Goal: Task Accomplishment & Management: Manage account settings

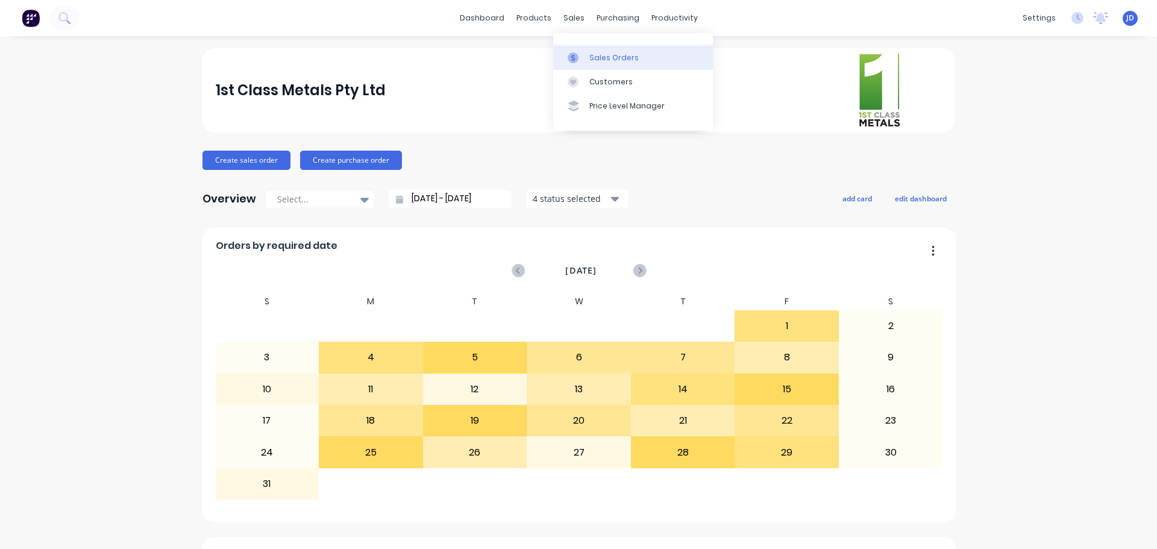
click at [575, 52] on icon at bounding box center [573, 57] width 11 height 11
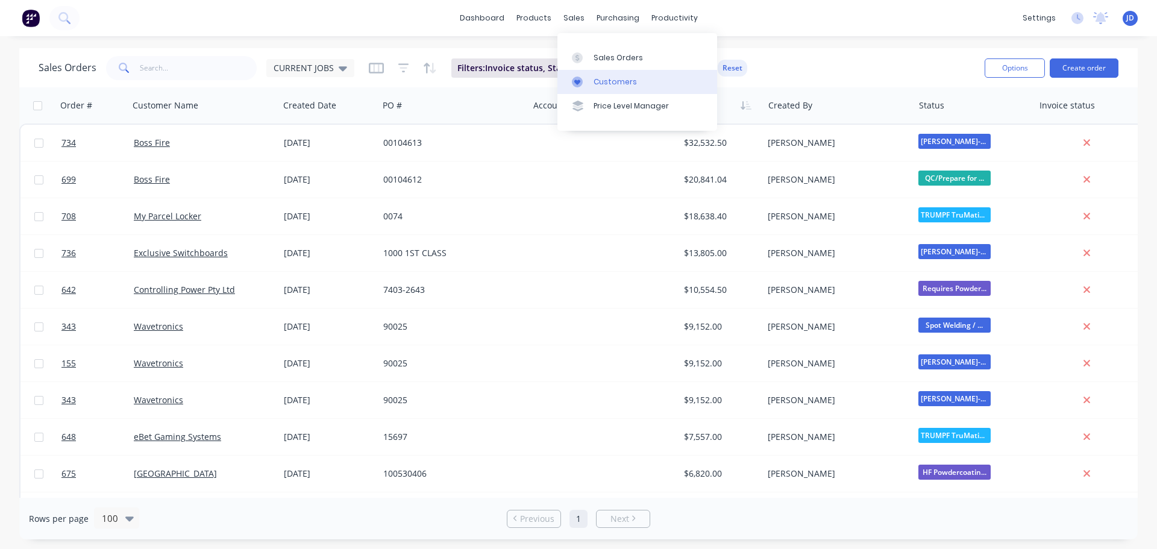
click at [598, 73] on link "Customers" at bounding box center [637, 82] width 160 height 24
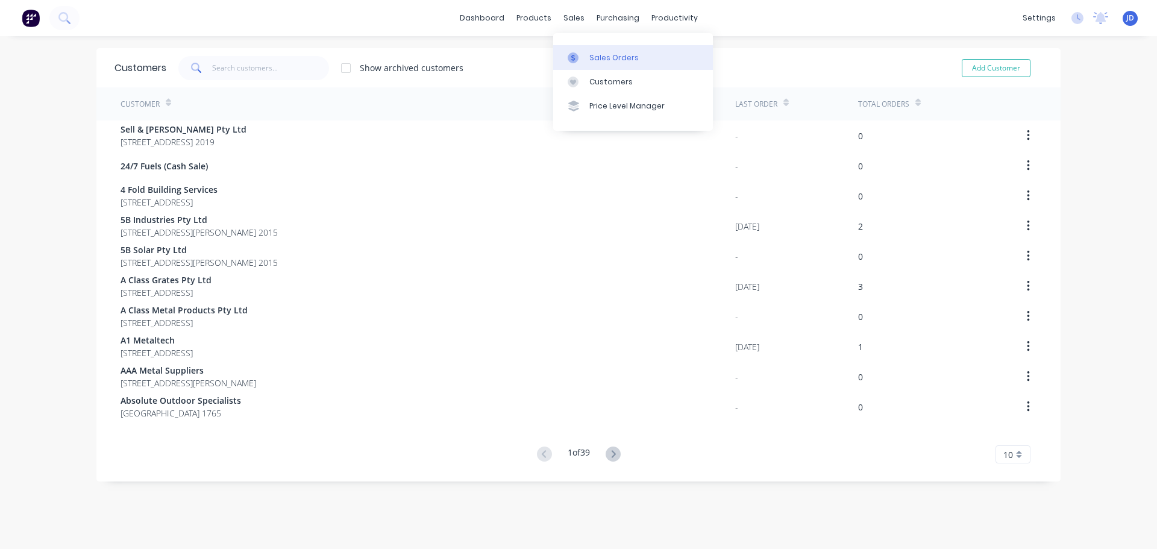
click at [577, 56] on icon at bounding box center [573, 57] width 11 height 11
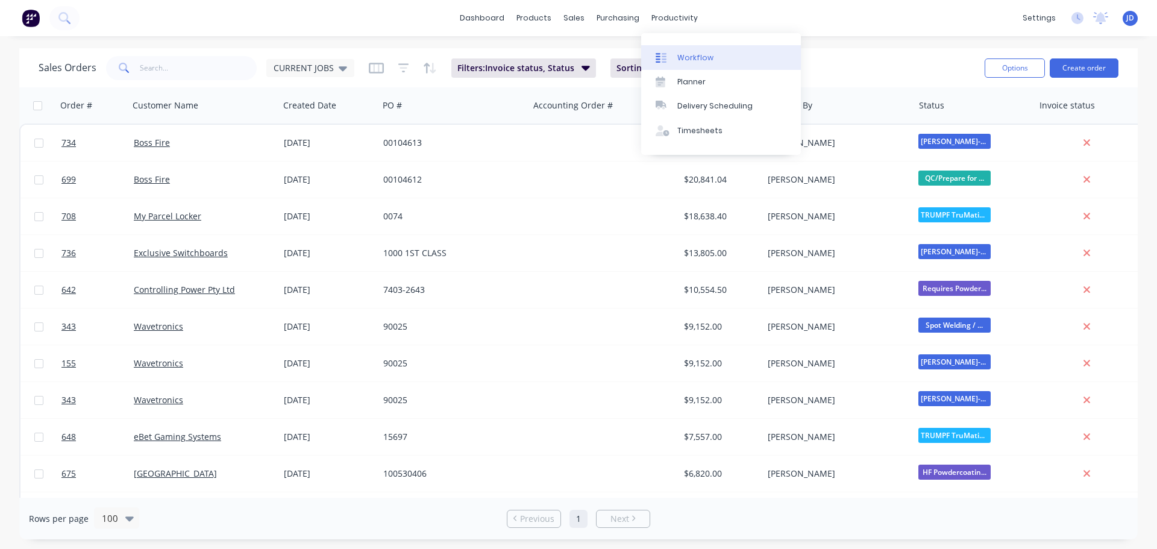
click at [681, 56] on div "Workflow" at bounding box center [695, 57] width 36 height 11
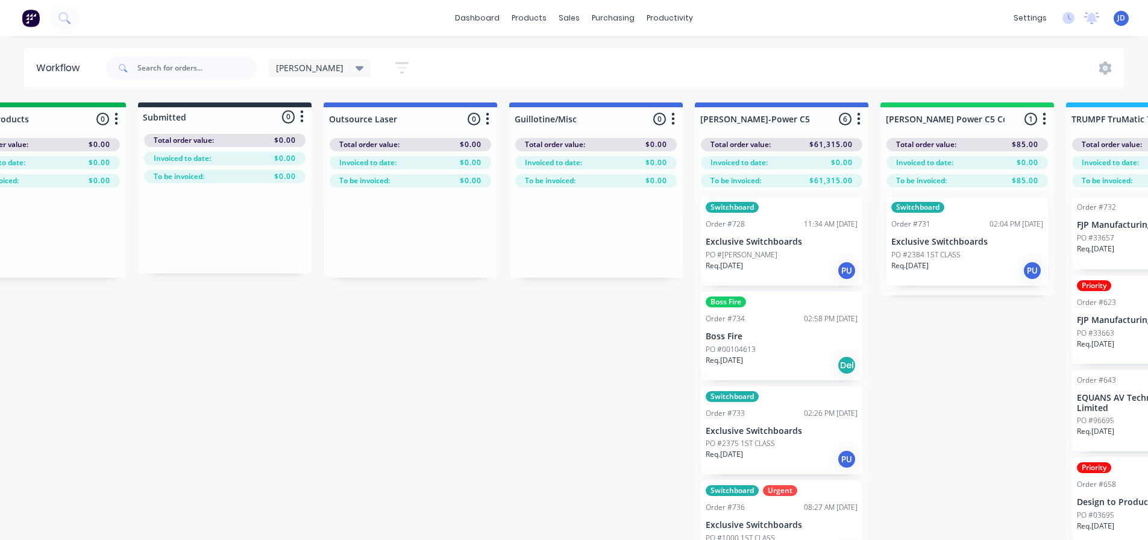
scroll to position [0, 1010]
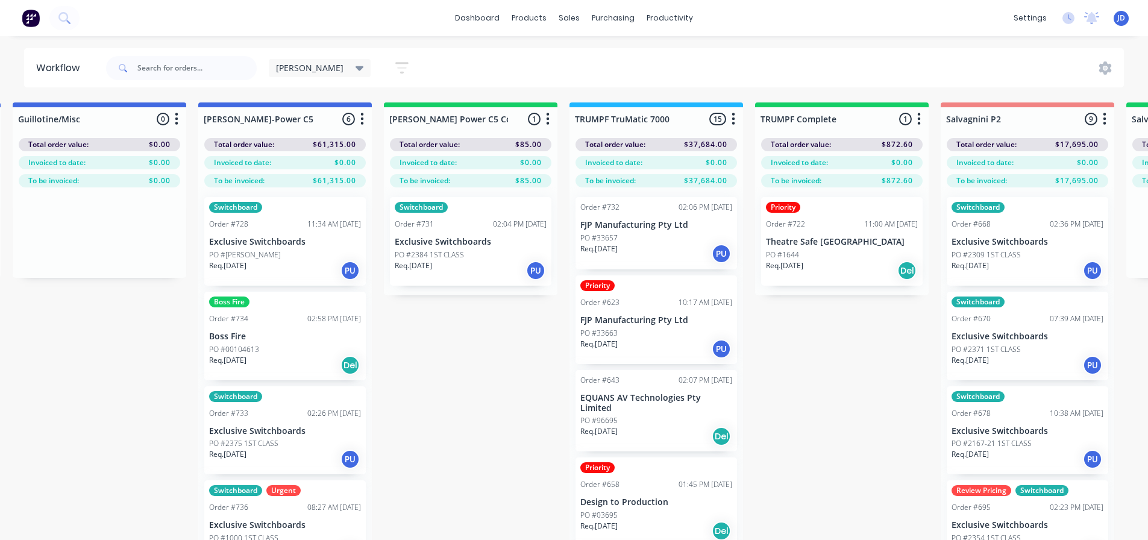
drag, startPoint x: 562, startPoint y: 347, endPoint x: 601, endPoint y: 343, distance: 38.7
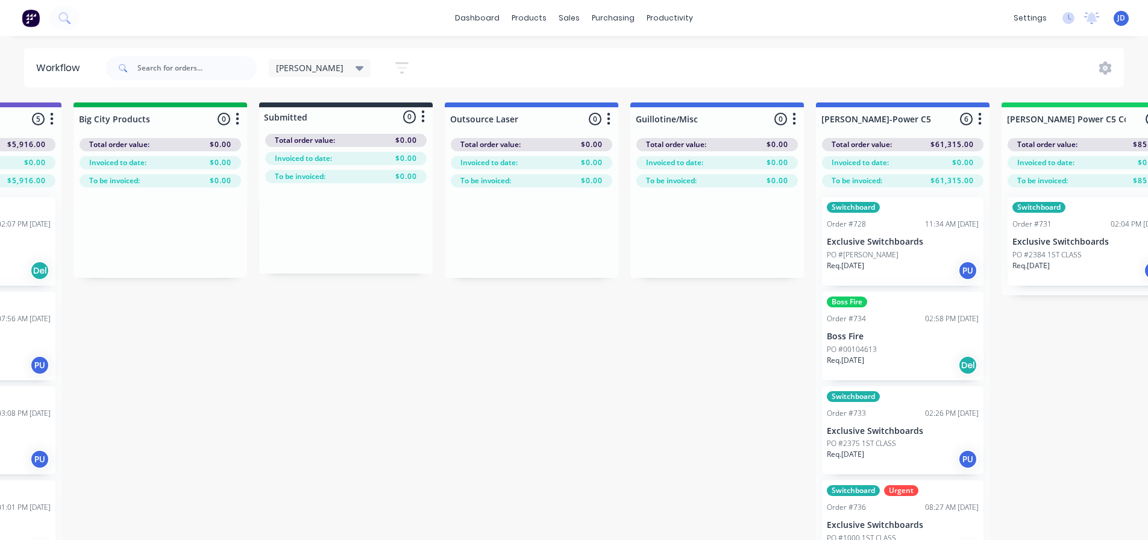
scroll to position [0, 0]
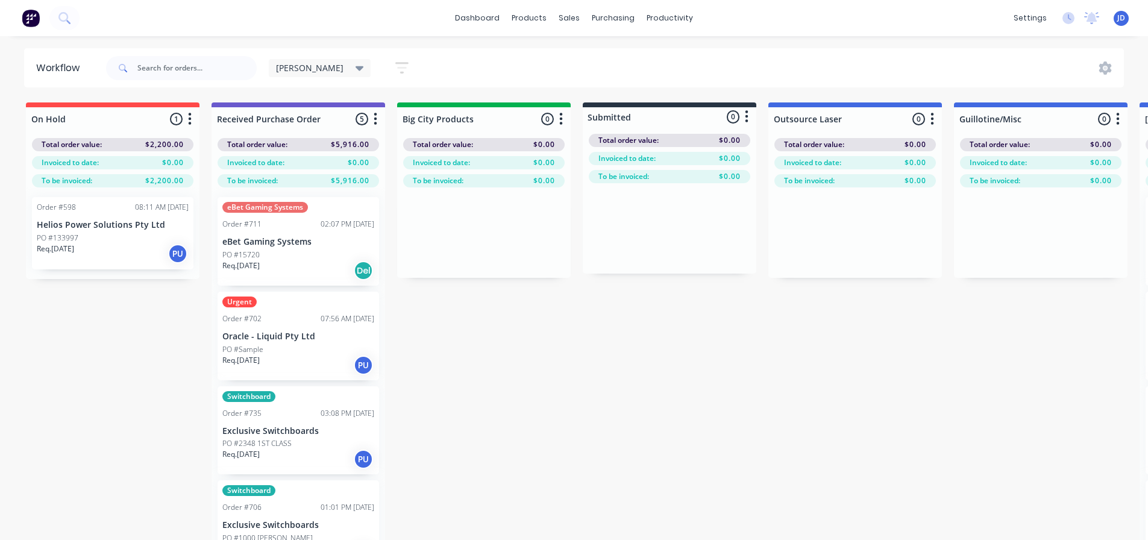
drag, startPoint x: 368, startPoint y: 509, endPoint x: 0, endPoint y: 396, distance: 384.2
click at [74, 221] on p "Helios Power Solutions Pty Ltd" at bounding box center [113, 225] width 152 height 10
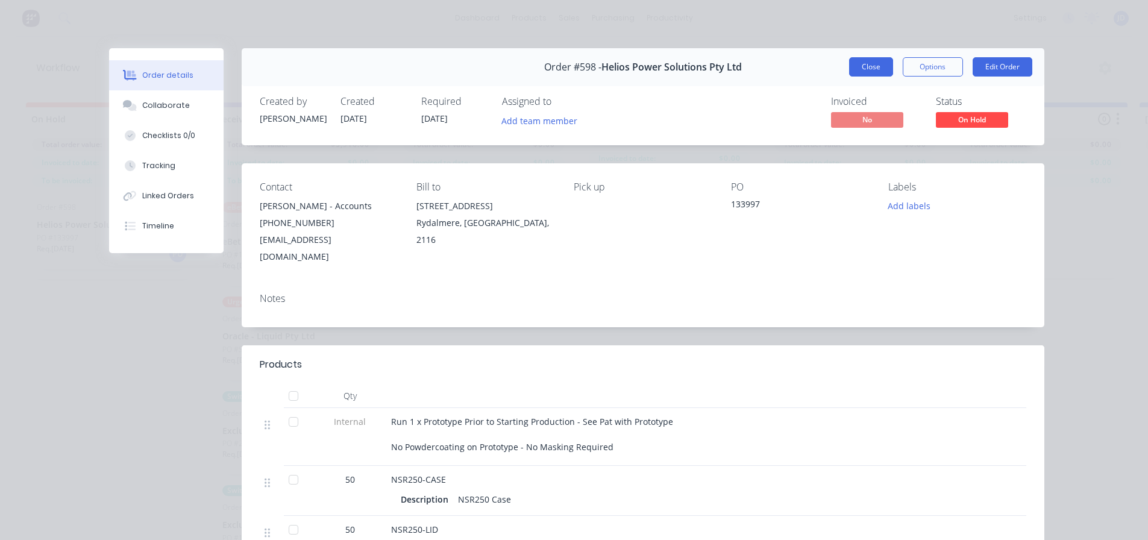
click at [852, 58] on button "Close" at bounding box center [871, 66] width 44 height 19
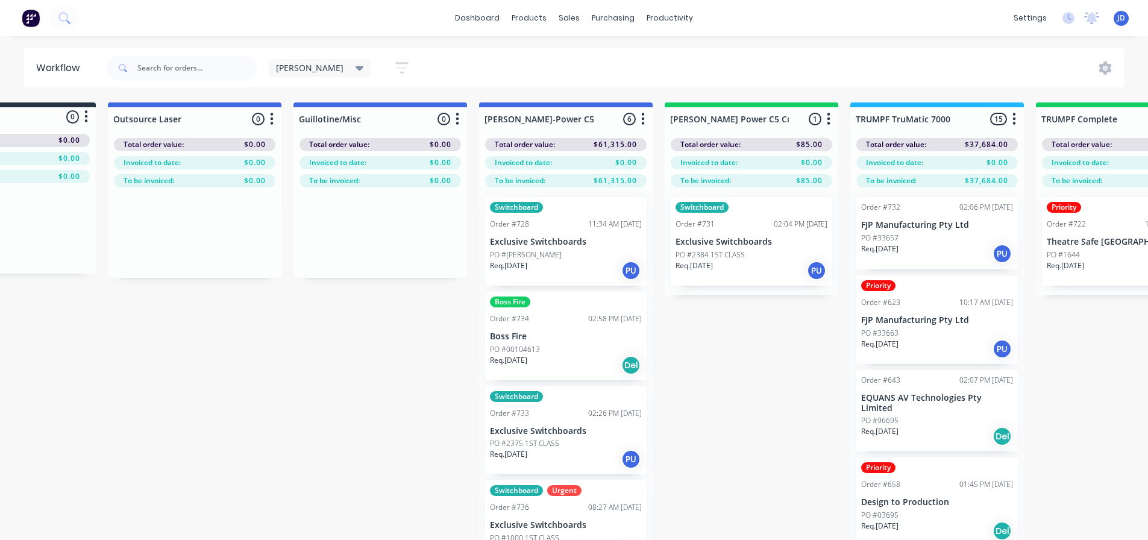
drag, startPoint x: 657, startPoint y: 327, endPoint x: 701, endPoint y: 327, distance: 43.4
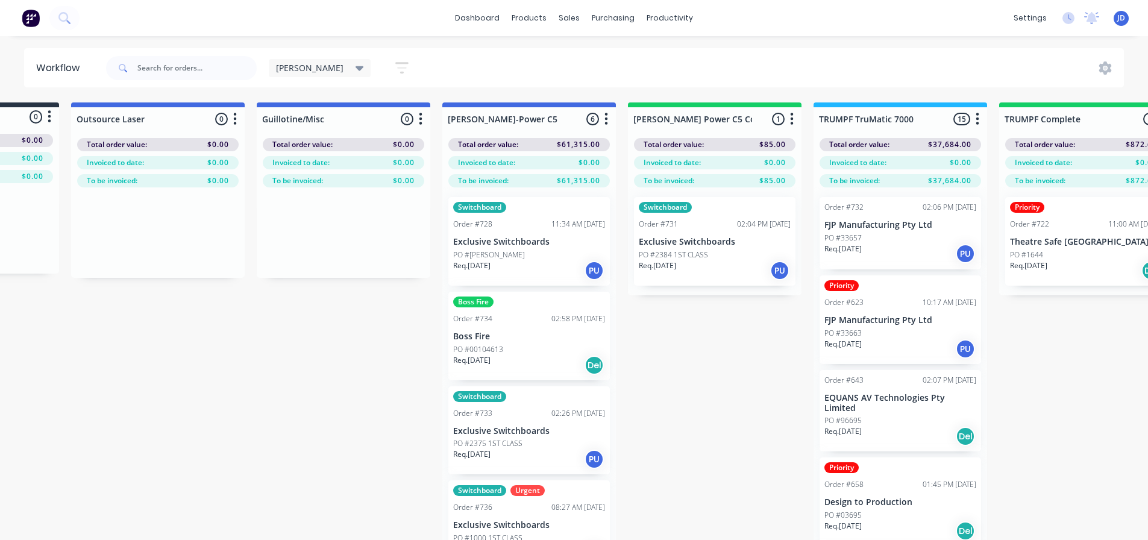
drag, startPoint x: 747, startPoint y: 348, endPoint x: 756, endPoint y: 313, distance: 36.1
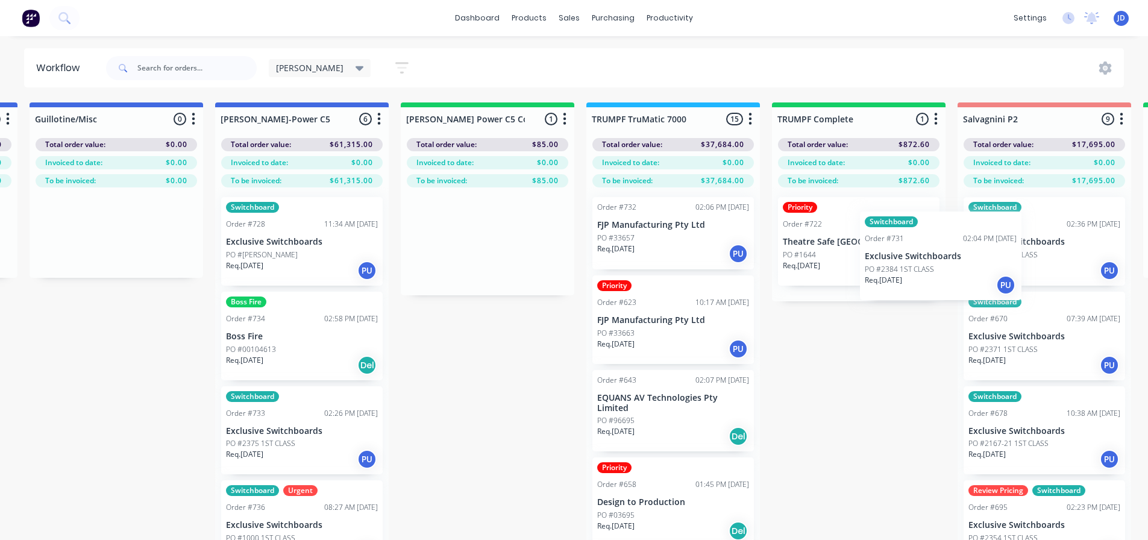
scroll to position [0, 945]
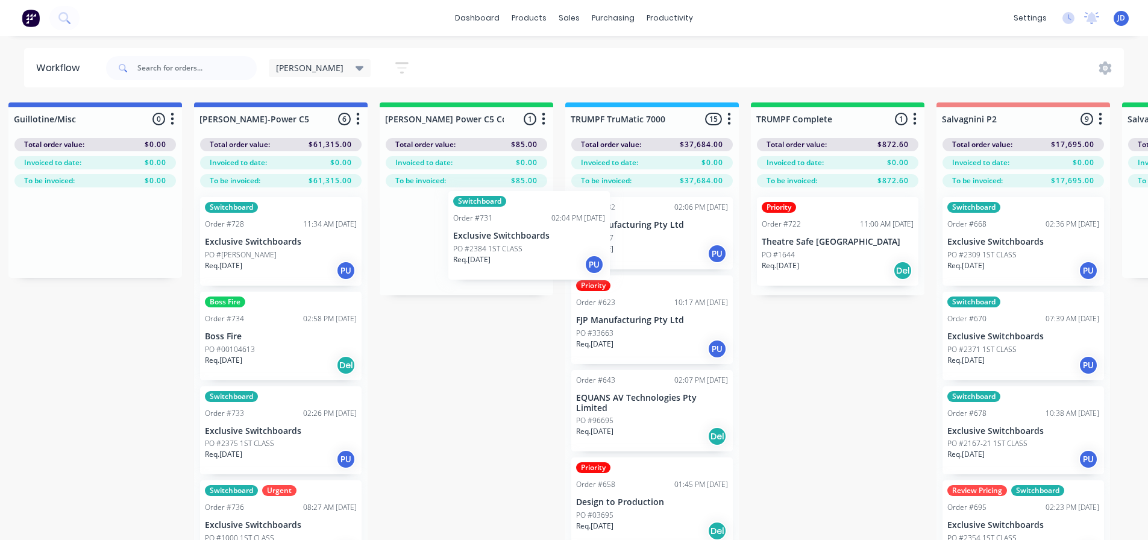
drag, startPoint x: 674, startPoint y: 262, endPoint x: 409, endPoint y: 260, distance: 265.1
click at [407, 261] on div "Switchboard Order #731 02:04 PM 25/08/25 Exclusive Switchboards PO #2384 1ST CL…" at bounding box center [467, 241] width 174 height 108
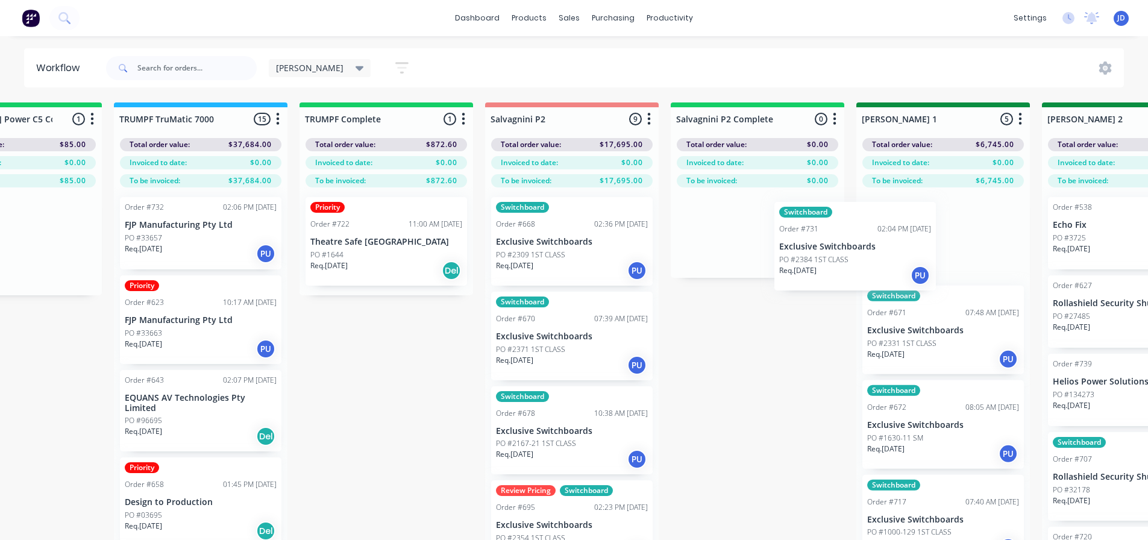
scroll to position [0, 1402]
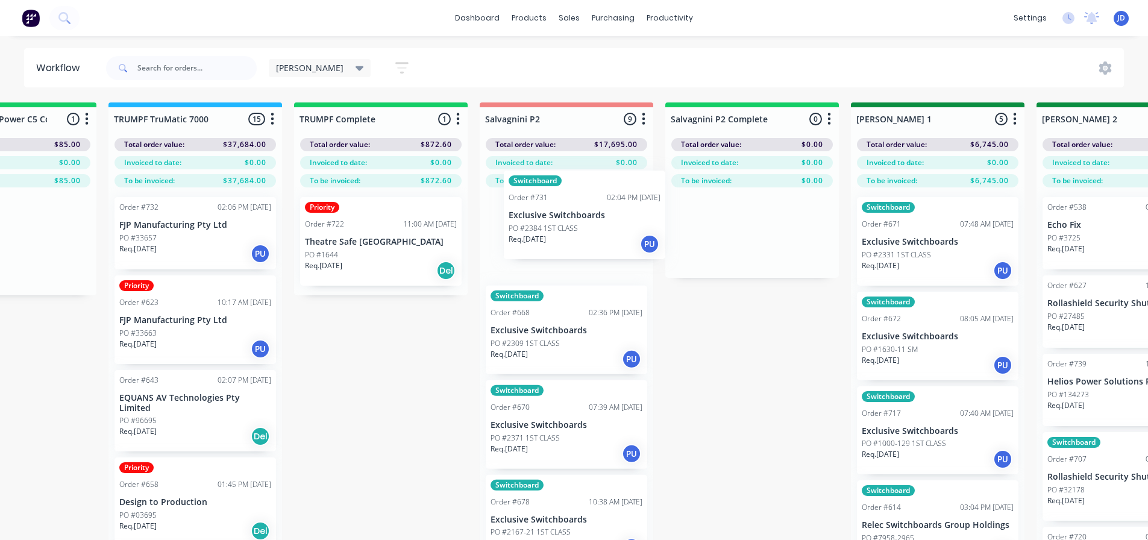
drag, startPoint x: 471, startPoint y: 249, endPoint x: 586, endPoint y: 222, distance: 118.1
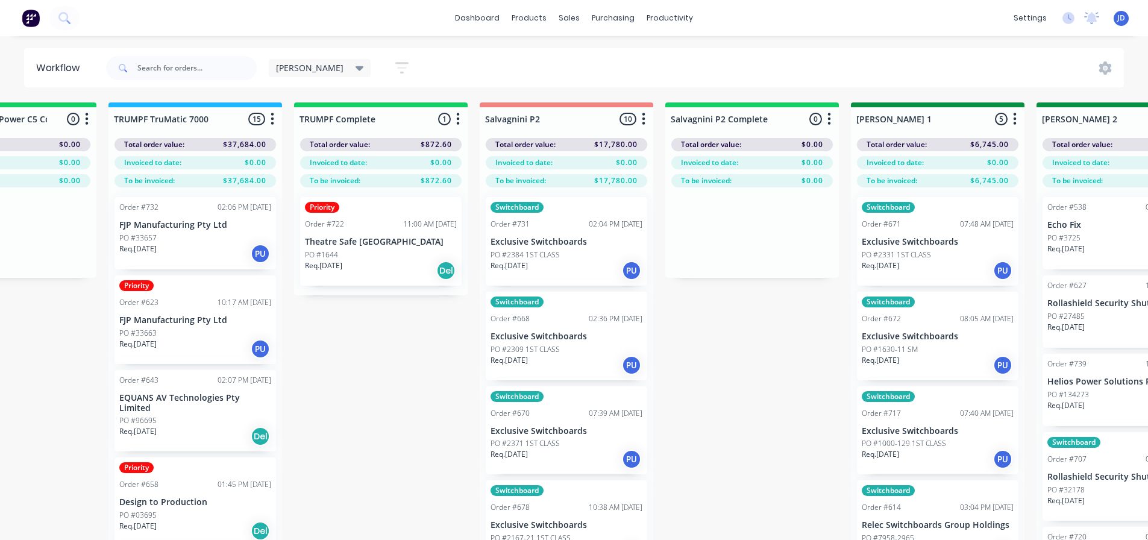
click at [374, 253] on div "PO #1644" at bounding box center [381, 254] width 152 height 11
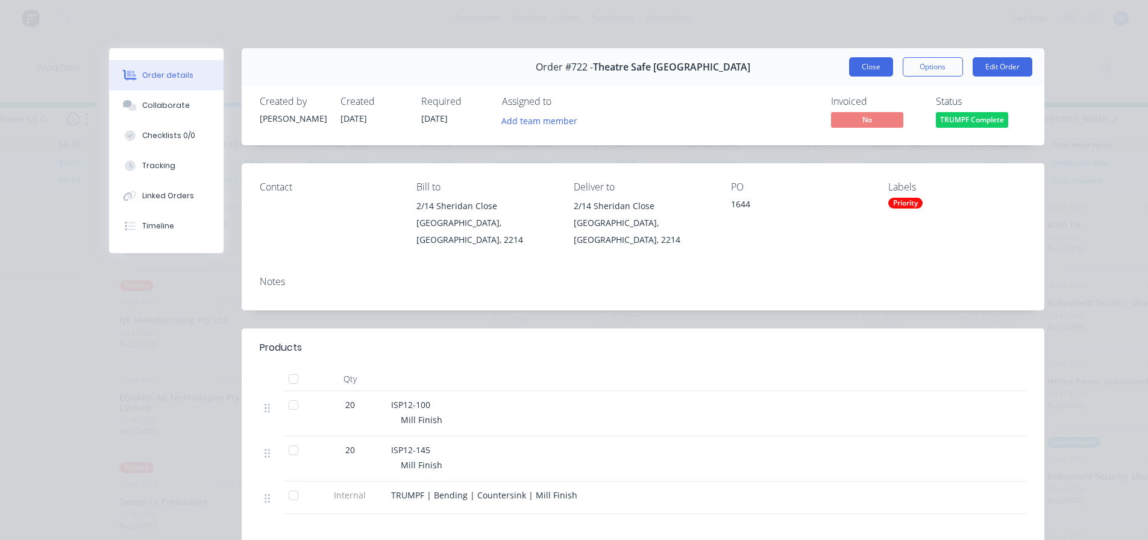
click at [856, 72] on button "Close" at bounding box center [871, 66] width 44 height 19
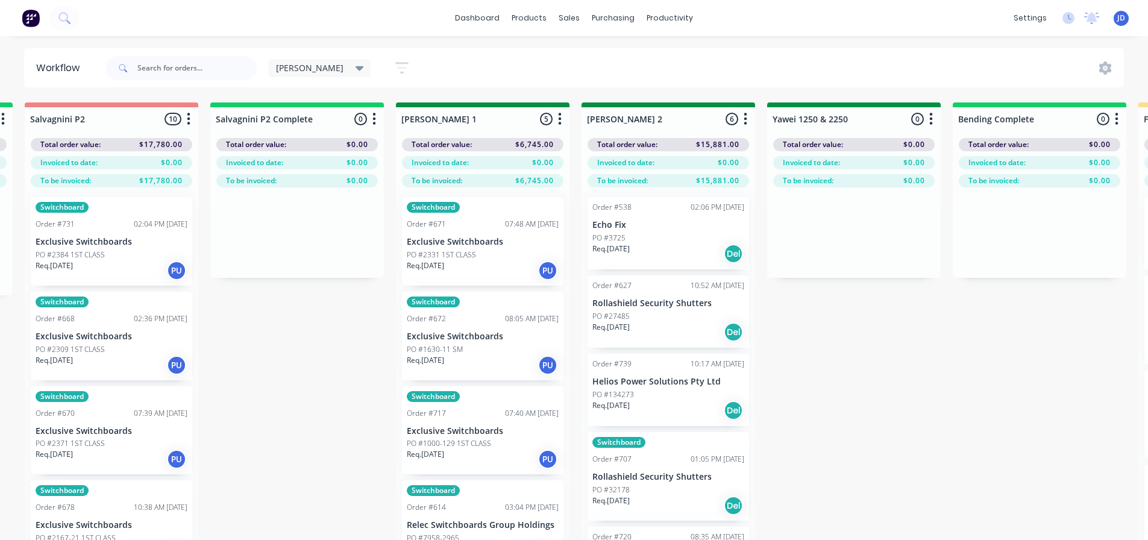
scroll to position [0, 1891]
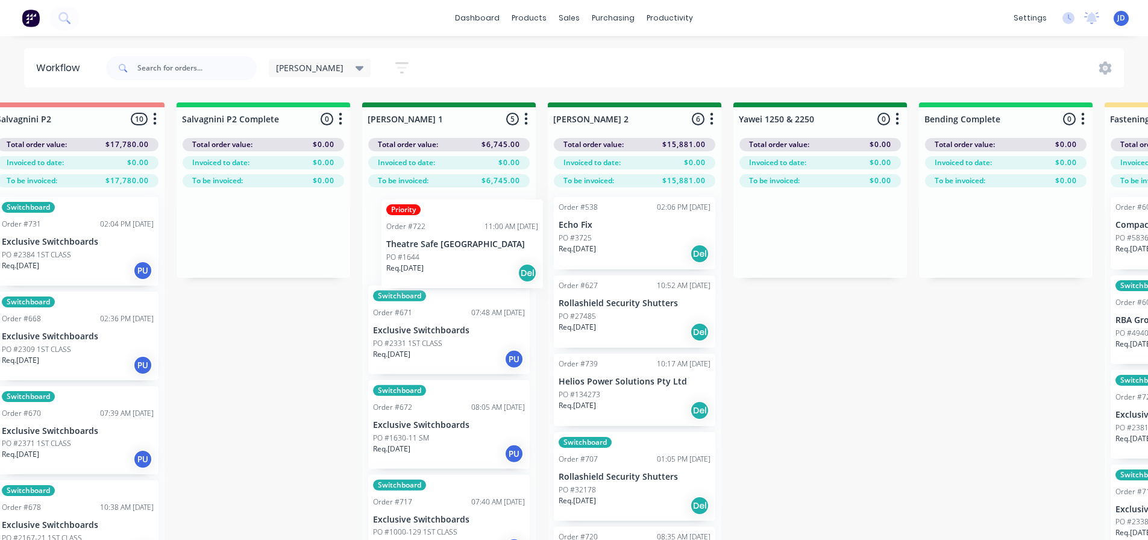
drag, startPoint x: 469, startPoint y: 237, endPoint x: 480, endPoint y: 243, distance: 12.4
click at [480, 243] on div "On Hold 1 Status colour #FF4949 hex #FF4949 Save Cancel Notifications Email SMS…" at bounding box center [852, 342] width 5504 height 480
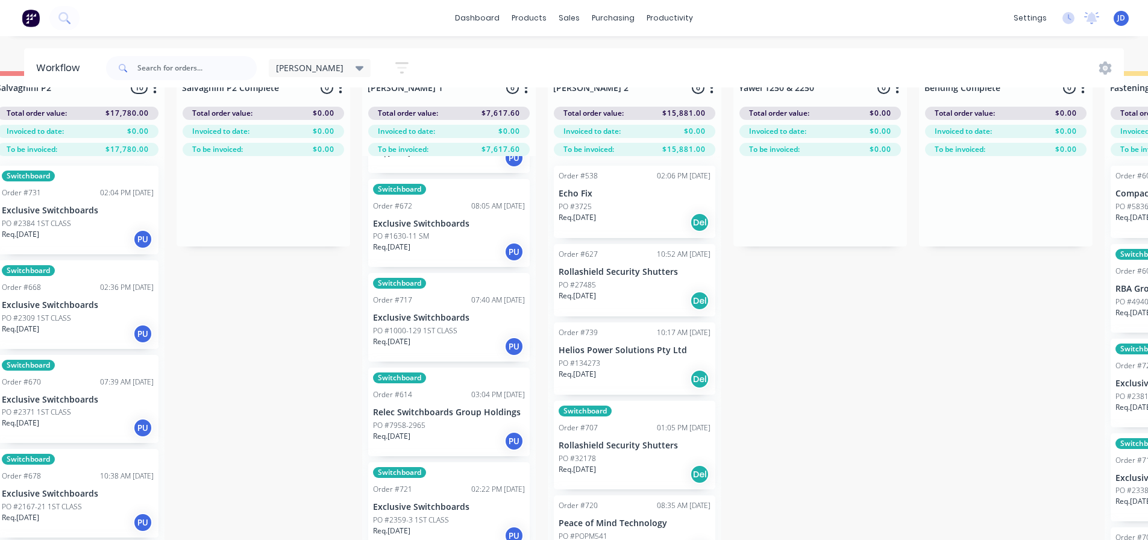
scroll to position [52, 1891]
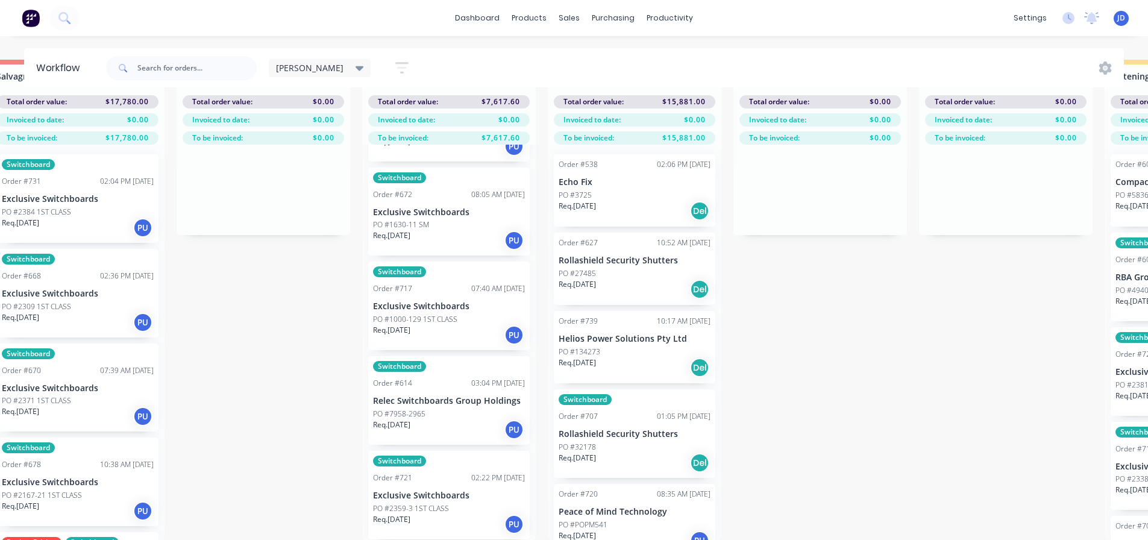
click at [454, 419] on div "Req. 10/09/25 PU" at bounding box center [449, 429] width 152 height 20
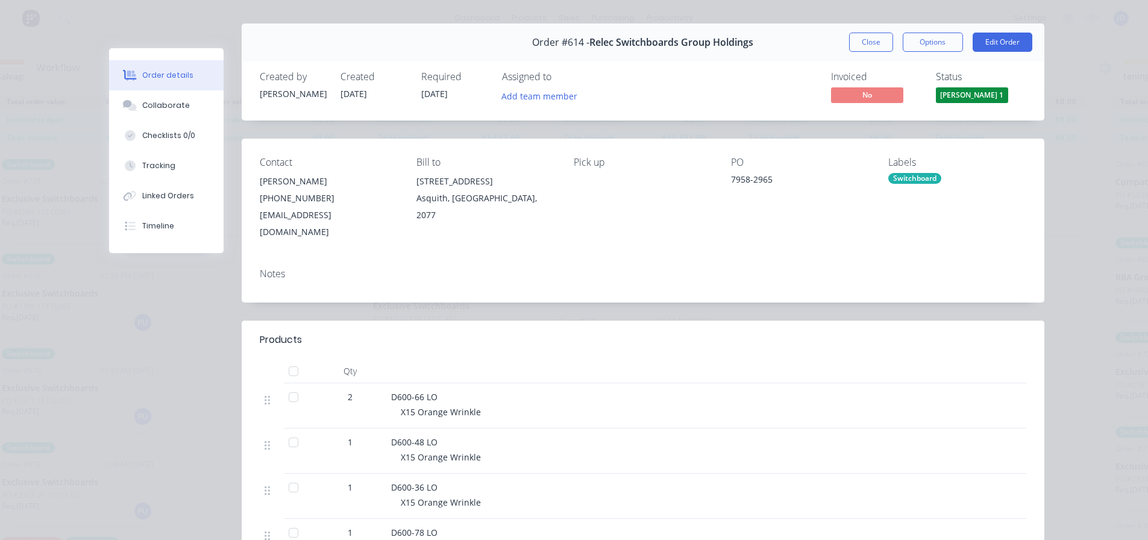
scroll to position [0, 0]
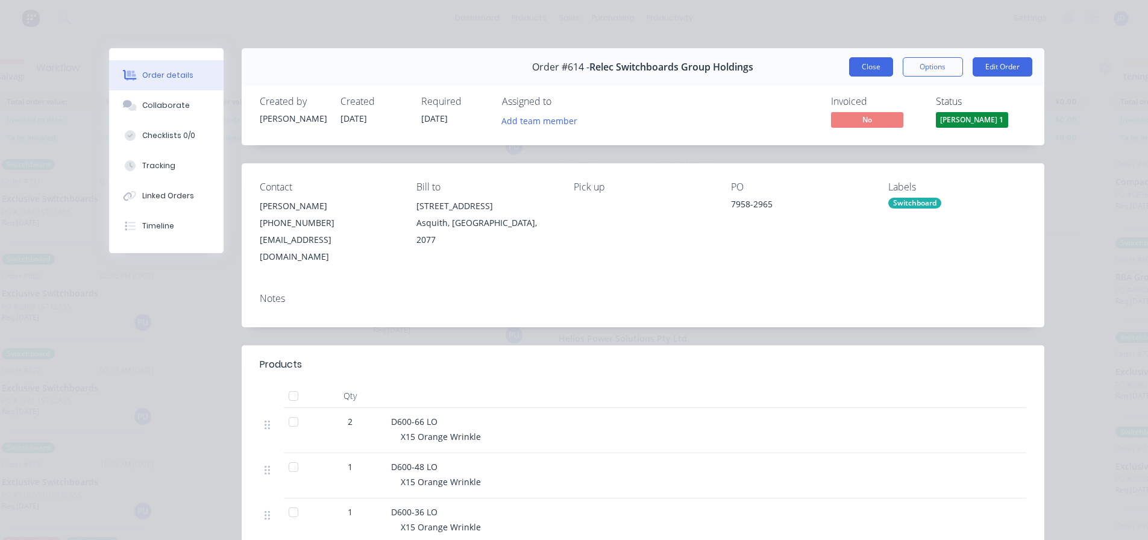
click at [854, 67] on button "Close" at bounding box center [871, 66] width 44 height 19
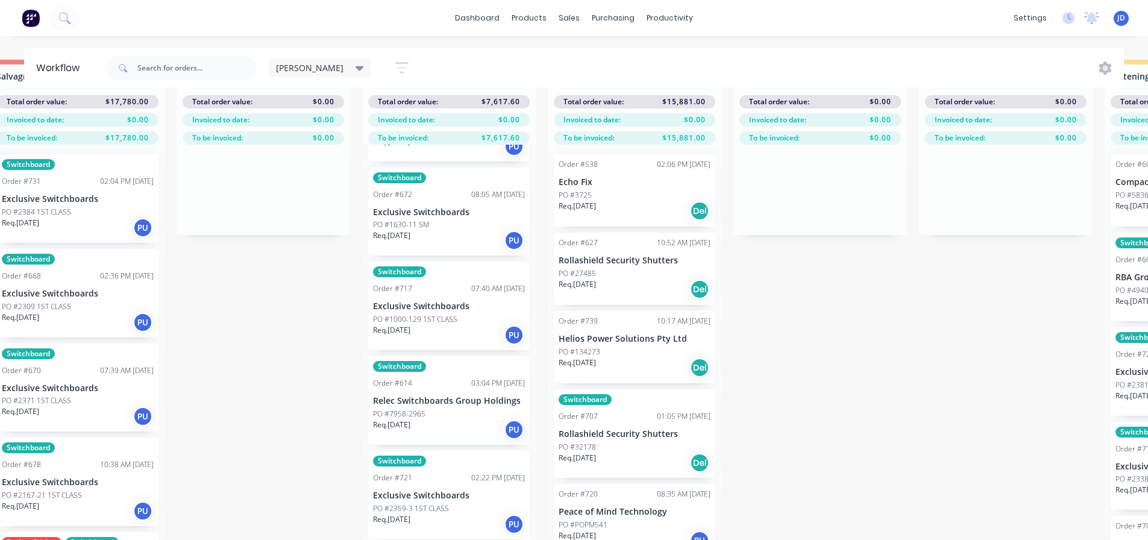
click at [443, 325] on div "Req. 08/09/25 PU" at bounding box center [449, 335] width 152 height 20
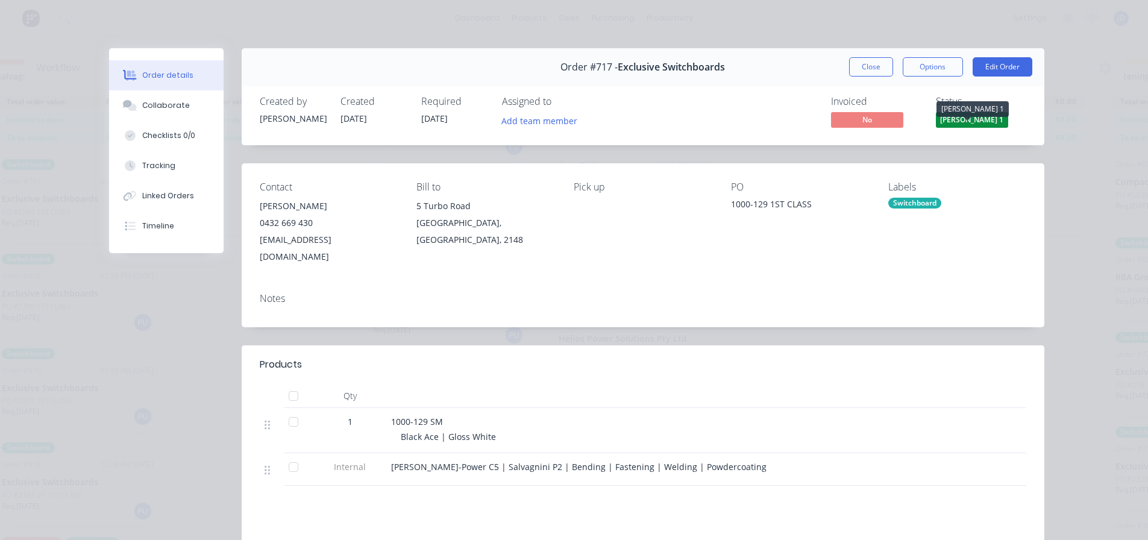
click at [956, 119] on span "[PERSON_NAME] 1" at bounding box center [972, 119] width 72 height 15
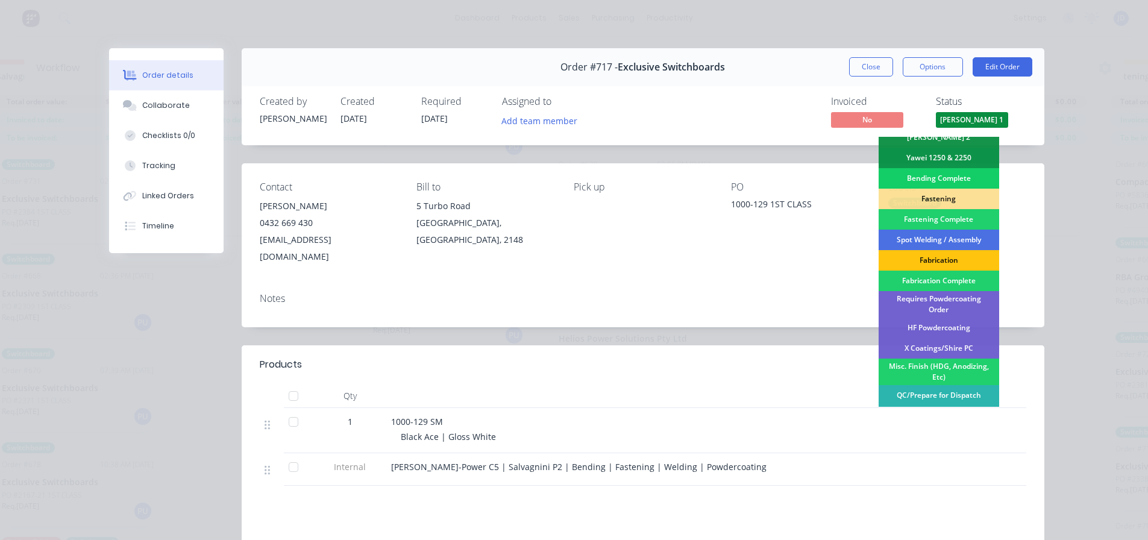
scroll to position [231, 0]
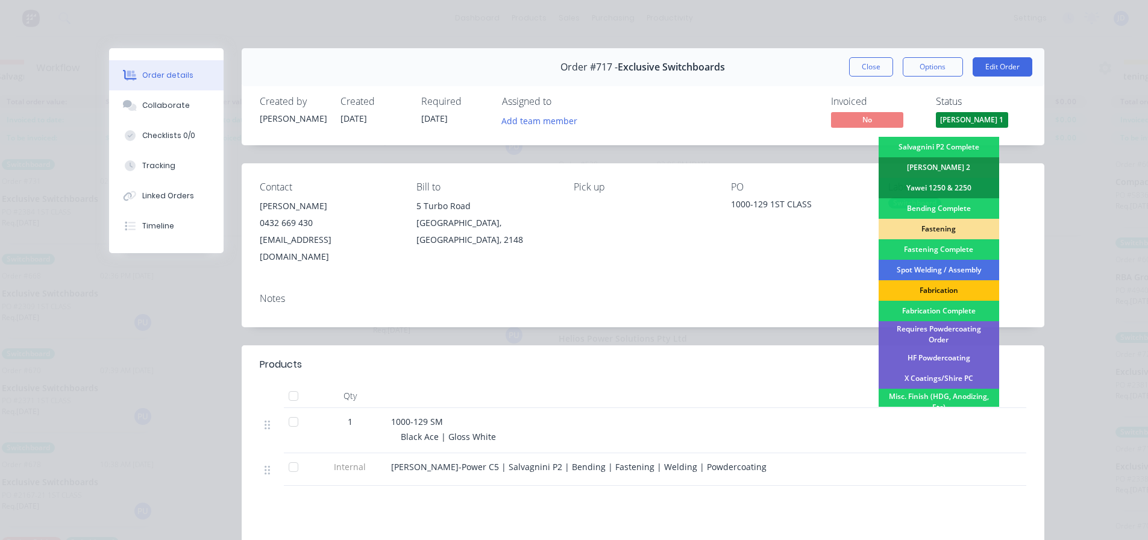
click at [942, 219] on div "Fastening" at bounding box center [938, 229] width 120 height 20
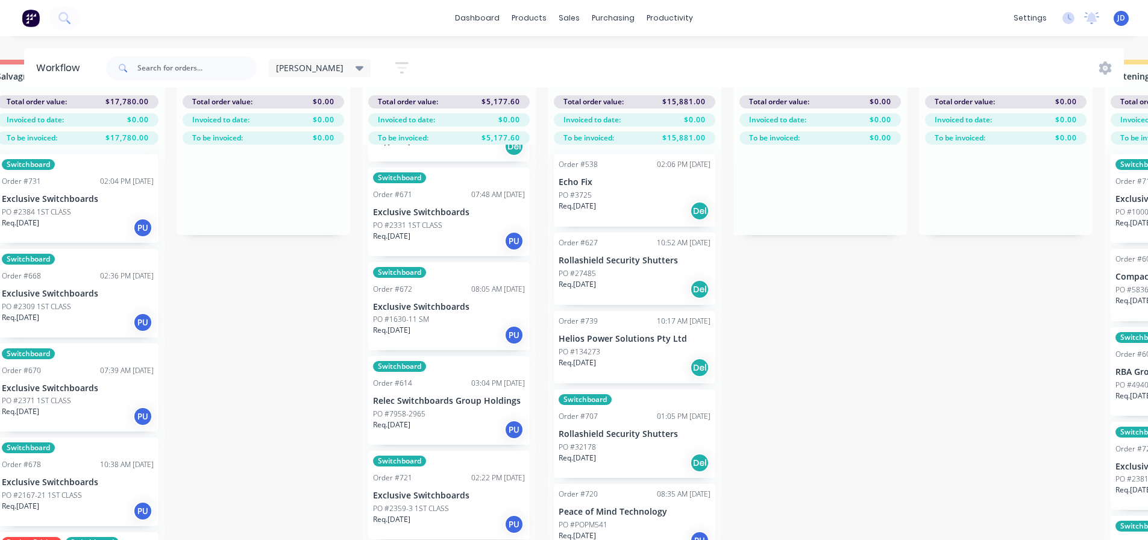
click at [453, 515] on div "Req. 10/09/25 PU" at bounding box center [449, 524] width 152 height 20
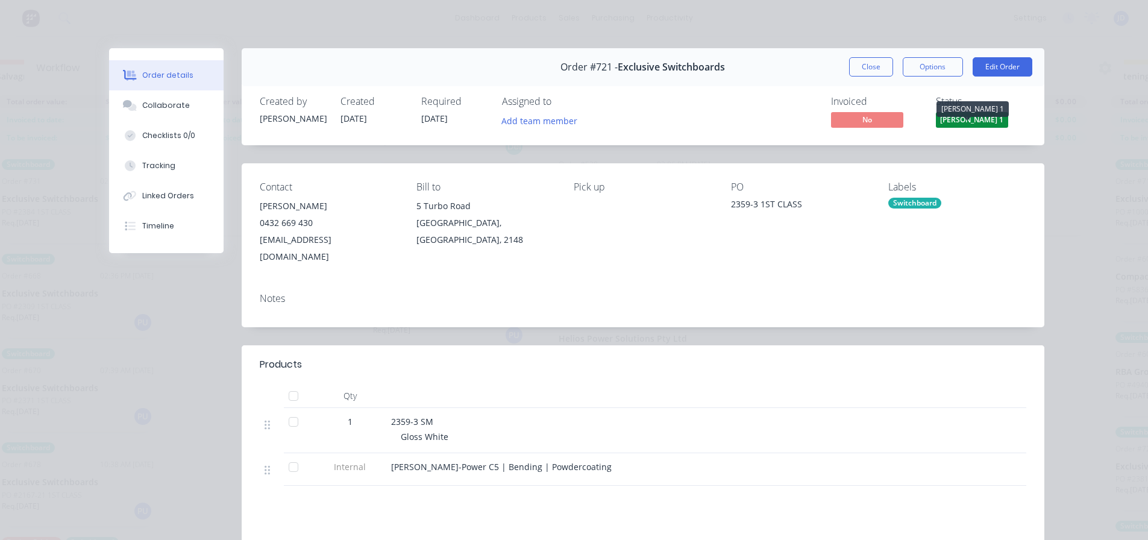
click at [953, 124] on span "[PERSON_NAME] 1" at bounding box center [972, 119] width 72 height 15
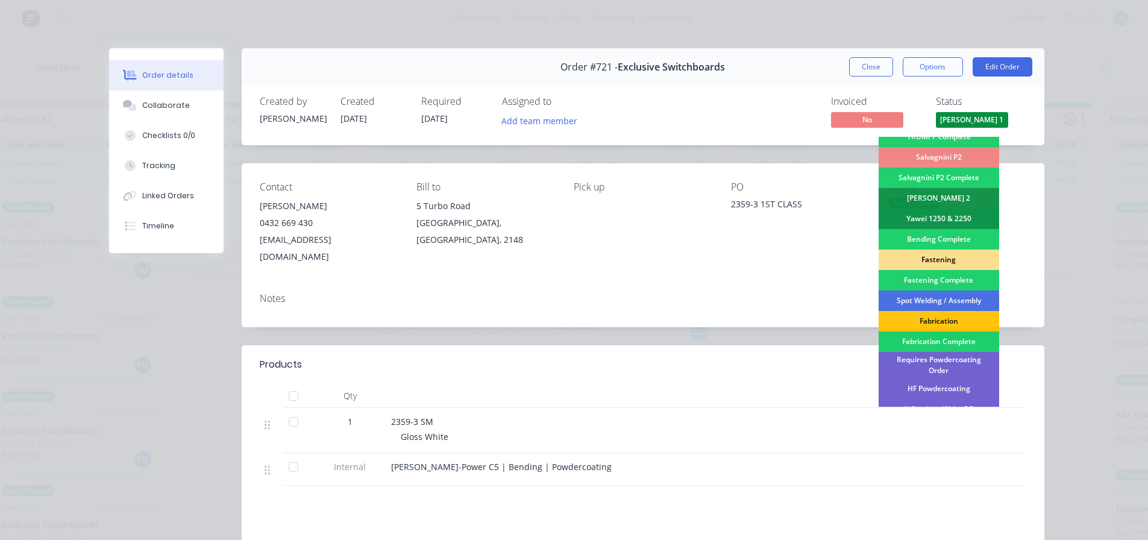
scroll to position [120, 0]
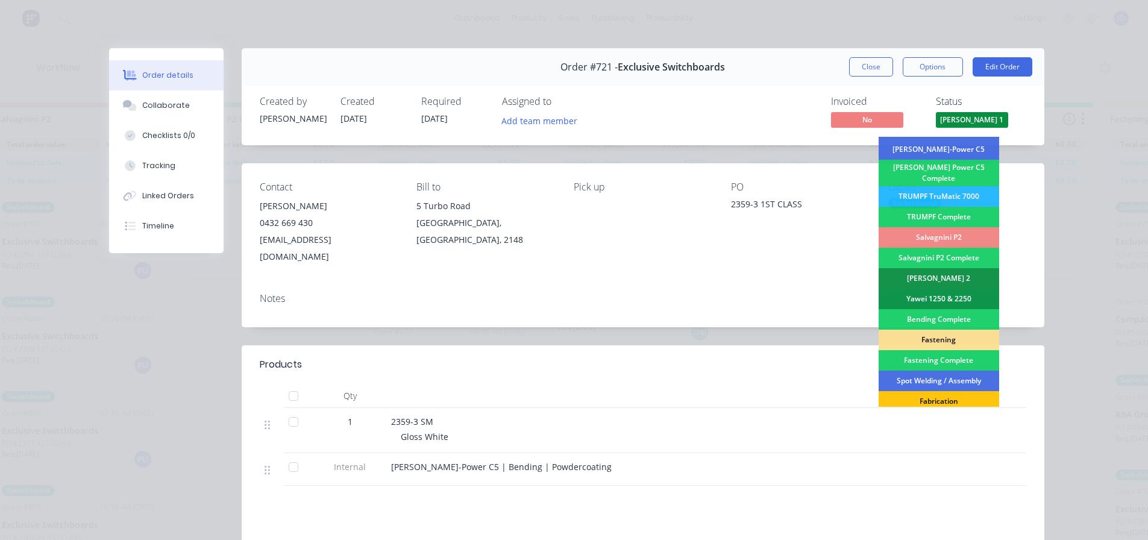
click at [527, 408] on div "2359-3 SM Gloss White" at bounding box center [627, 430] width 482 height 45
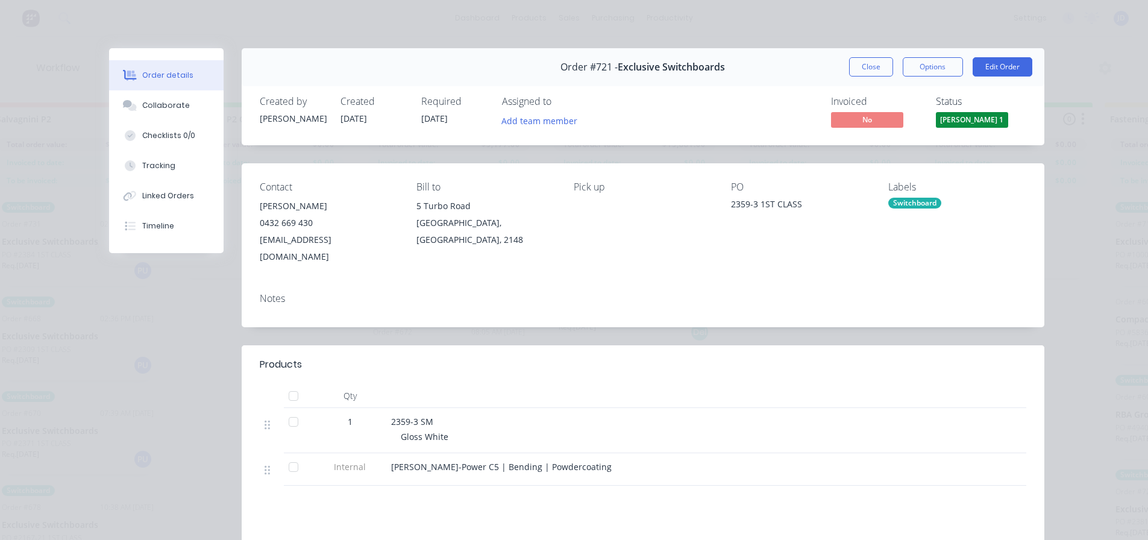
drag, startPoint x: 875, startPoint y: 66, endPoint x: 868, endPoint y: 72, distance: 9.0
click at [875, 66] on button "Close" at bounding box center [871, 66] width 44 height 19
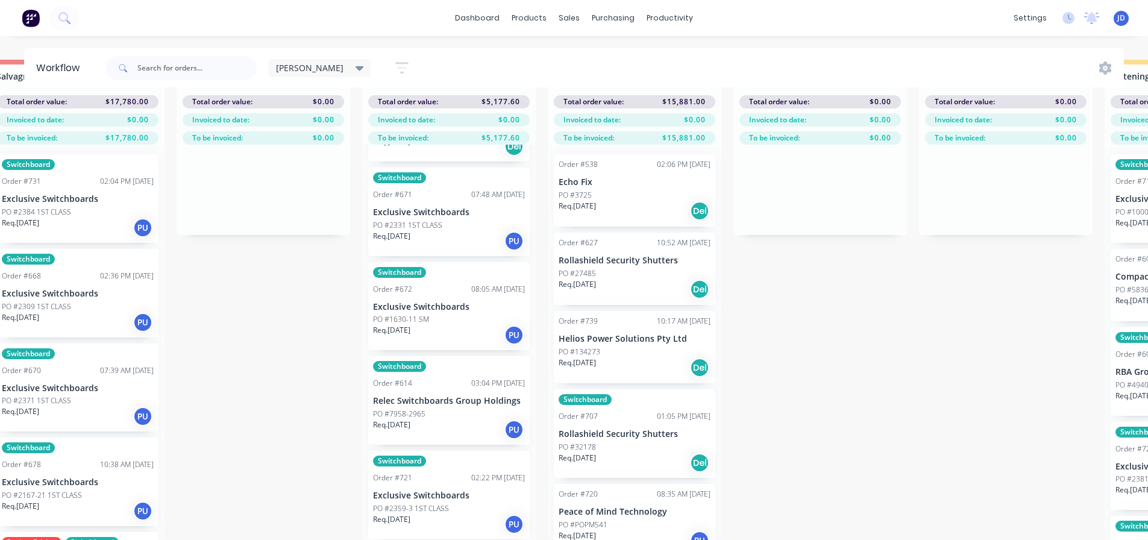
scroll to position [52, 1891]
click at [439, 325] on div "Req. 01/09/25 PU" at bounding box center [449, 335] width 152 height 20
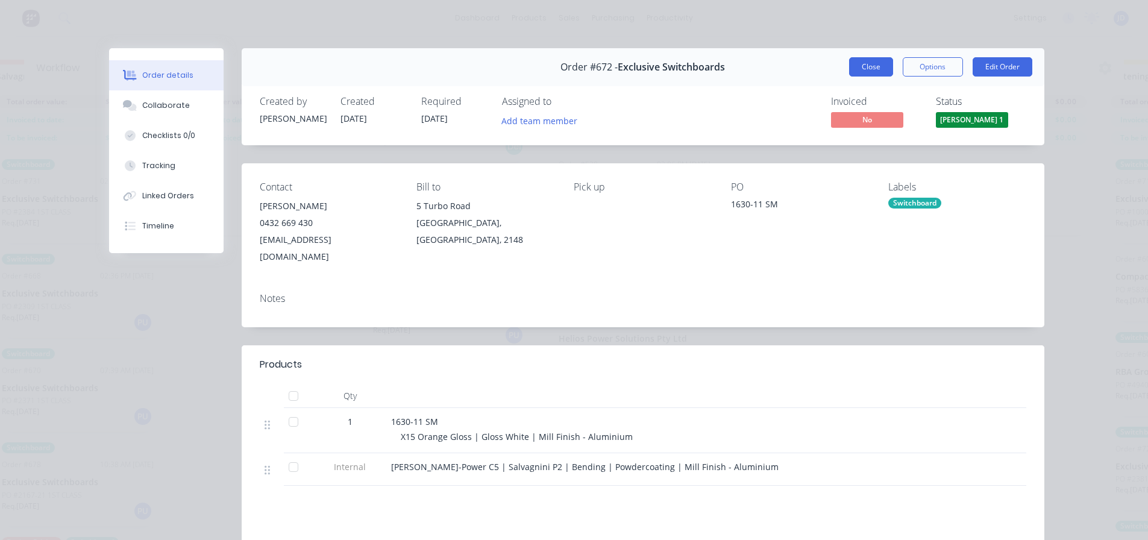
click at [866, 60] on button "Close" at bounding box center [871, 66] width 44 height 19
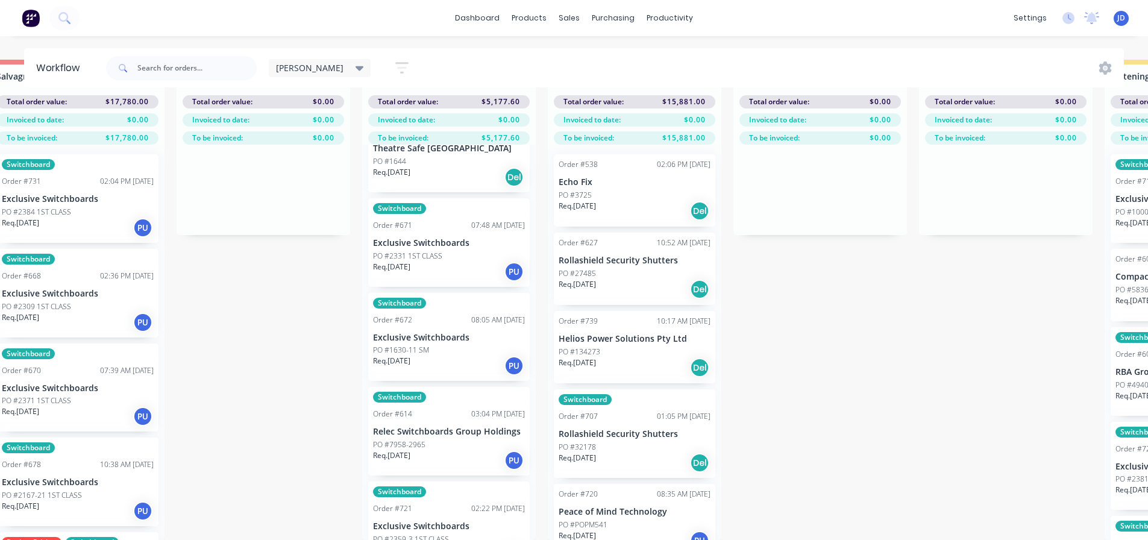
scroll to position [21, 0]
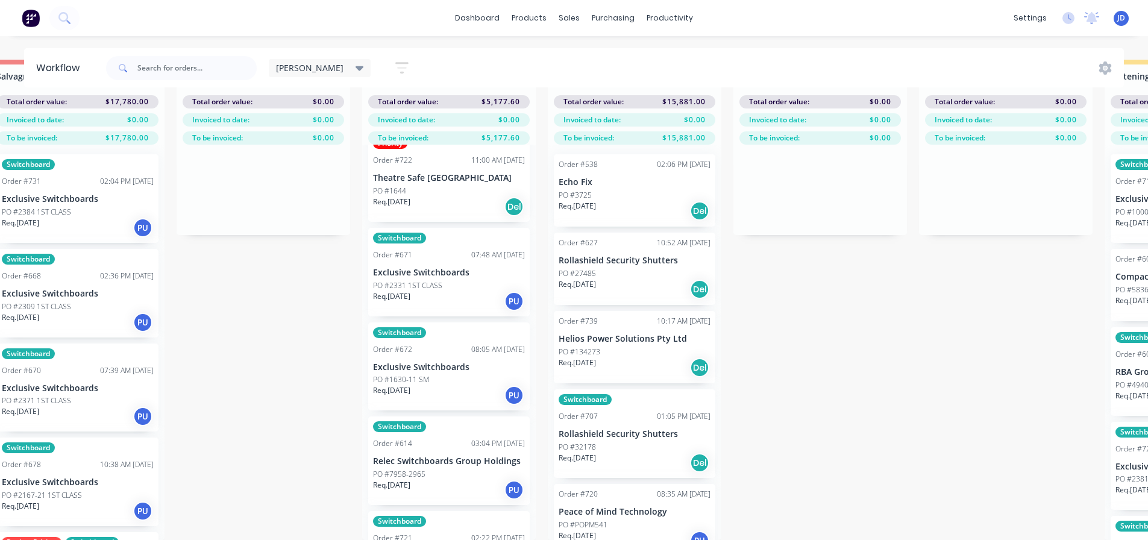
click at [437, 280] on p "PO #2331 1ST CLASS" at bounding box center [407, 285] width 69 height 11
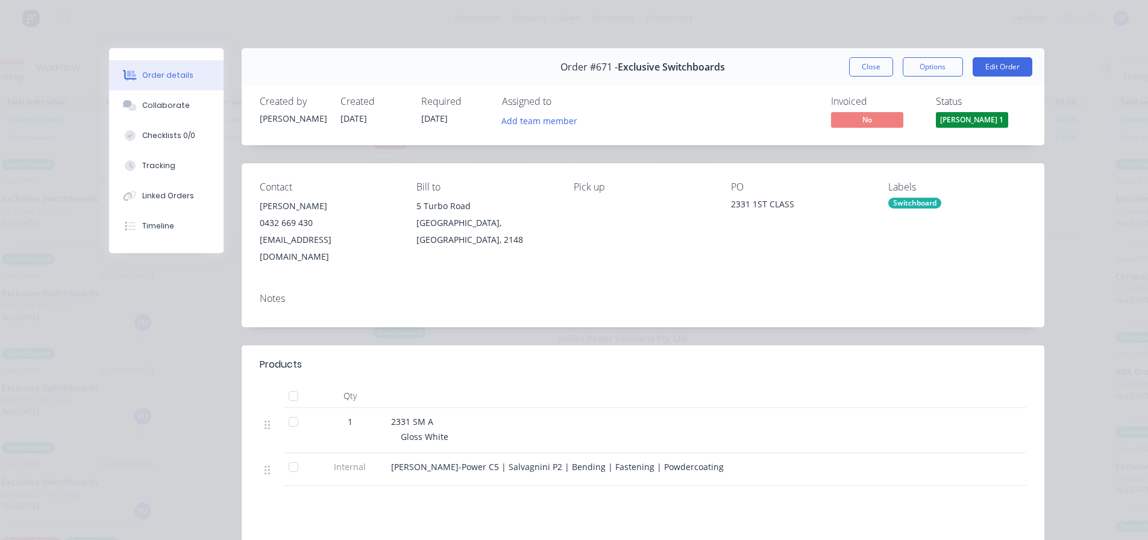
click at [859, 62] on button "Close" at bounding box center [871, 66] width 44 height 19
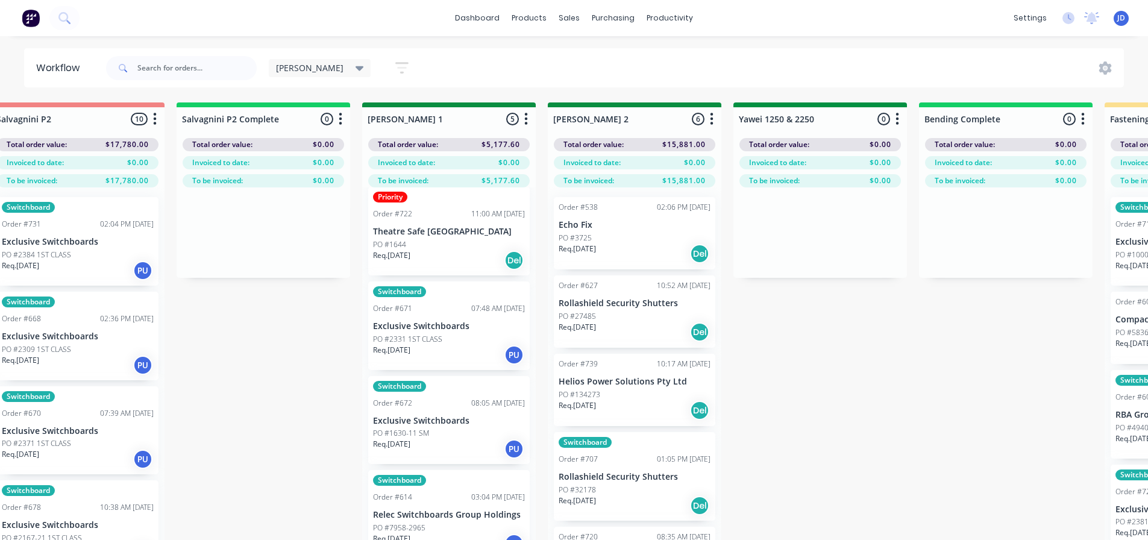
scroll to position [0, 0]
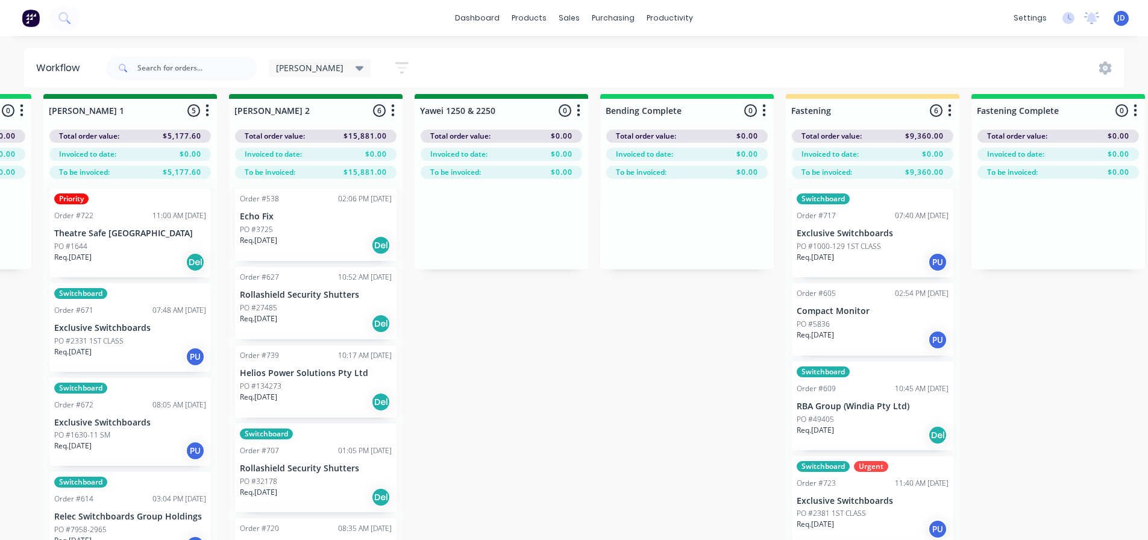
drag, startPoint x: 978, startPoint y: 364, endPoint x: 987, endPoint y: 357, distance: 11.2
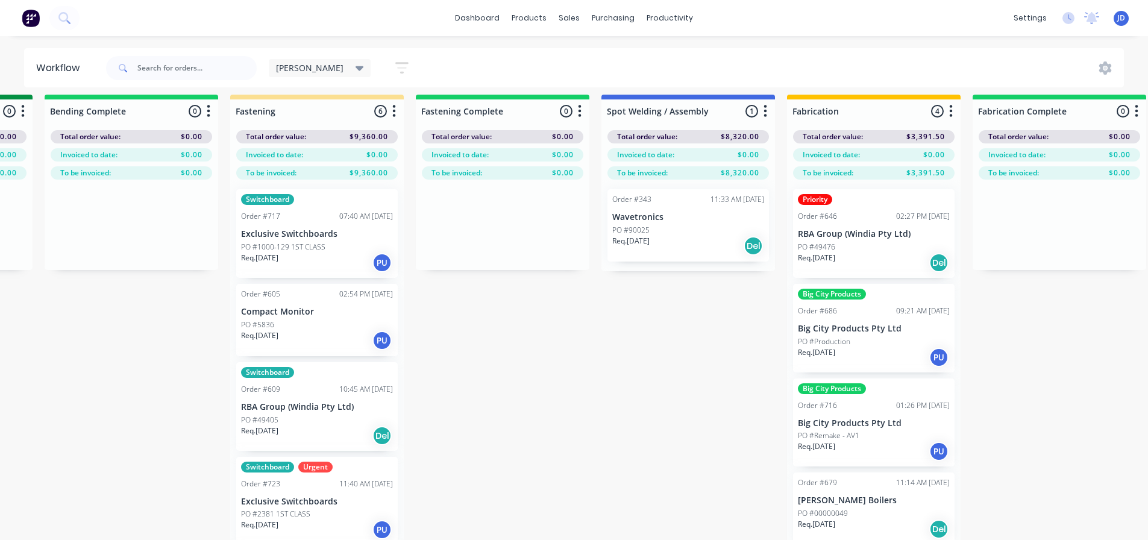
drag, startPoint x: 427, startPoint y: 390, endPoint x: 546, endPoint y: 368, distance: 121.3
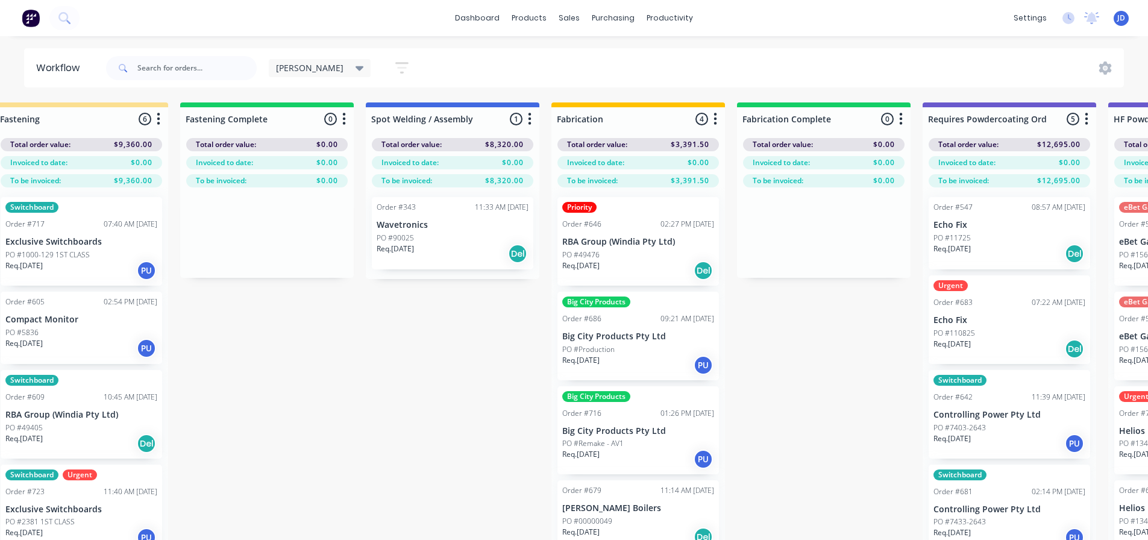
drag, startPoint x: 564, startPoint y: 382, endPoint x: 636, endPoint y: 294, distance: 113.9
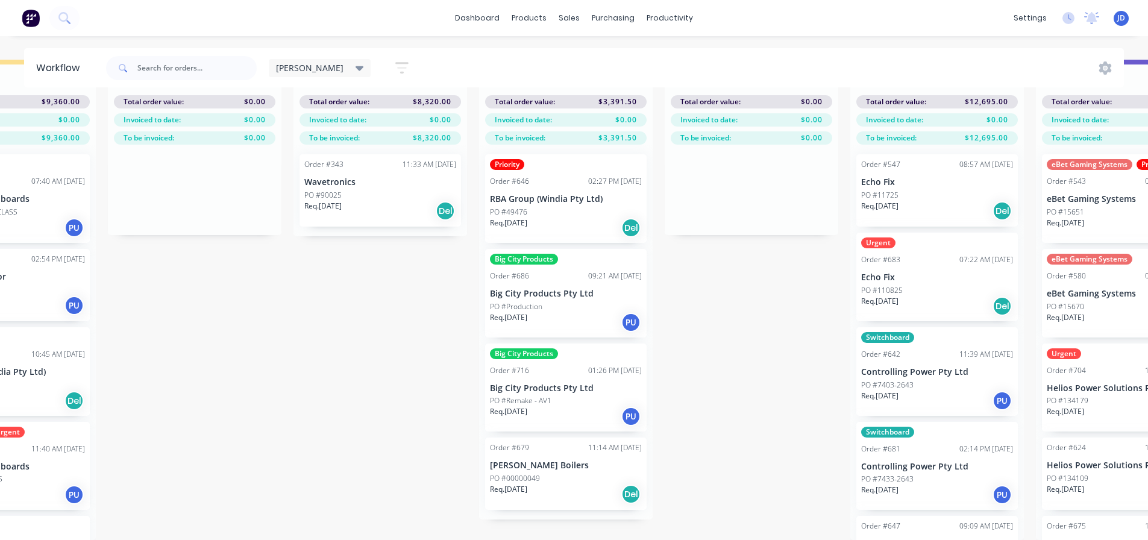
scroll to position [52, 3073]
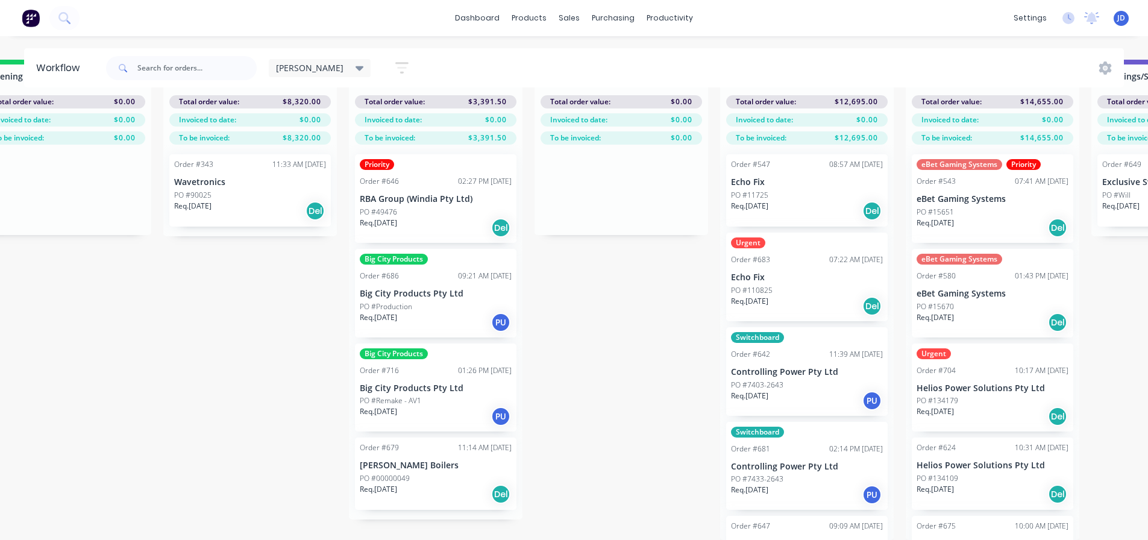
drag, startPoint x: 771, startPoint y: 297, endPoint x: 847, endPoint y: 292, distance: 76.7
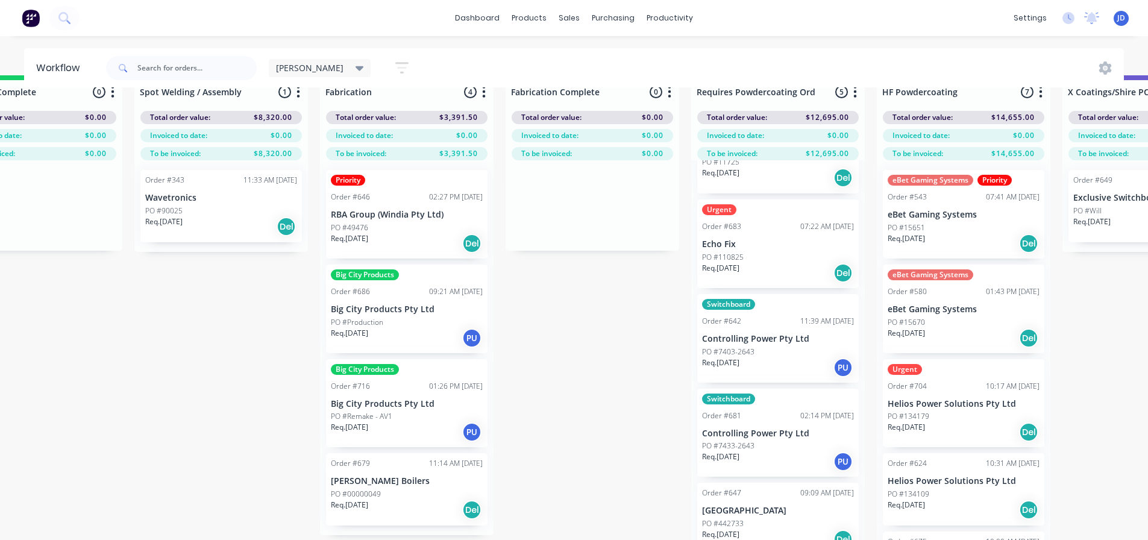
scroll to position [52, 3232]
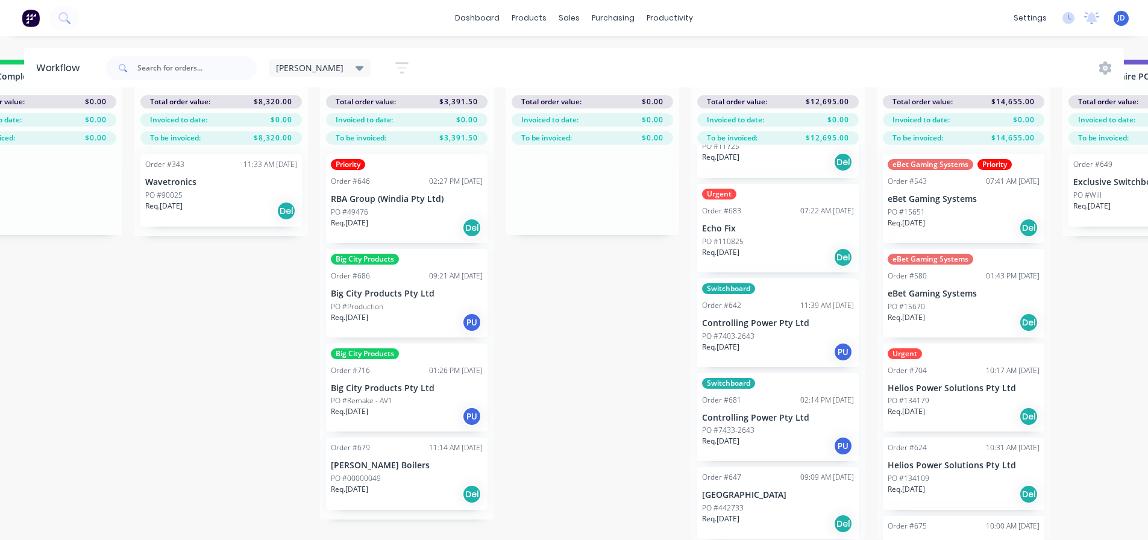
click at [778, 436] on div "Req. 01/09/25 PU" at bounding box center [778, 446] width 152 height 20
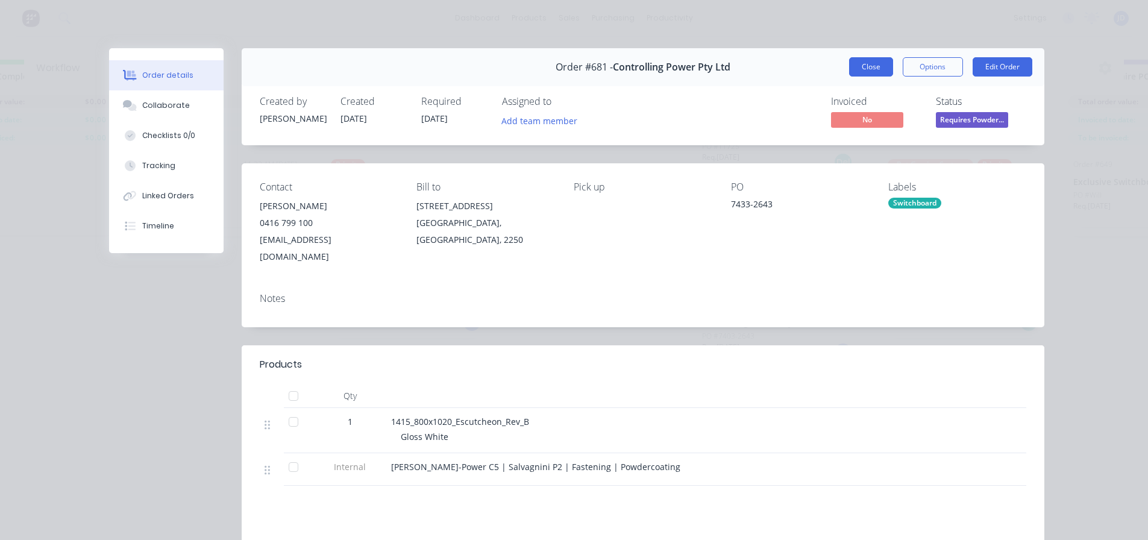
click at [863, 66] on button "Close" at bounding box center [871, 66] width 44 height 19
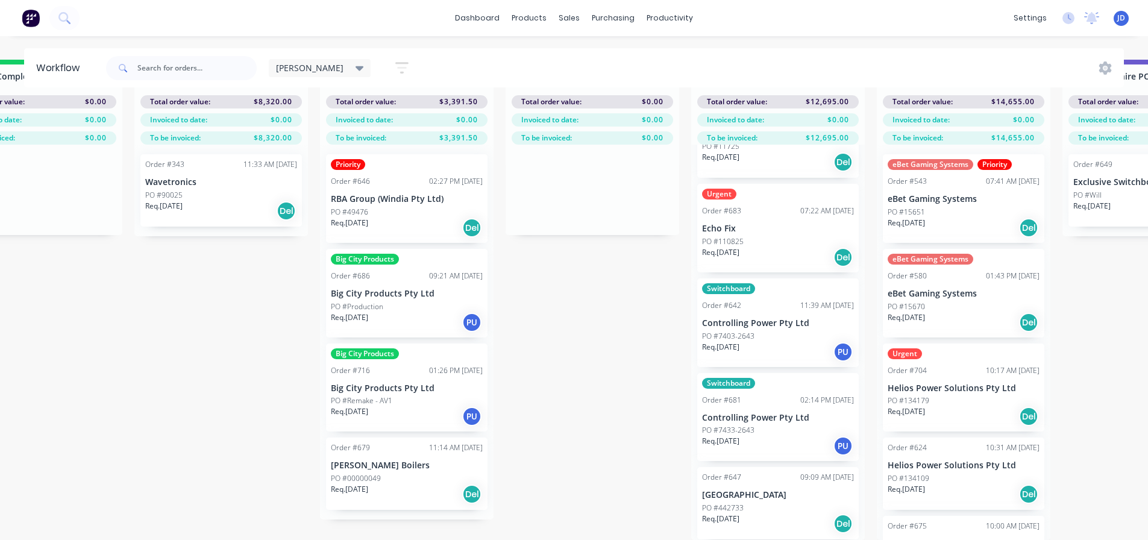
click at [779, 502] on div "PO #442733" at bounding box center [778, 507] width 152 height 11
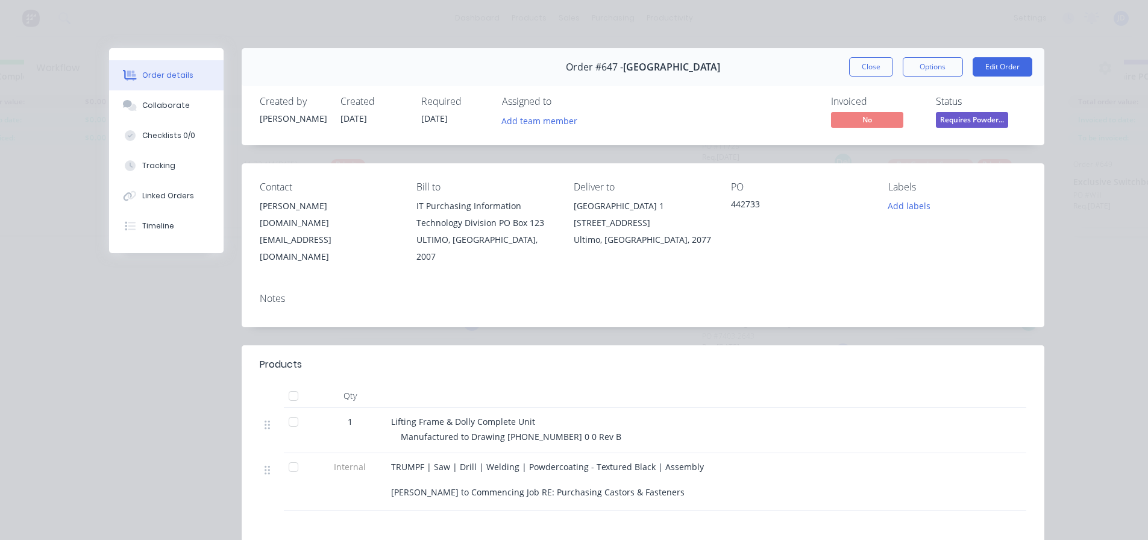
drag, startPoint x: 875, startPoint y: 64, endPoint x: 853, endPoint y: 127, distance: 66.3
click at [875, 64] on button "Close" at bounding box center [871, 66] width 44 height 19
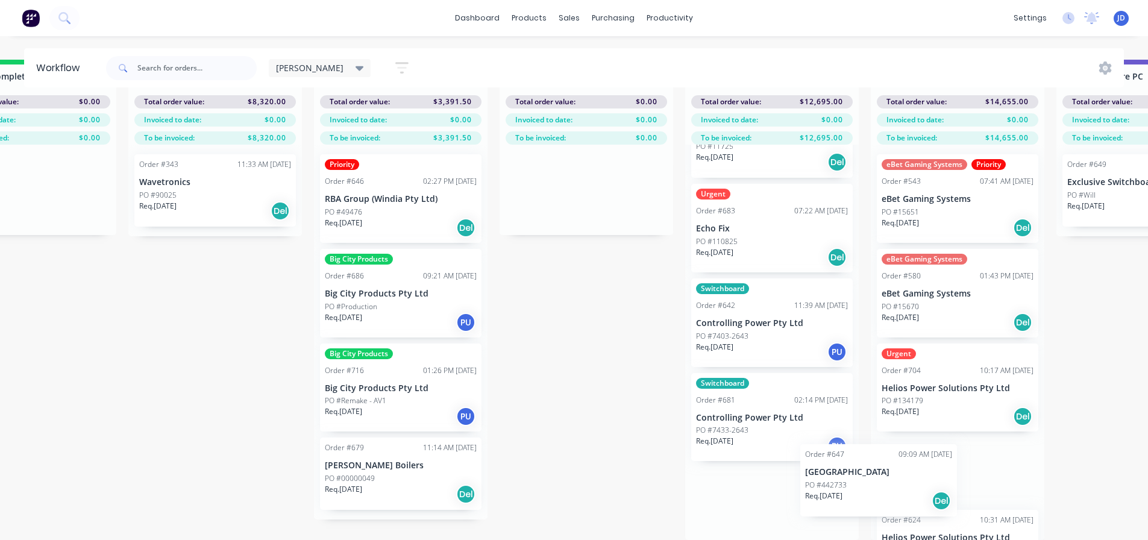
drag, startPoint x: 789, startPoint y: 503, endPoint x: 907, endPoint y: 475, distance: 120.7
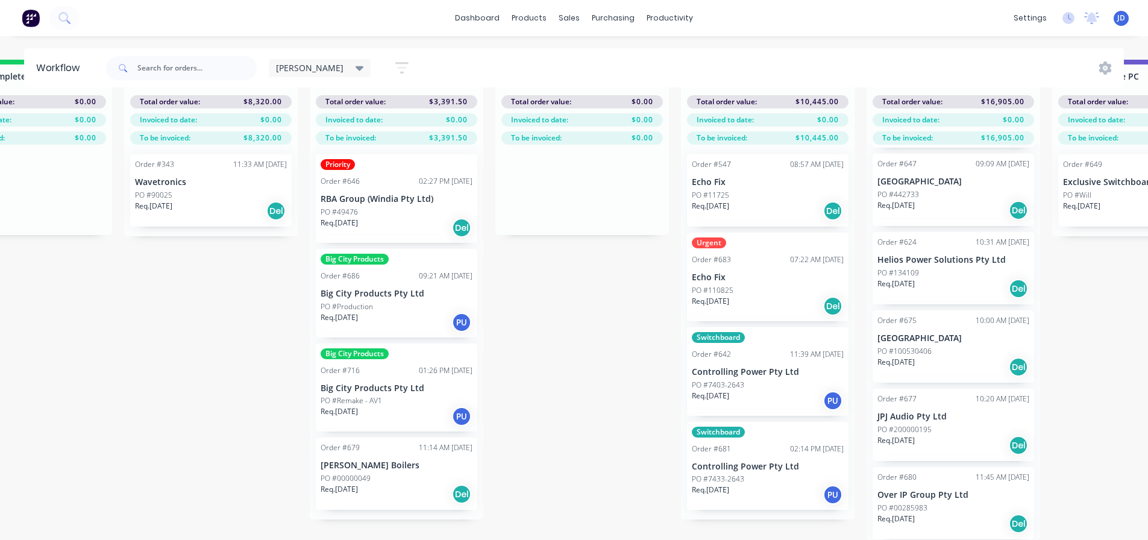
scroll to position [20, 3242]
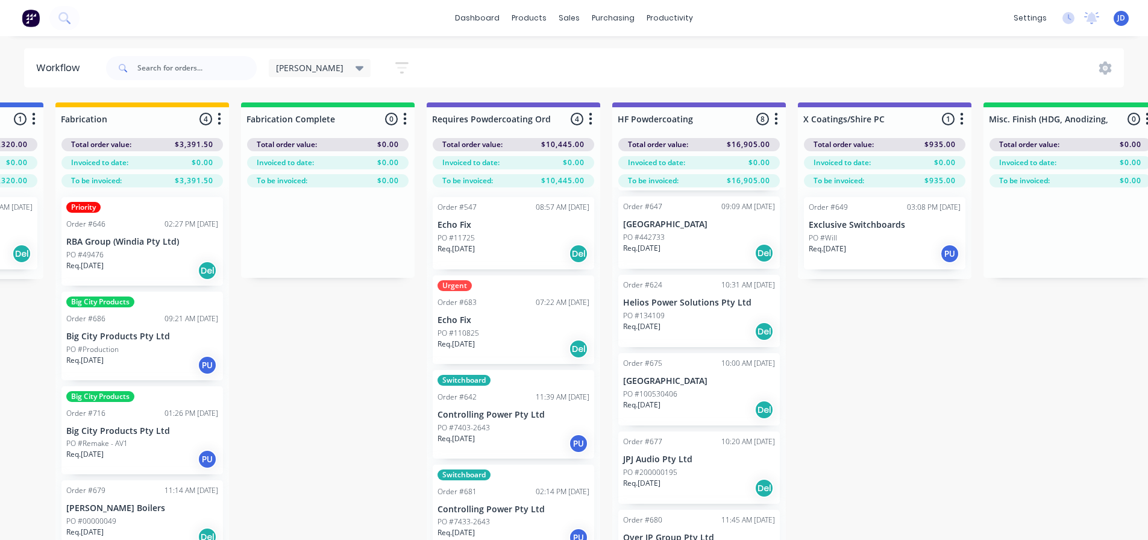
drag, startPoint x: 1084, startPoint y: 405, endPoint x: 1169, endPoint y: 343, distance: 104.9
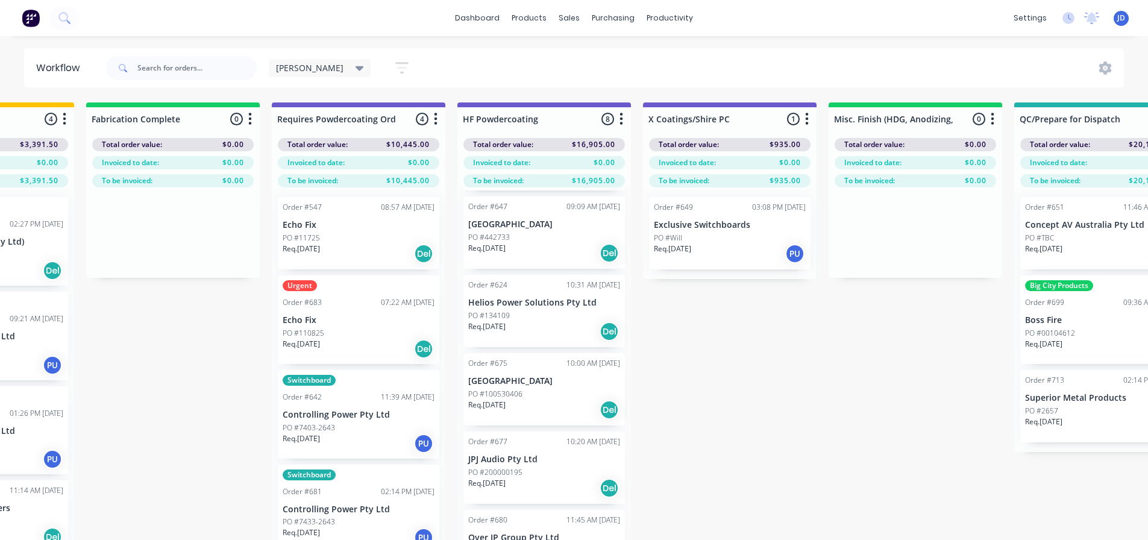
scroll to position [0, 4046]
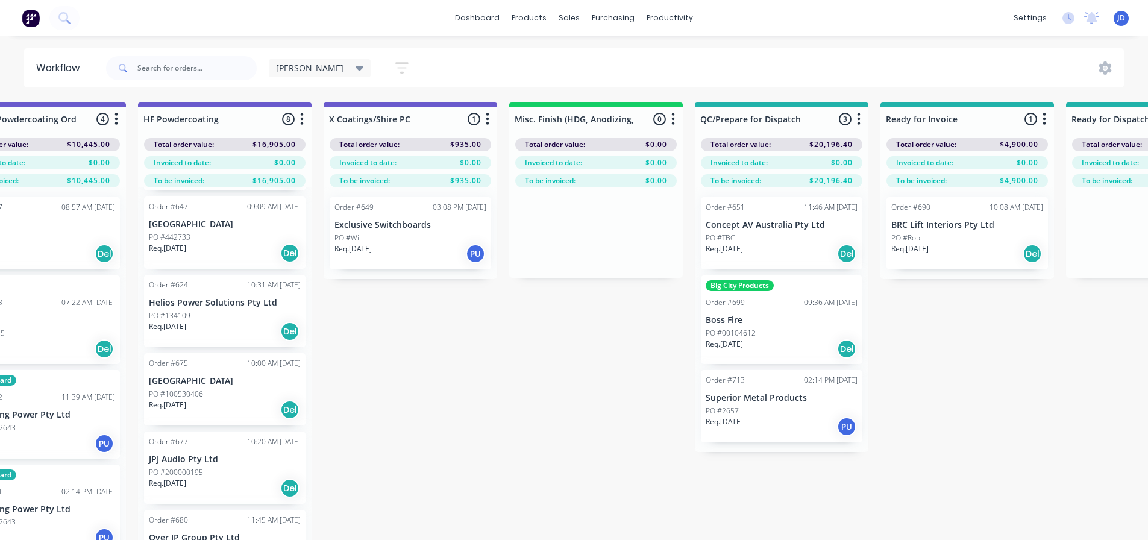
drag, startPoint x: 815, startPoint y: 414, endPoint x: 943, endPoint y: 409, distance: 127.8
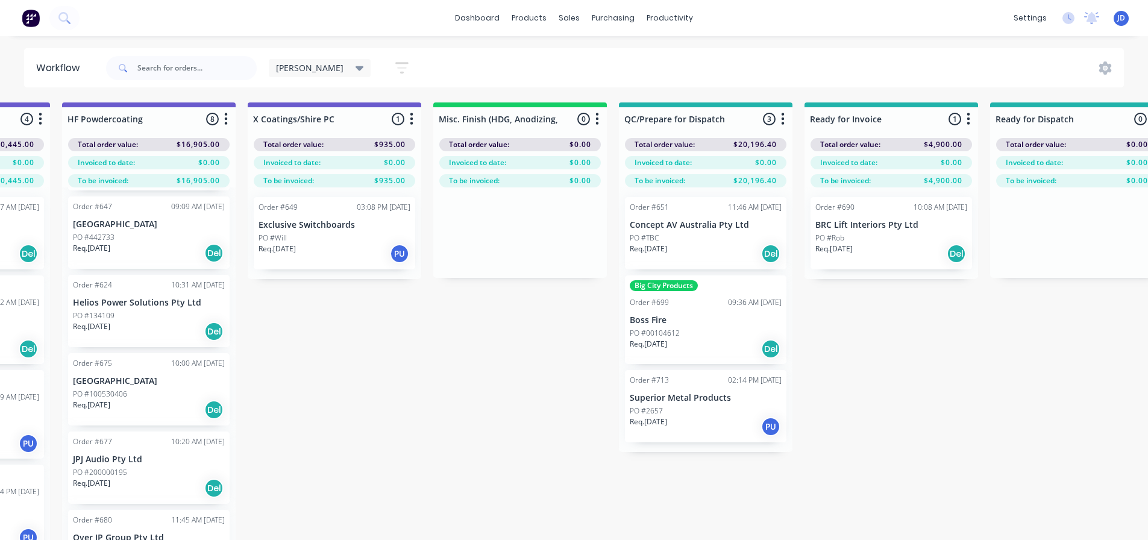
click at [698, 417] on div "Req. 12/09/25 PU" at bounding box center [706, 426] width 152 height 20
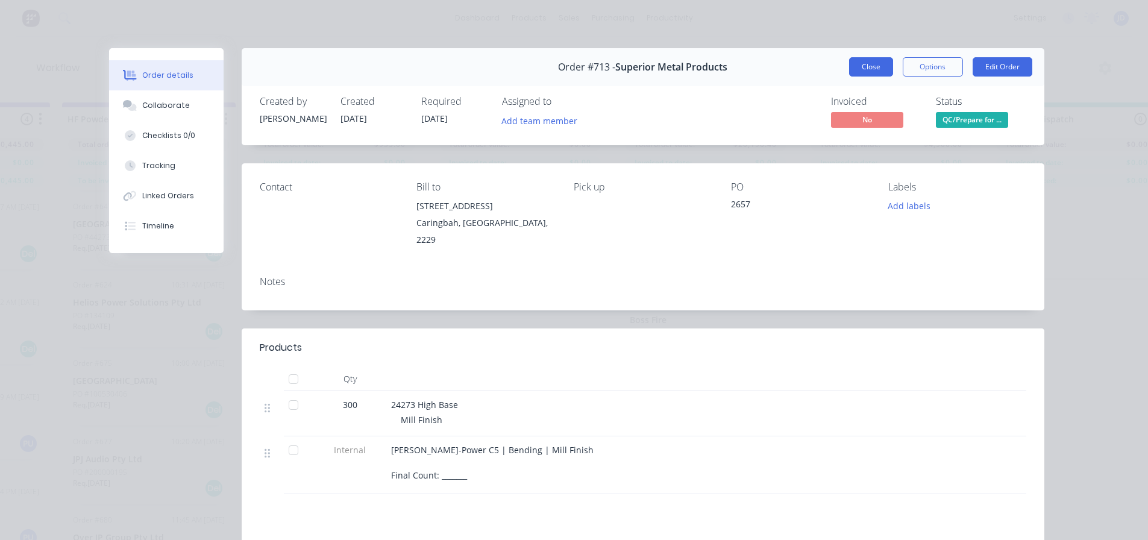
click at [849, 76] on div "Close Options Edit Order" at bounding box center [940, 66] width 183 height 19
drag, startPoint x: 844, startPoint y: 94, endPoint x: 858, endPoint y: 76, distance: 22.8
click at [845, 94] on div "Created by Shane Created 15/08/25 Required 12/09/25 Assigned to Add team member…" at bounding box center [643, 113] width 803 height 64
click at [859, 72] on button "Close" at bounding box center [871, 66] width 44 height 19
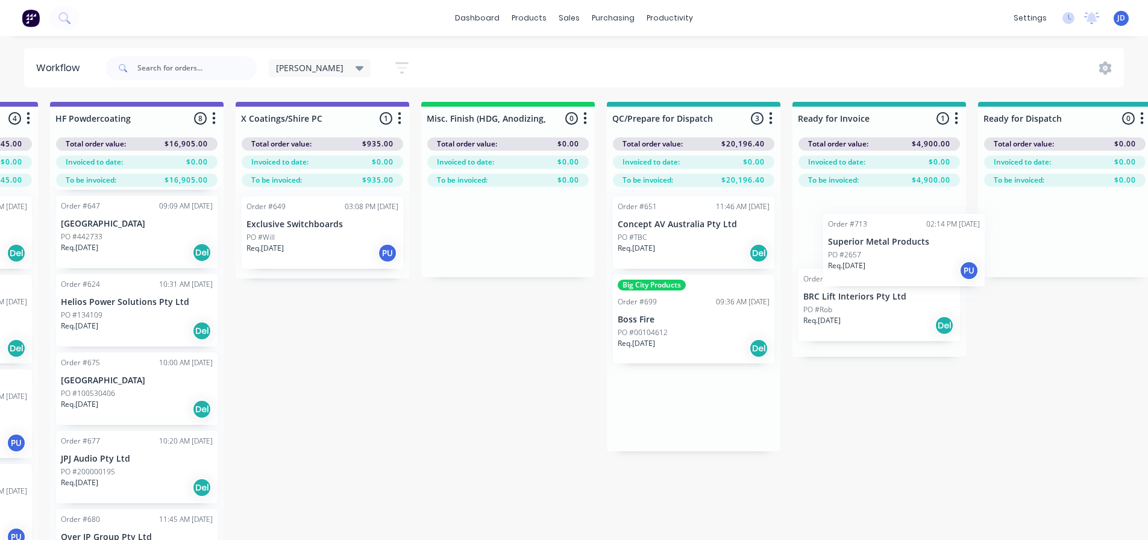
drag, startPoint x: 694, startPoint y: 426, endPoint x: 853, endPoint y: 253, distance: 234.9
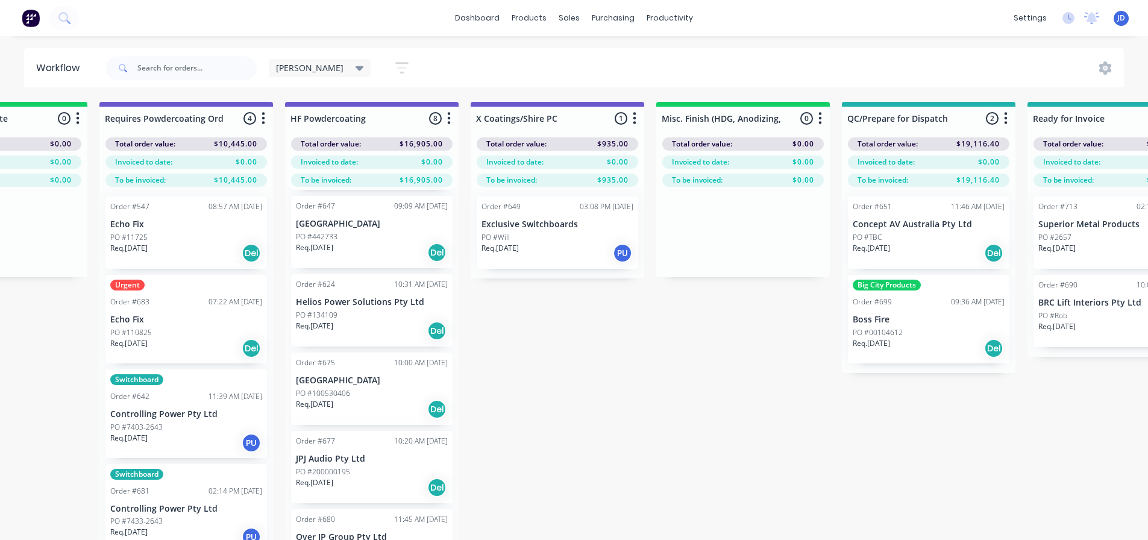
drag, startPoint x: 565, startPoint y: 402, endPoint x: 559, endPoint y: 374, distance: 29.0
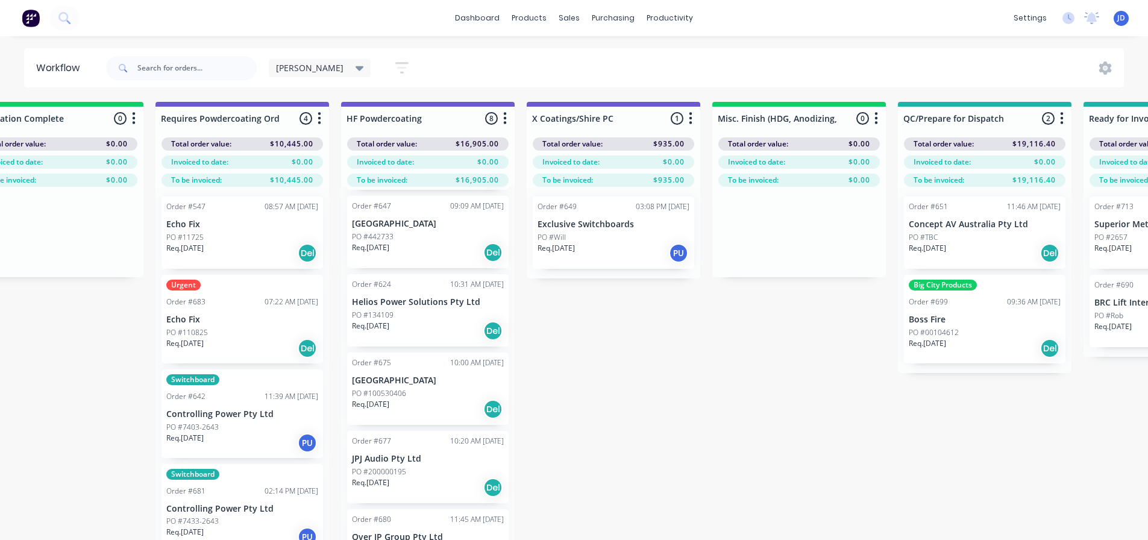
scroll to position [1, 3734]
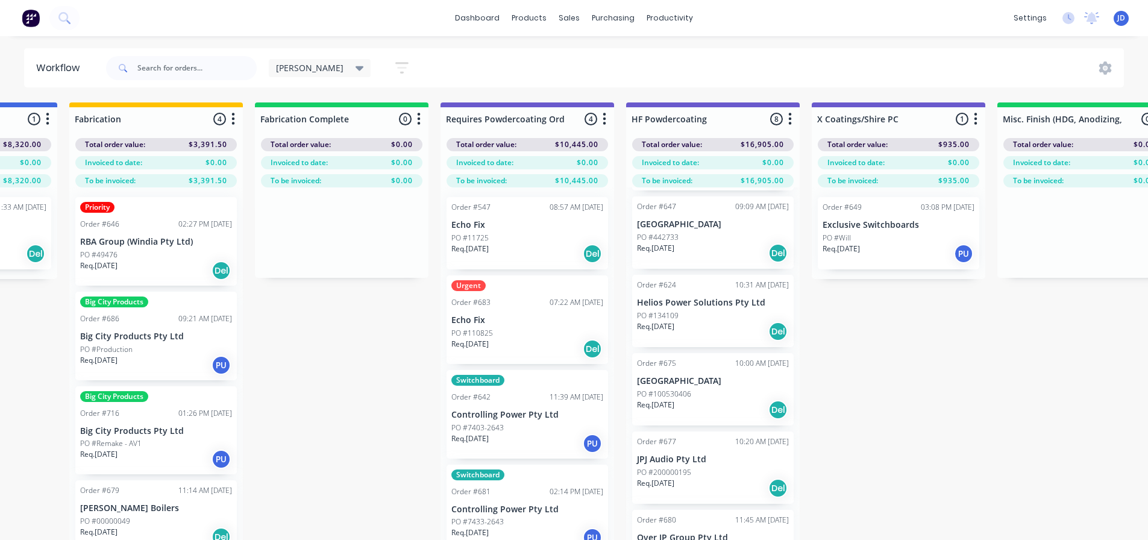
drag, startPoint x: 667, startPoint y: 378, endPoint x: 585, endPoint y: 351, distance: 86.1
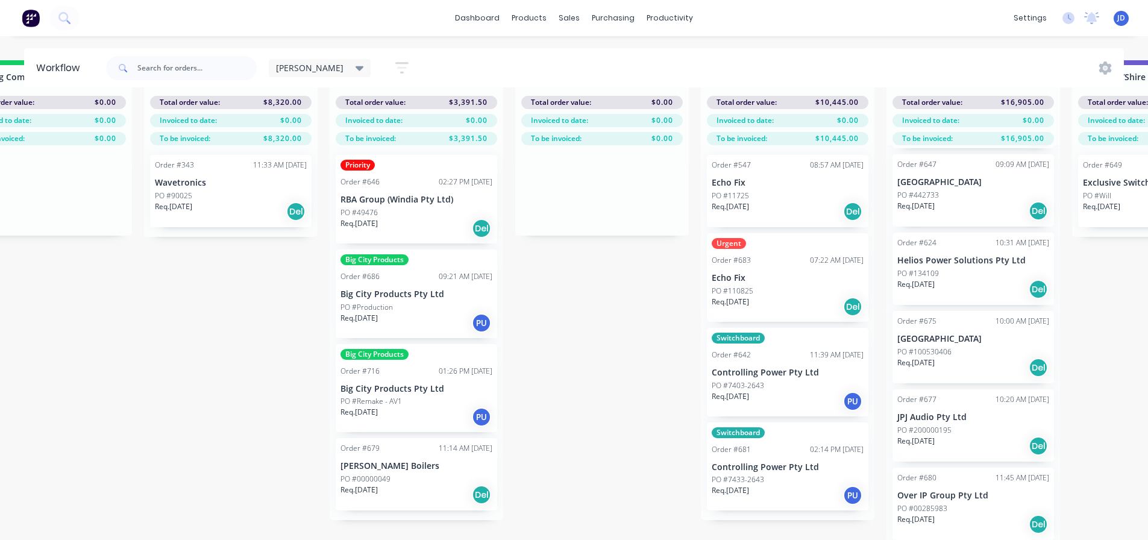
scroll to position [37, 3169]
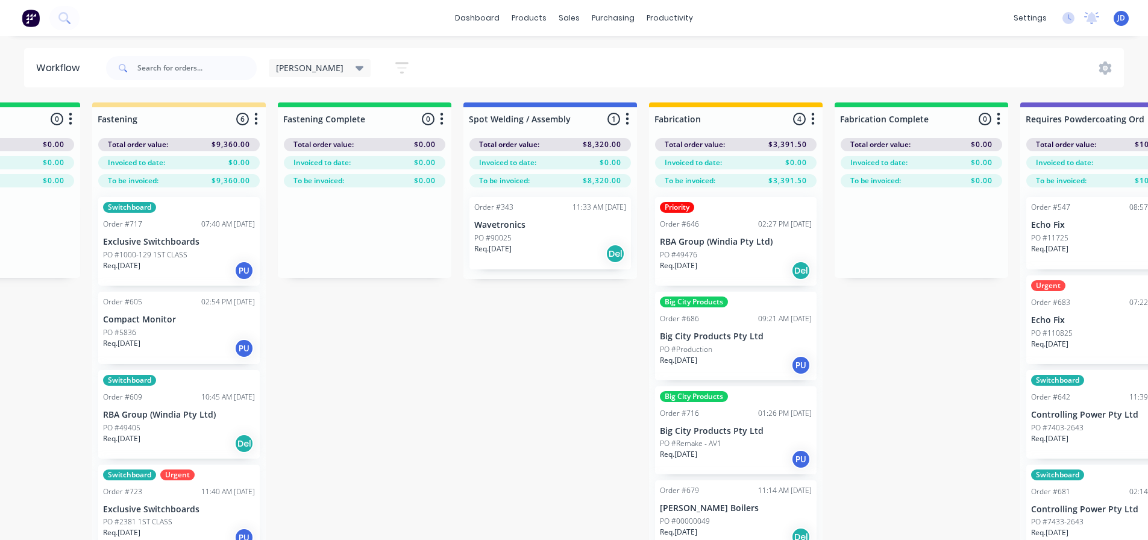
drag, startPoint x: 505, startPoint y: 430, endPoint x: 393, endPoint y: 368, distance: 128.1
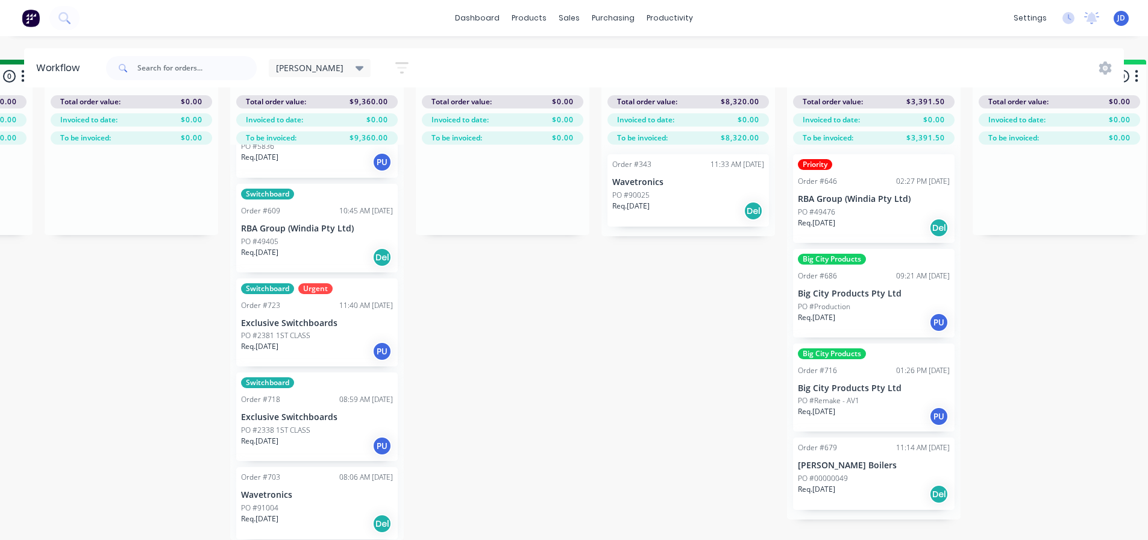
scroll to position [49, 2711]
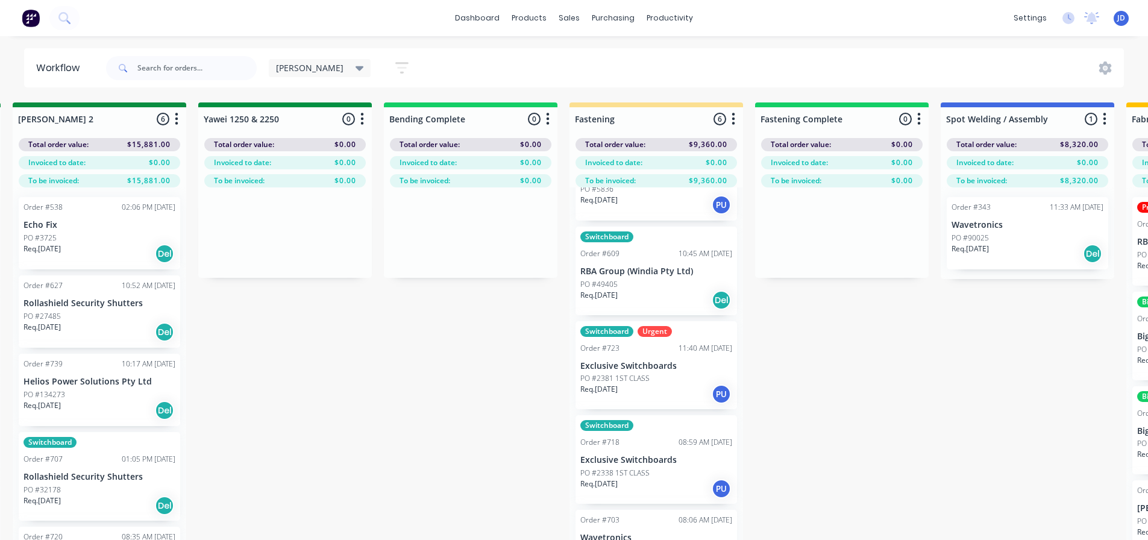
drag, startPoint x: 562, startPoint y: 463, endPoint x: 460, endPoint y: 404, distance: 117.5
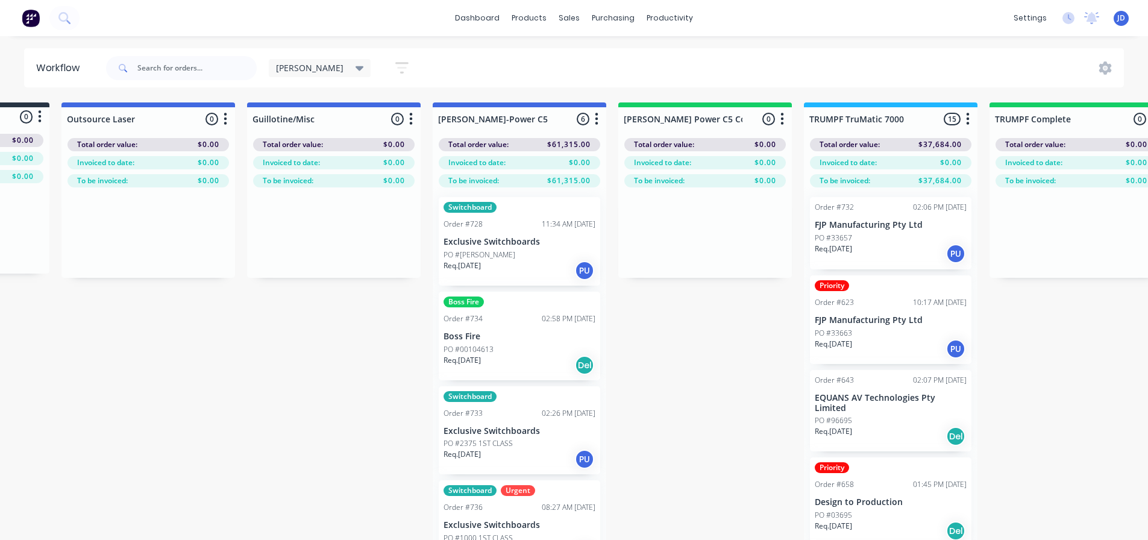
drag, startPoint x: 491, startPoint y: 404, endPoint x: 298, endPoint y: 296, distance: 221.4
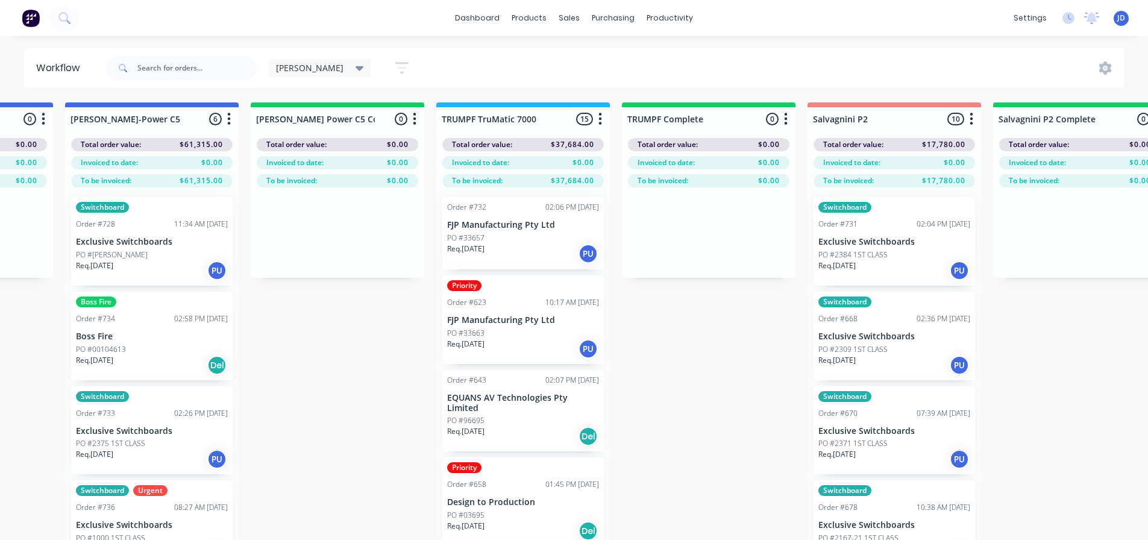
drag, startPoint x: 572, startPoint y: 349, endPoint x: 666, endPoint y: 339, distance: 93.9
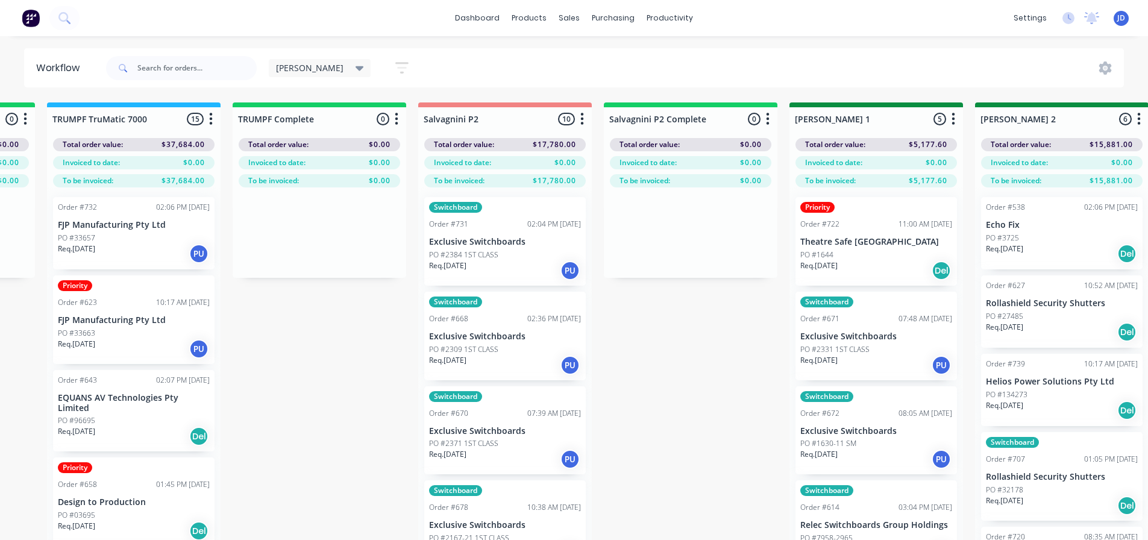
scroll to position [0, 0]
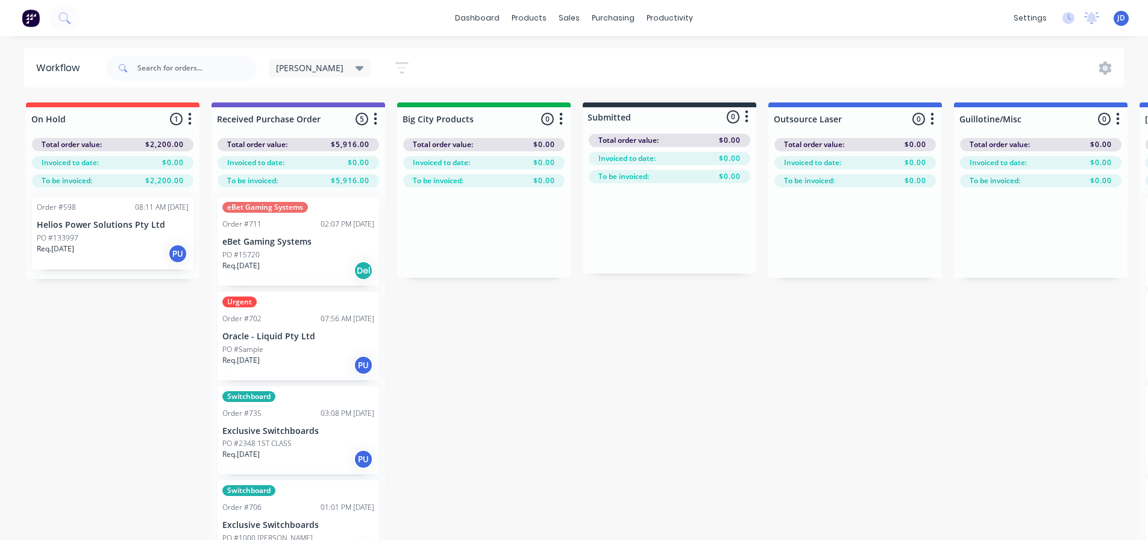
drag, startPoint x: 375, startPoint y: 391, endPoint x: 6, endPoint y: 211, distance: 410.4
click at [355, 66] on icon at bounding box center [359, 67] width 8 height 13
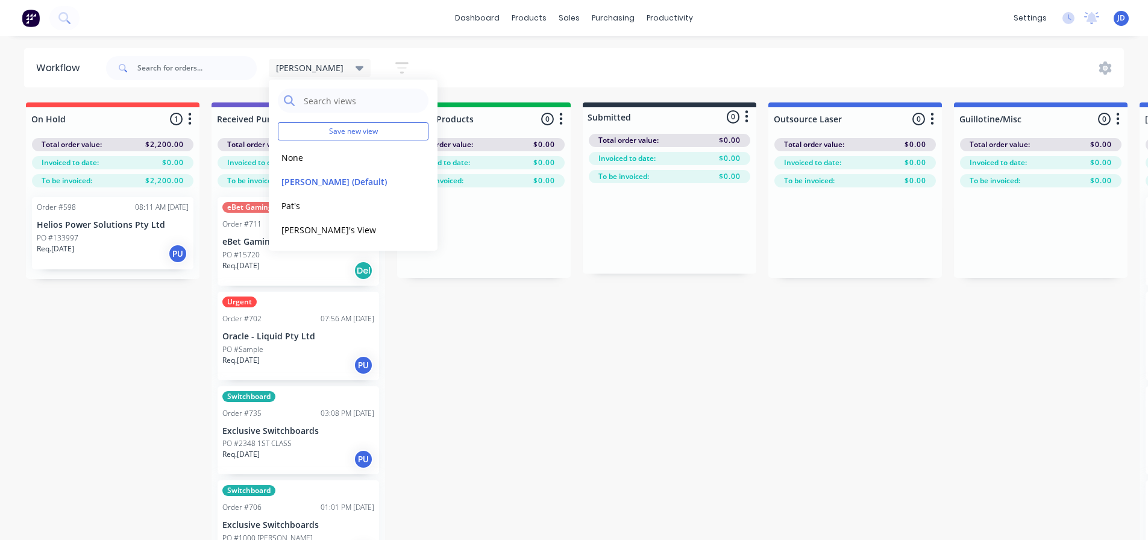
drag, startPoint x: 486, startPoint y: 419, endPoint x: 457, endPoint y: 399, distance: 35.1
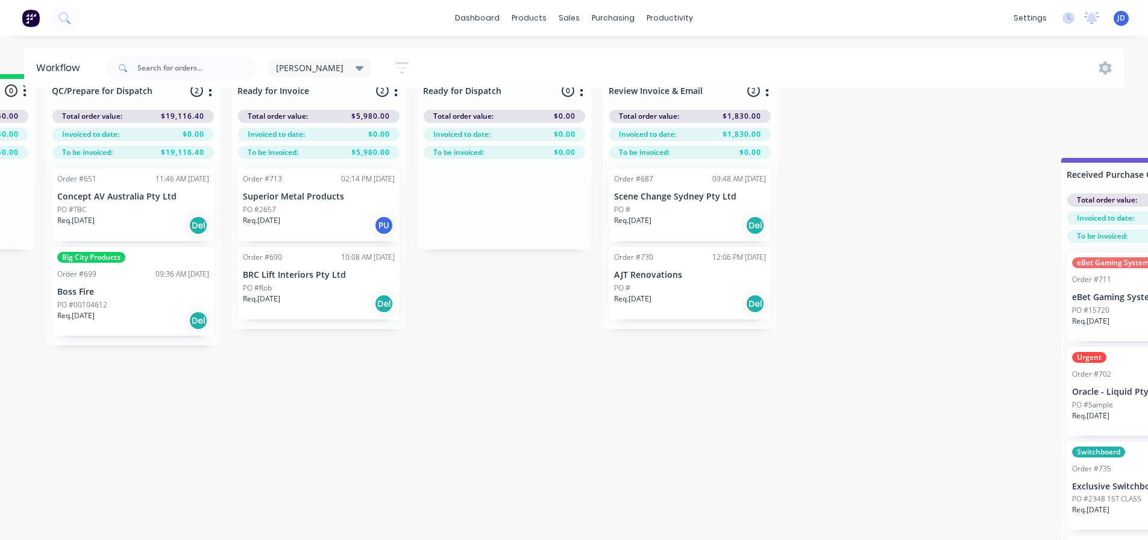
scroll to position [30, 4433]
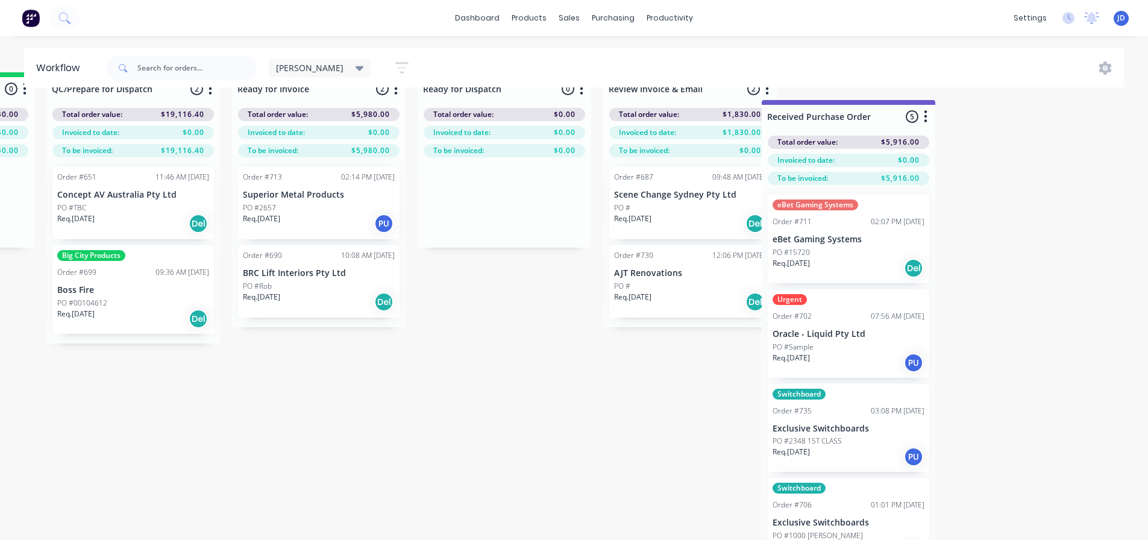
drag, startPoint x: 392, startPoint y: 102, endPoint x: 938, endPoint y: 94, distance: 546.5
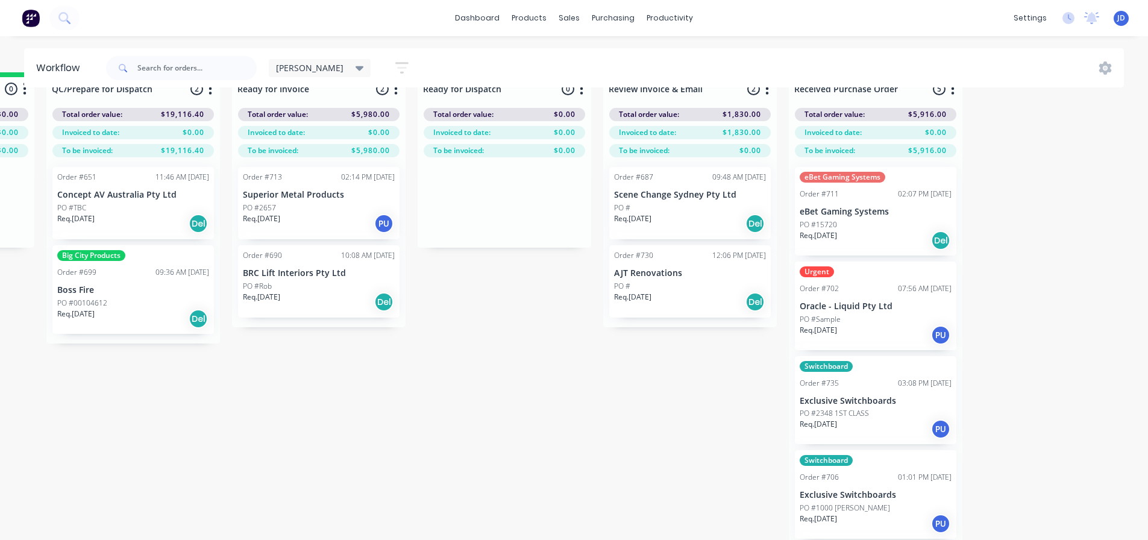
scroll to position [0, 4433]
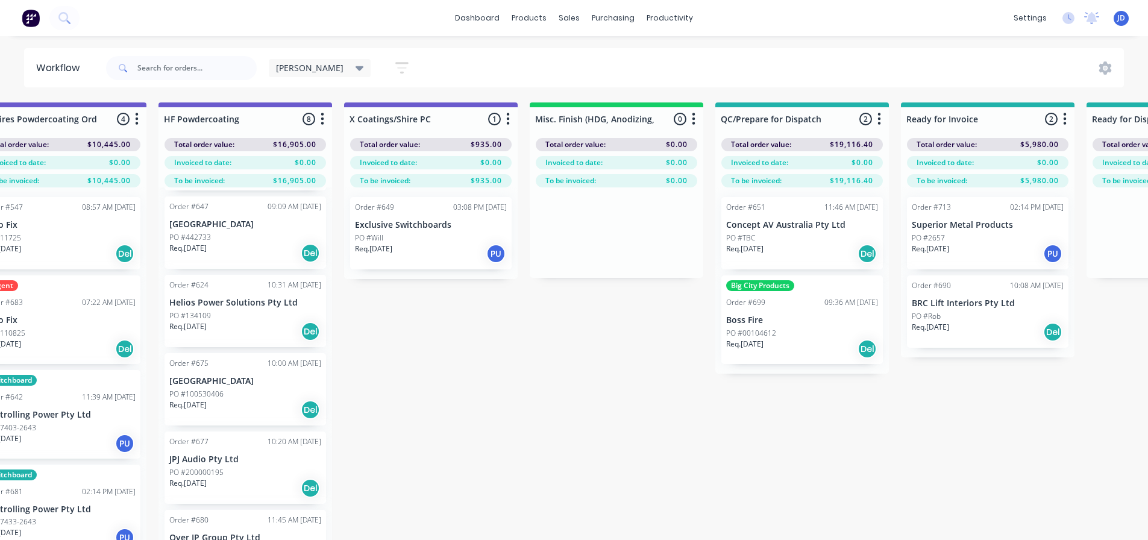
drag, startPoint x: 646, startPoint y: 378, endPoint x: 481, endPoint y: 336, distance: 169.7
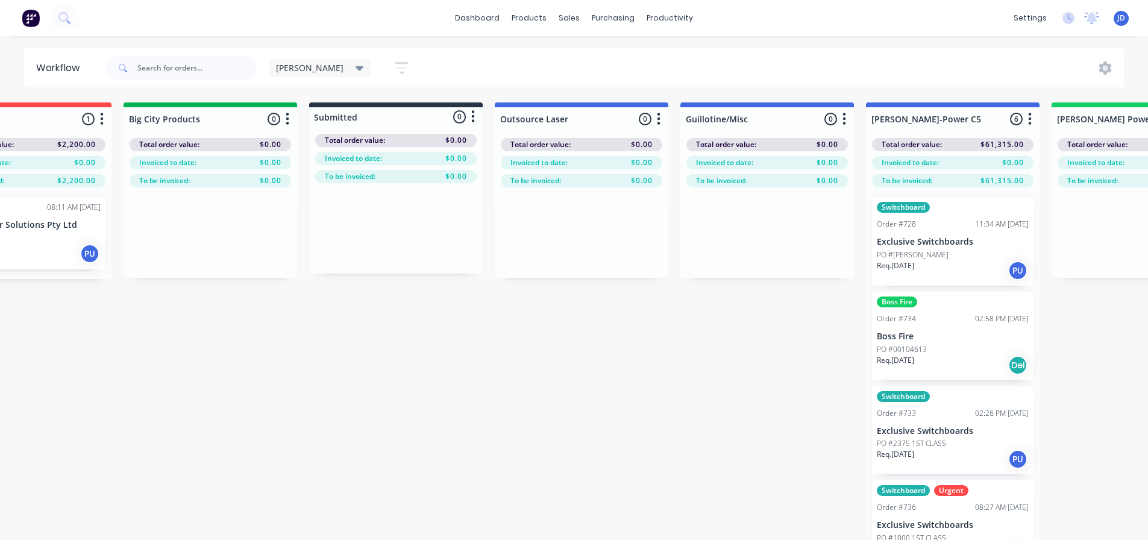
scroll to position [0, 0]
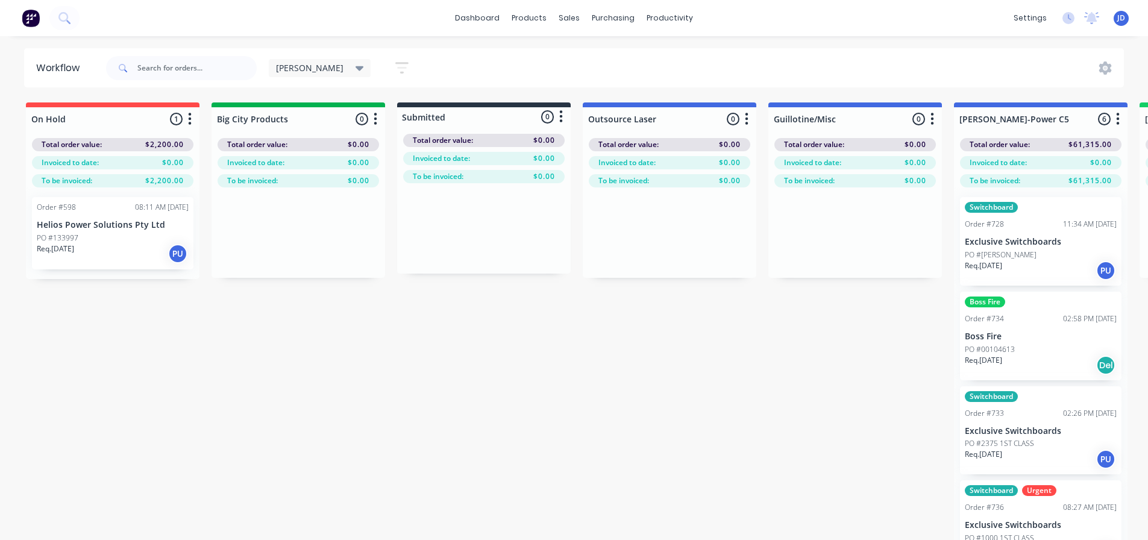
drag, startPoint x: 659, startPoint y: 356, endPoint x: 438, endPoint y: 304, distance: 227.2
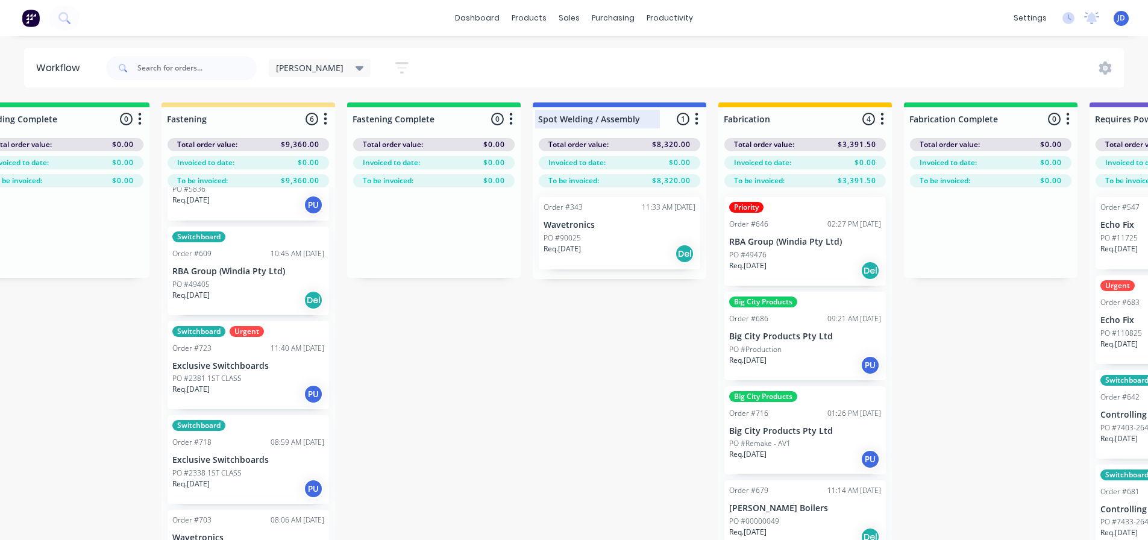
scroll to position [0, 2444]
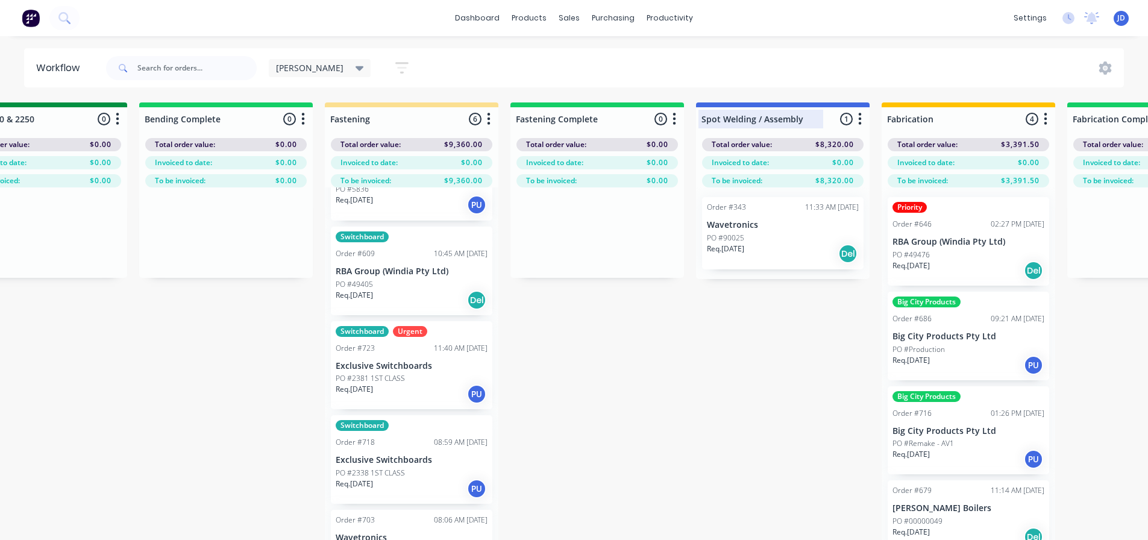
drag, startPoint x: 174, startPoint y: 107, endPoint x: 0, endPoint y: 128, distance: 174.9
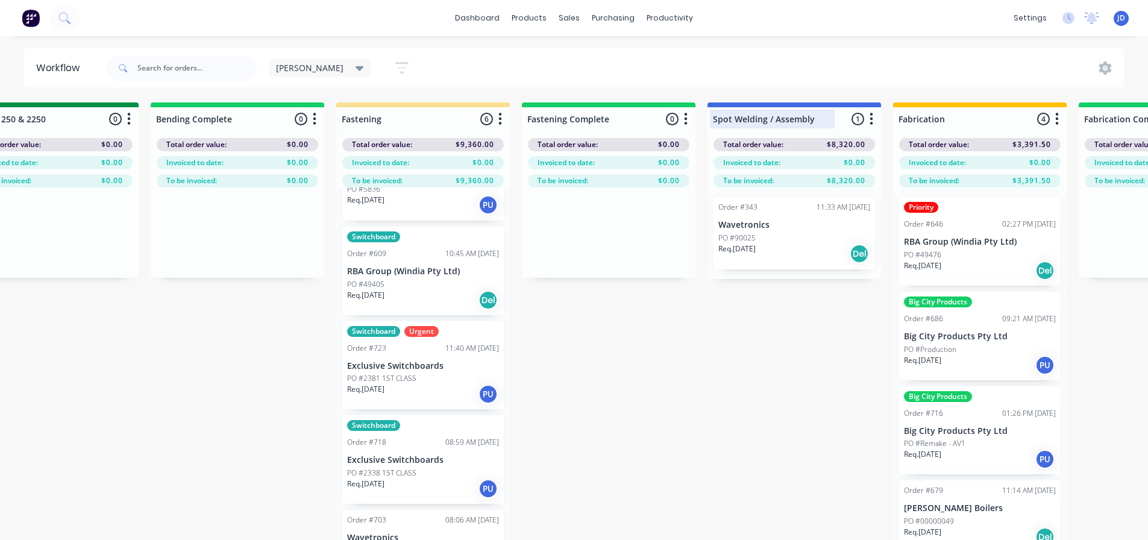
click at [0, 128] on div "On Hold 1 Status colour #FF4949 hex #FF4949 Save Cancel Notifications Email SMS…" at bounding box center [270, 342] width 5504 height 480
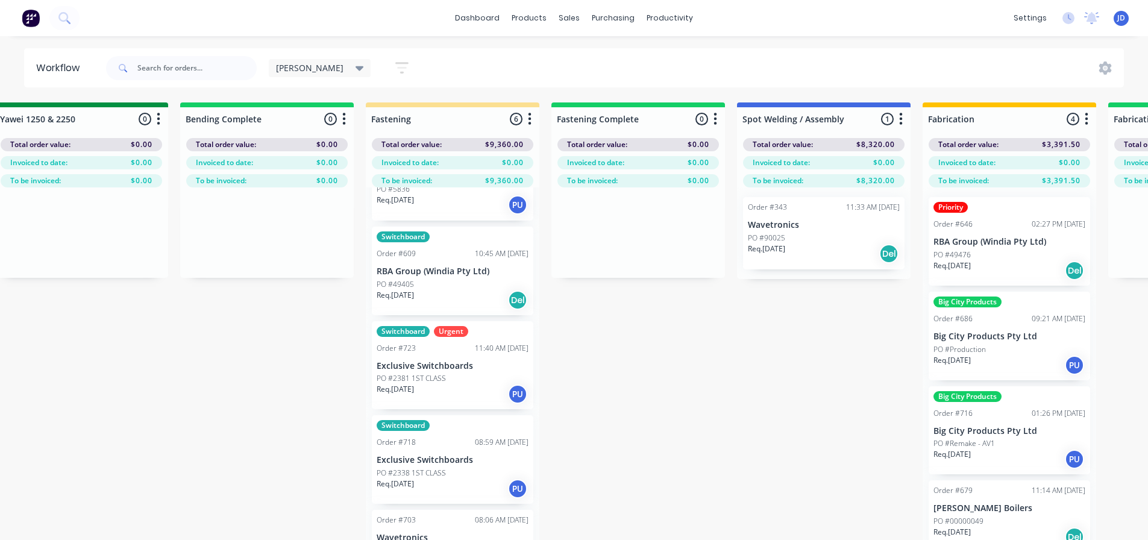
click at [0, 128] on div "Yawei 1250 & 2250 0 Status colour #039042 hex #039042 Save Cancel Notifications…" at bounding box center [82, 116] width 174 height 28
click at [198, 393] on div "On Hold 1 Status colour #FF4949 hex #FF4949 Save Cancel Notifications Email SMS…" at bounding box center [299, 342] width 5504 height 480
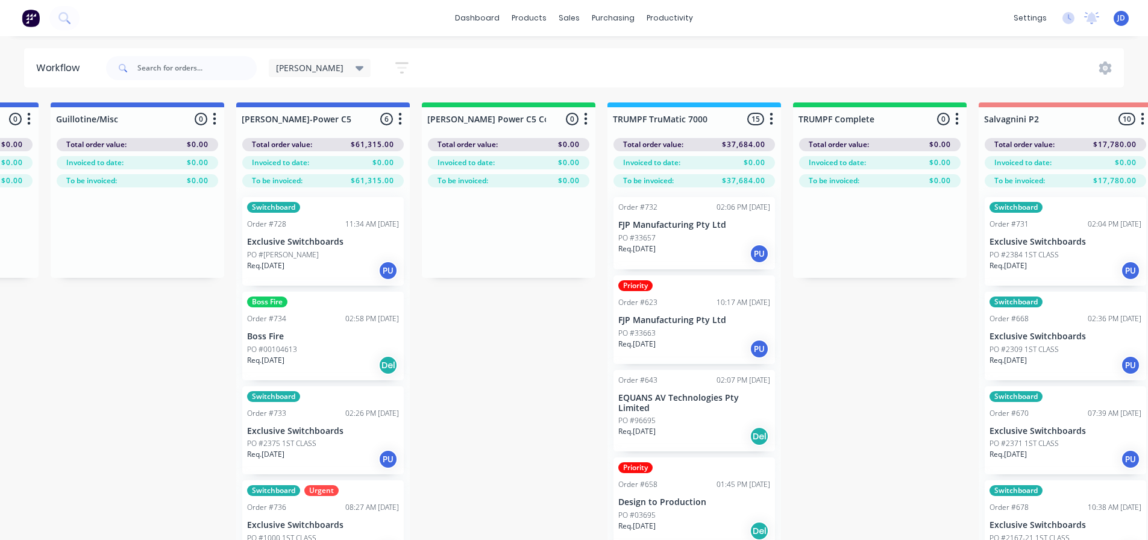
scroll to position [0, 0]
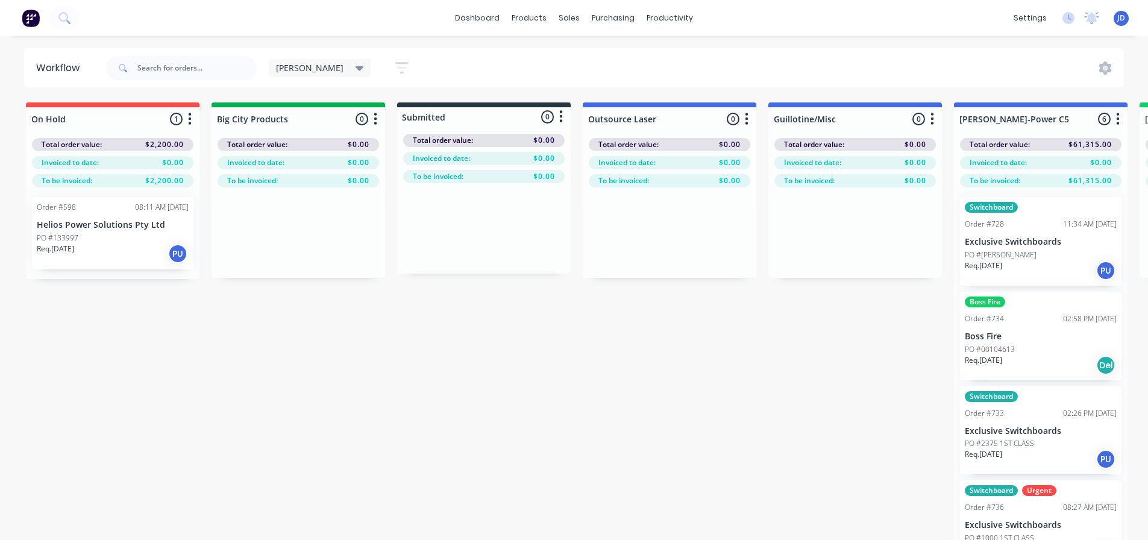
drag, startPoint x: 284, startPoint y: 395, endPoint x: 22, endPoint y: 278, distance: 286.7
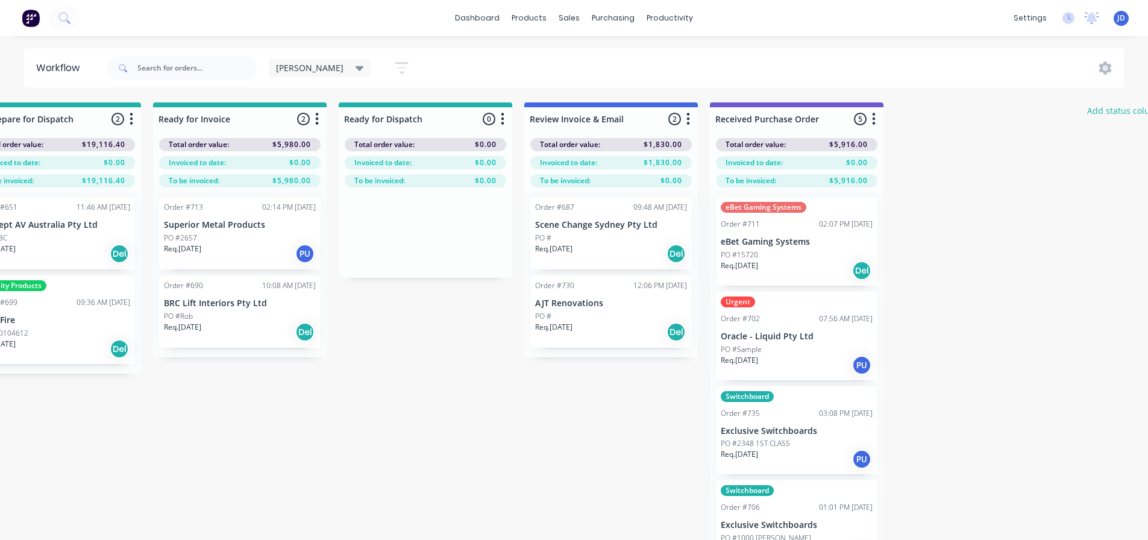
scroll to position [0, 4433]
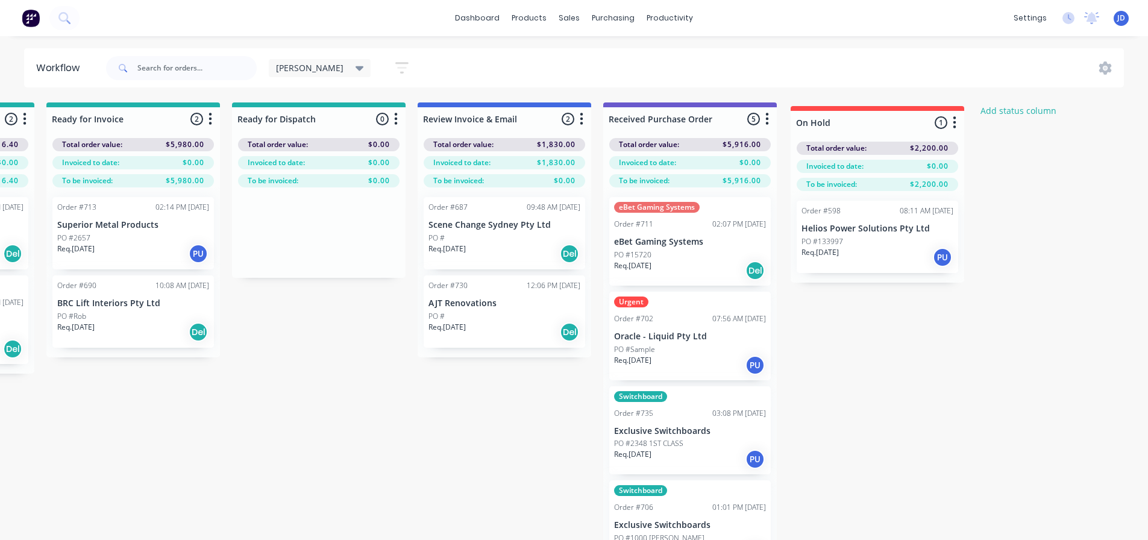
drag, startPoint x: 210, startPoint y: 119, endPoint x: 915, endPoint y: 113, distance: 704.4
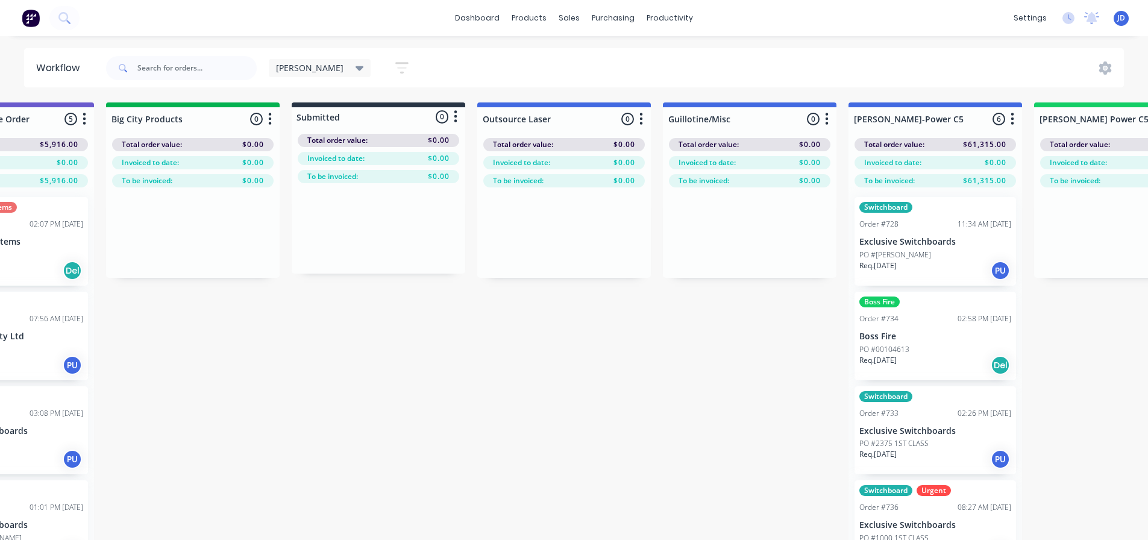
scroll to position [0, 0]
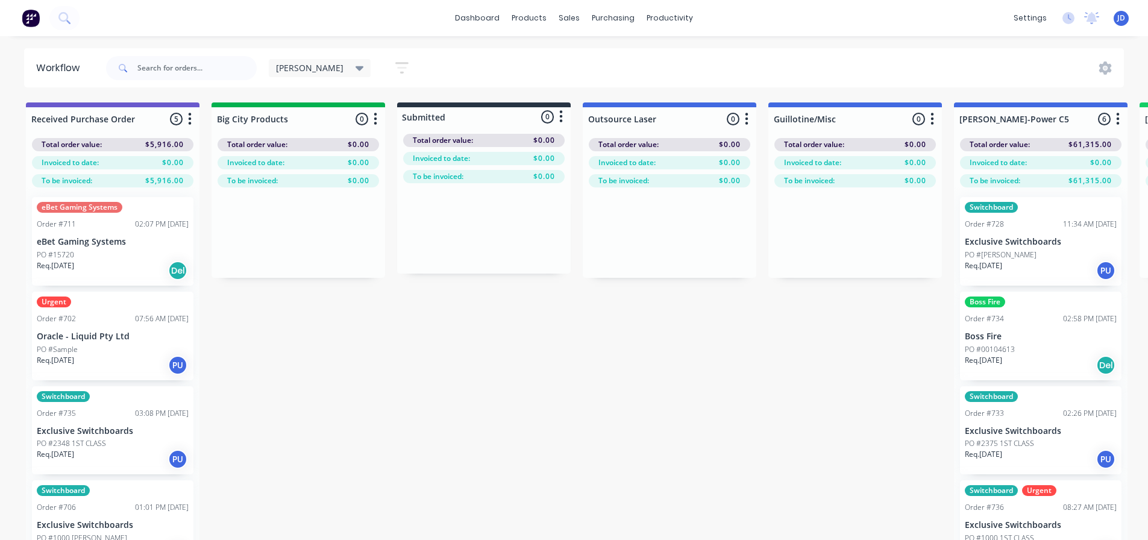
drag, startPoint x: 967, startPoint y: 374, endPoint x: 516, endPoint y: 301, distance: 457.2
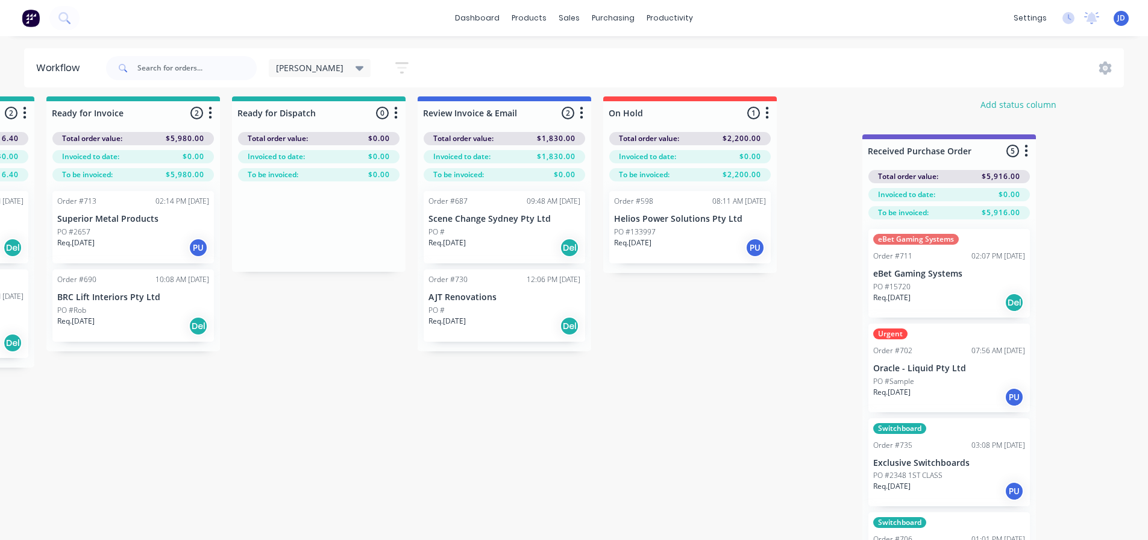
scroll to position [10, 4433]
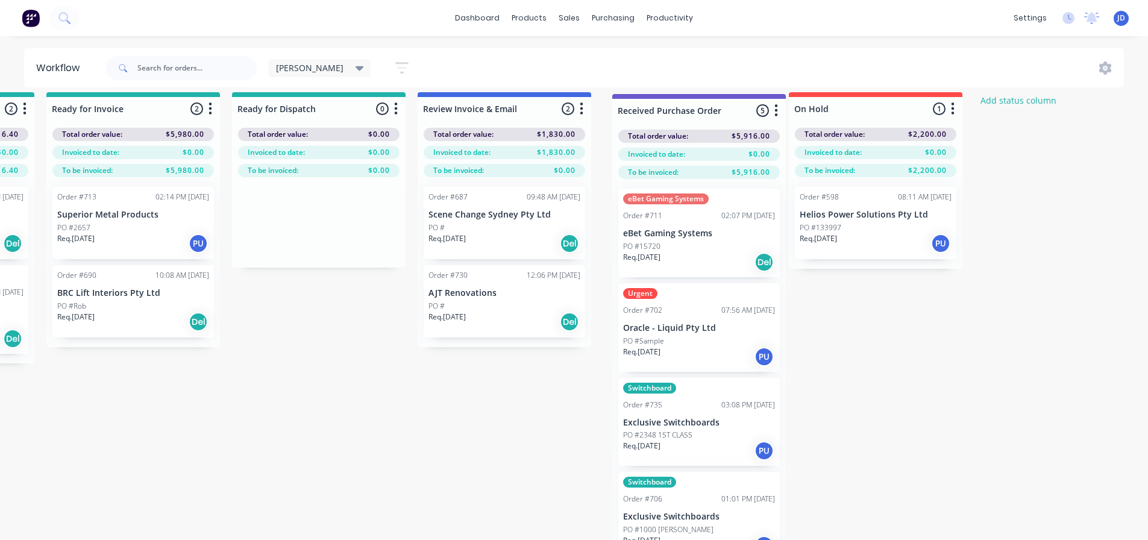
drag, startPoint x: 269, startPoint y: 109, endPoint x: 756, endPoint y: 99, distance: 487.5
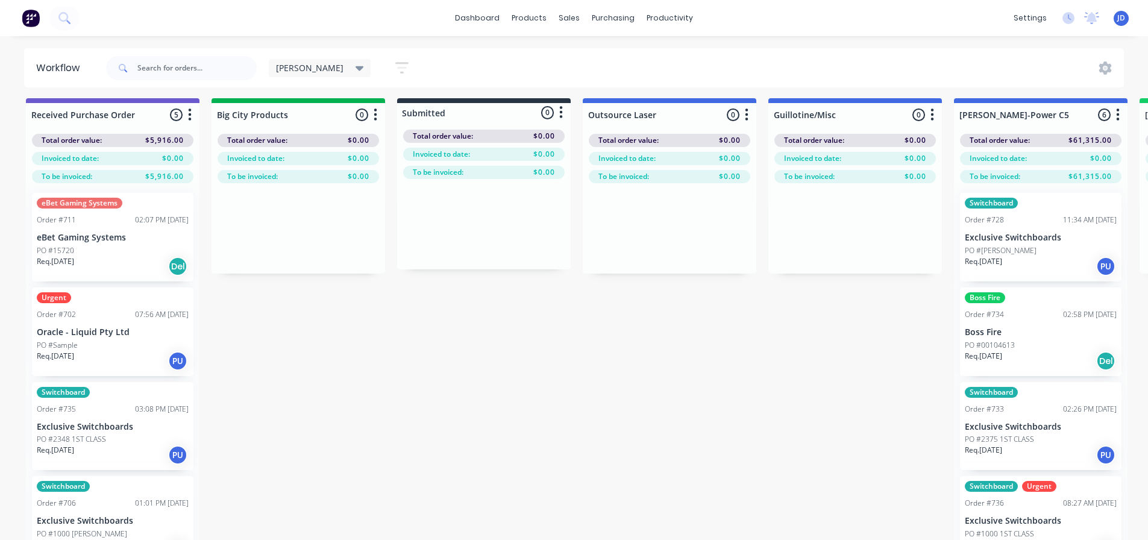
scroll to position [0, 0]
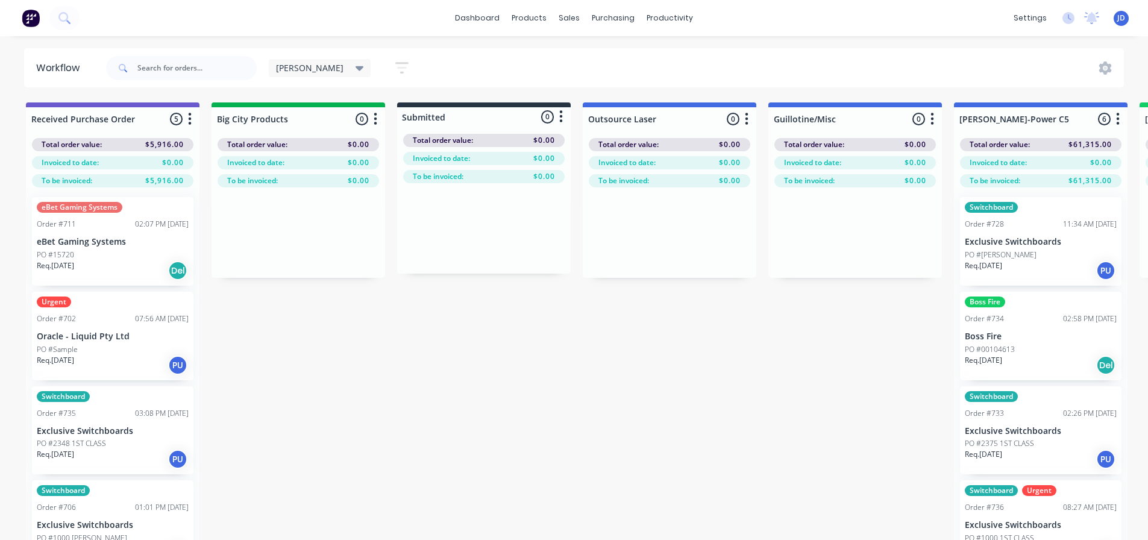
drag, startPoint x: 790, startPoint y: 392, endPoint x: 144, endPoint y: 349, distance: 647.3
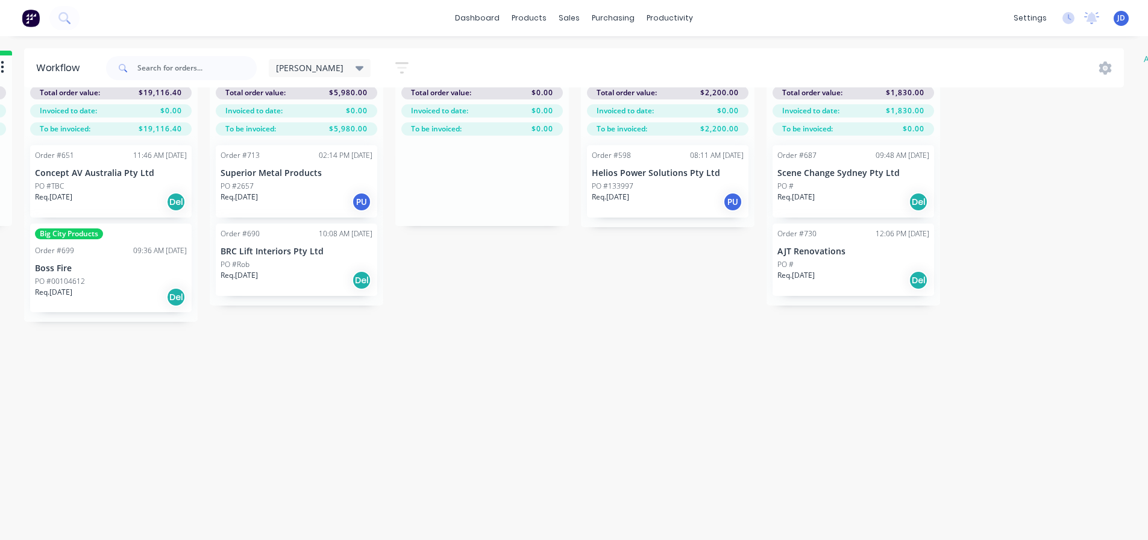
scroll to position [52, 4433]
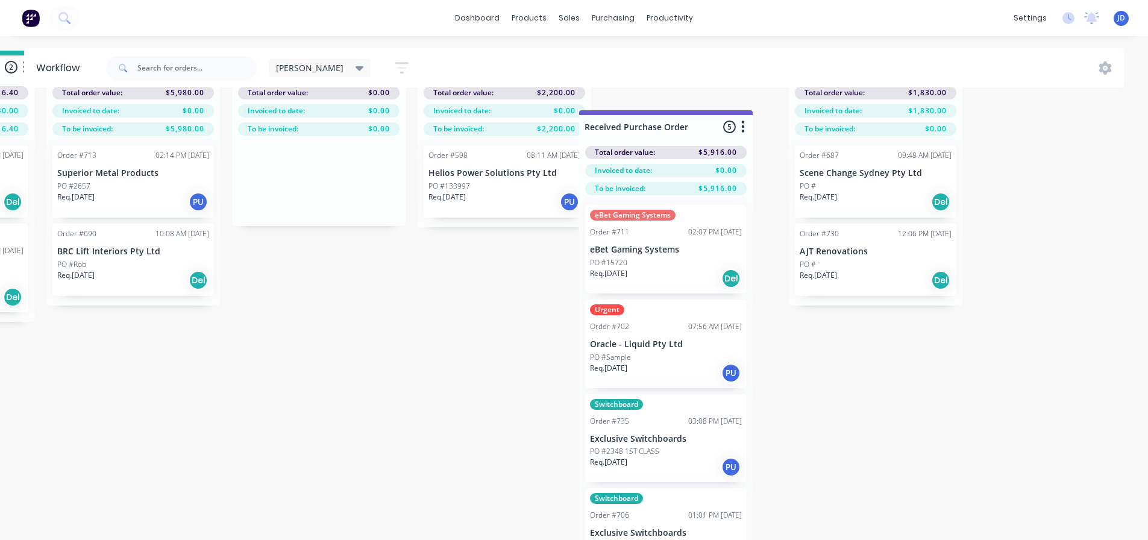
drag, startPoint x: 156, startPoint y: 111, endPoint x: 720, endPoint y: 122, distance: 564.0
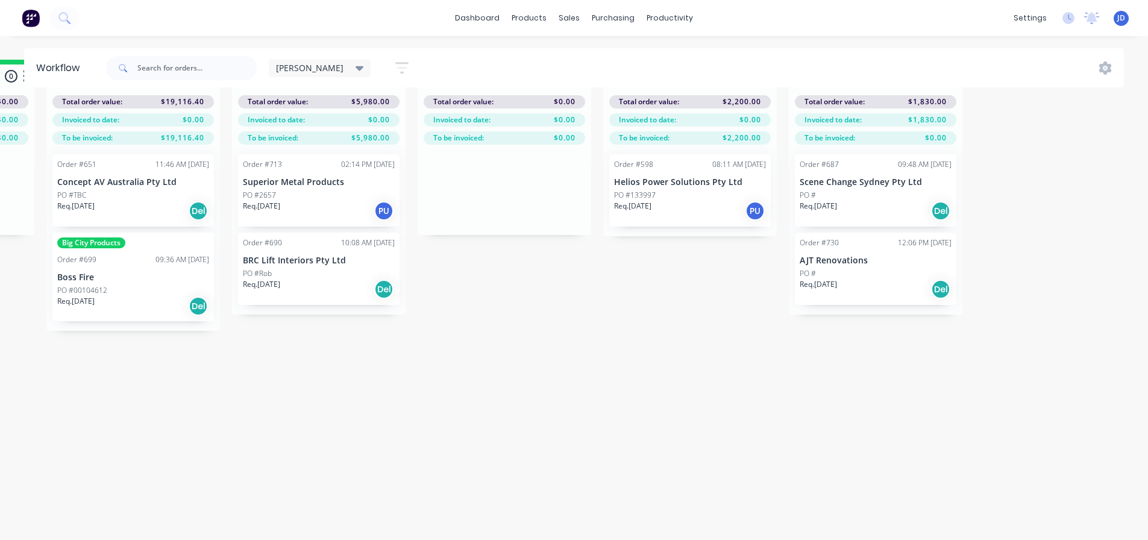
scroll to position [0, 4433]
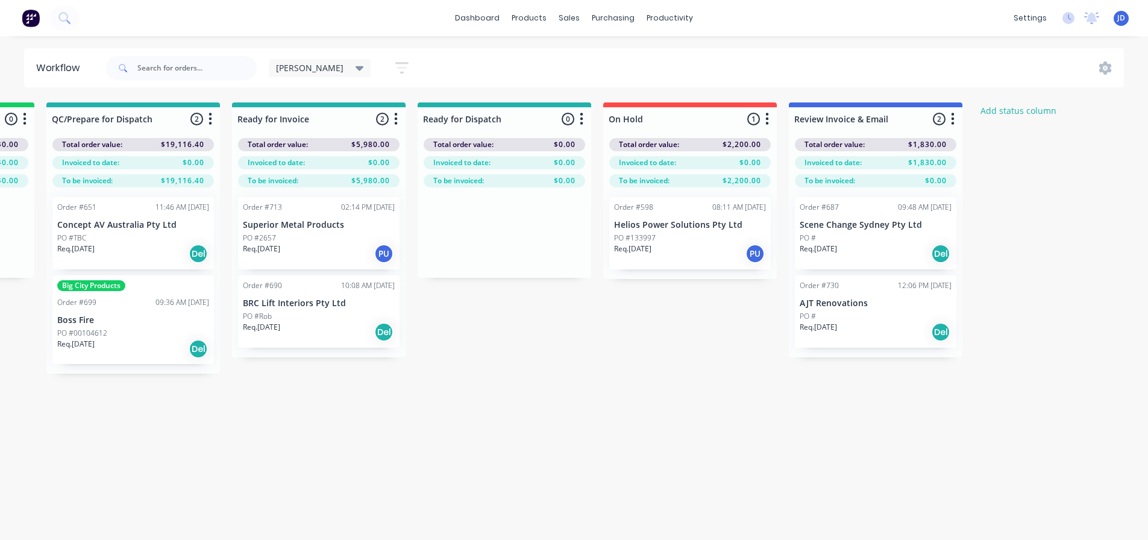
drag, startPoint x: 663, startPoint y: 371, endPoint x: 724, endPoint y: 169, distance: 210.8
click at [307, 57] on div "JOHNS Save new view None edit JOHNS (Default) edit Pat's edit Shane's View edit…" at bounding box center [345, 67] width 153 height 23
click at [311, 68] on div "JOHNS" at bounding box center [320, 68] width 88 height 11
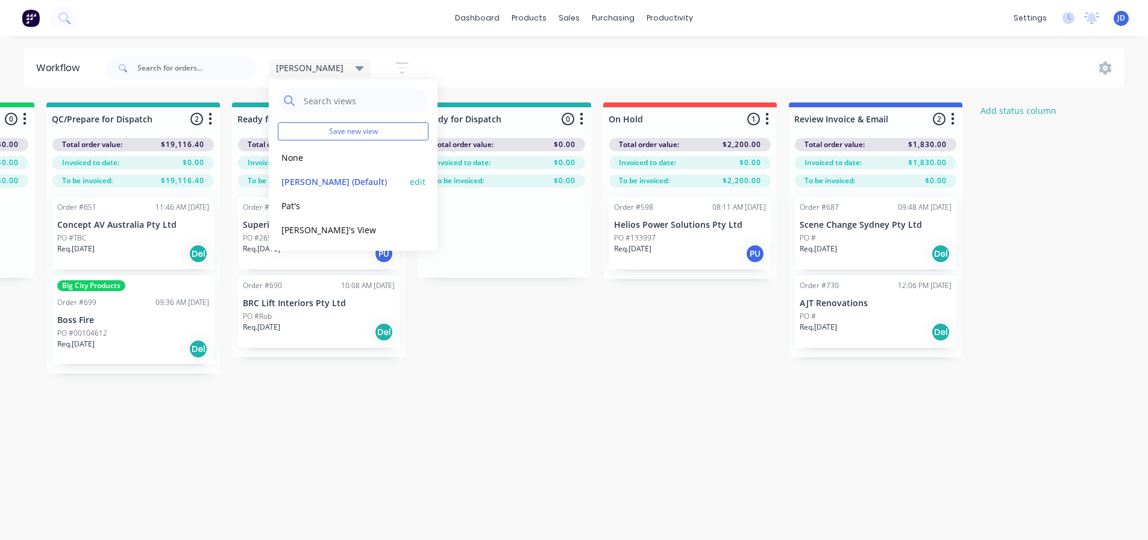
click at [417, 181] on button "edit" at bounding box center [418, 181] width 16 height 13
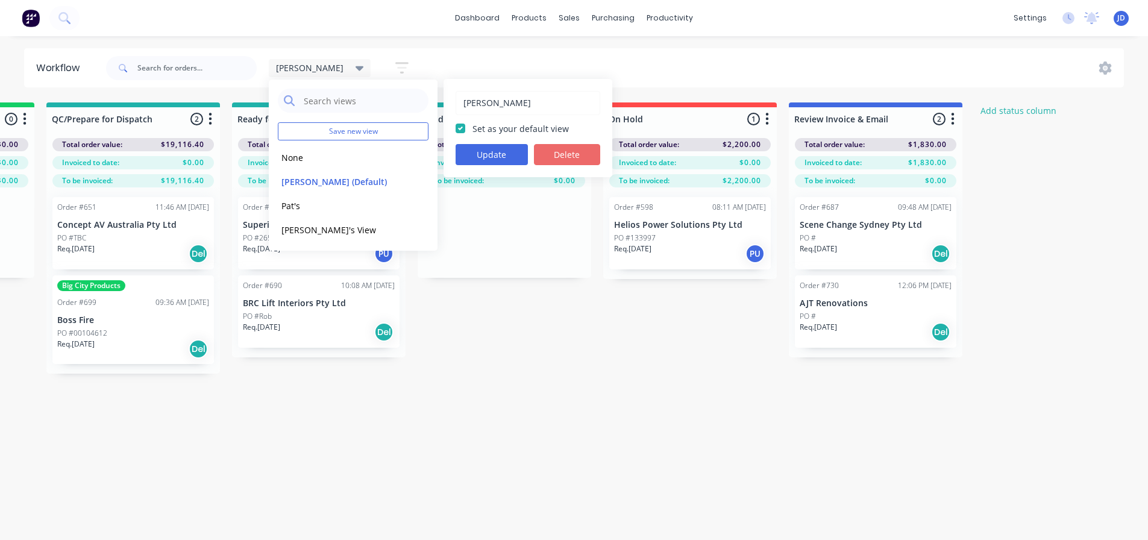
click at [581, 154] on button "Delete" at bounding box center [567, 154] width 66 height 21
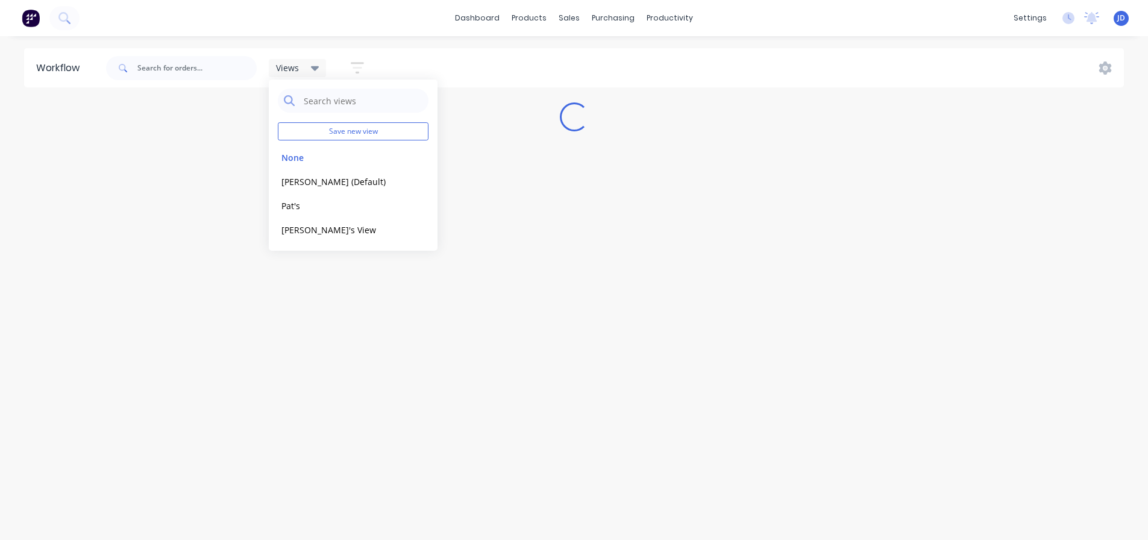
scroll to position [0, 0]
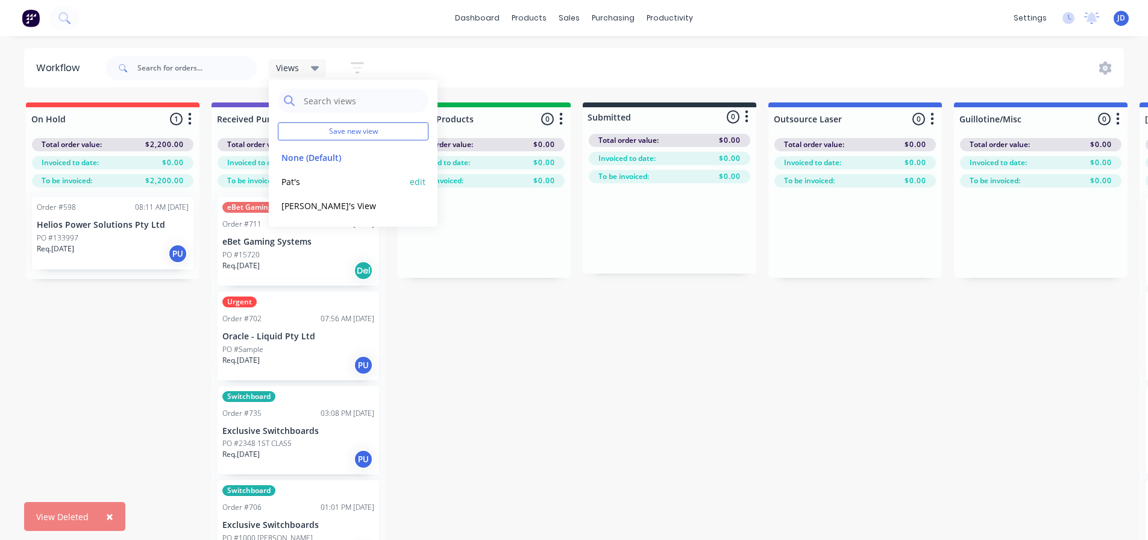
click at [308, 181] on button "Pat's" at bounding box center [342, 182] width 128 height 14
click at [345, 162] on button "None (Default)" at bounding box center [342, 158] width 128 height 14
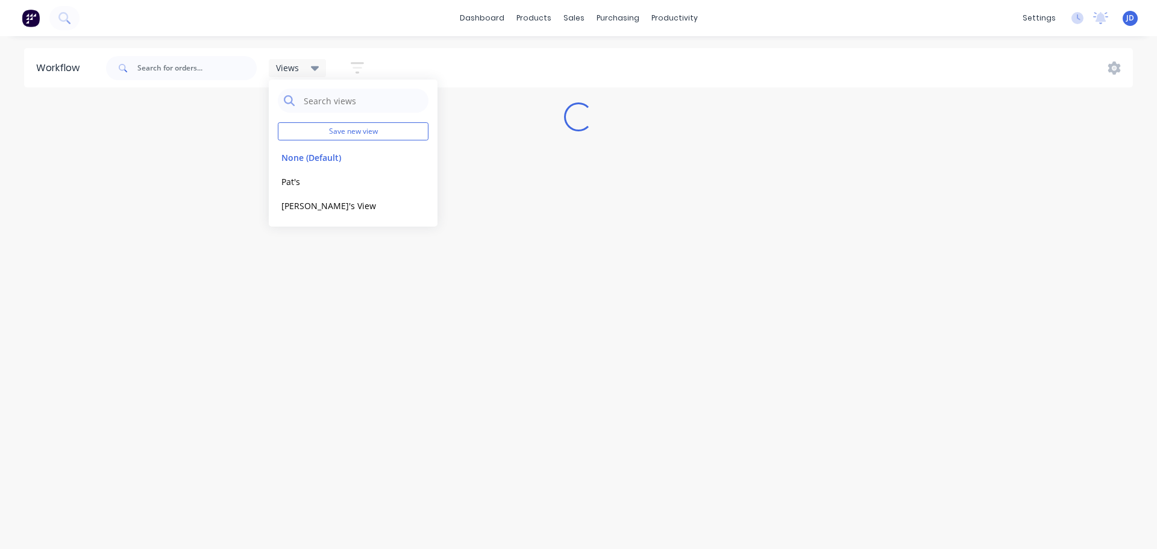
click at [101, 286] on div "Workflow Views Save new view None (Default) edit Pat's edit Shane's View edit S…" at bounding box center [578, 286] width 1157 height 477
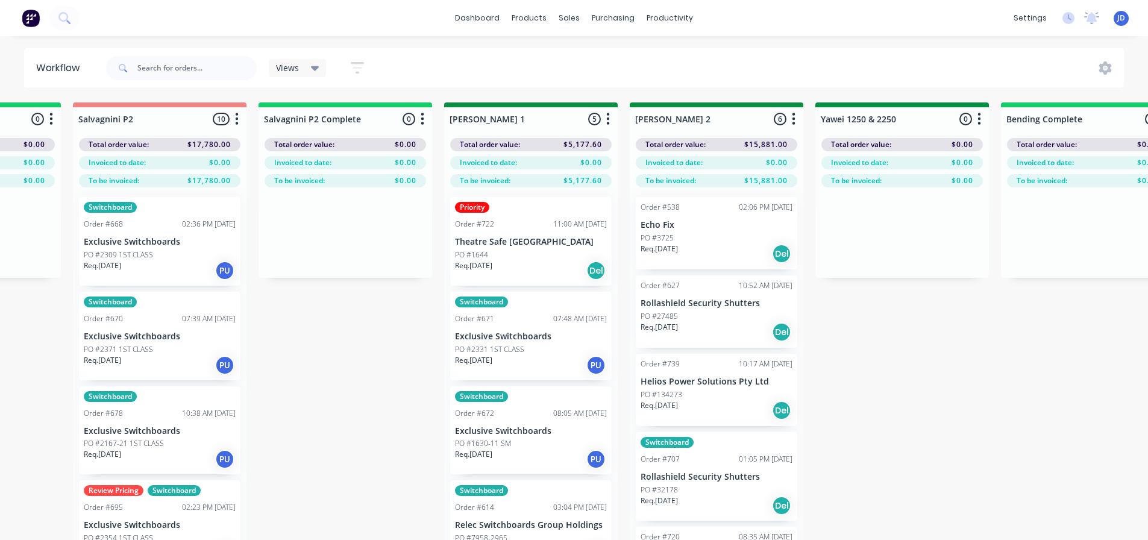
drag, startPoint x: 606, startPoint y: 440, endPoint x: 915, endPoint y: 351, distance: 321.1
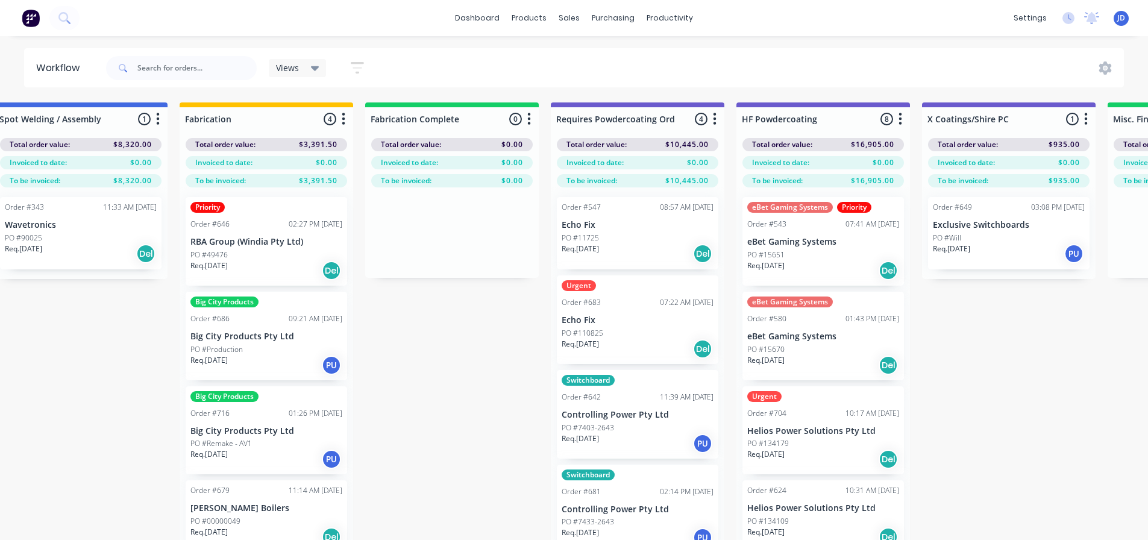
scroll to position [0, 4025]
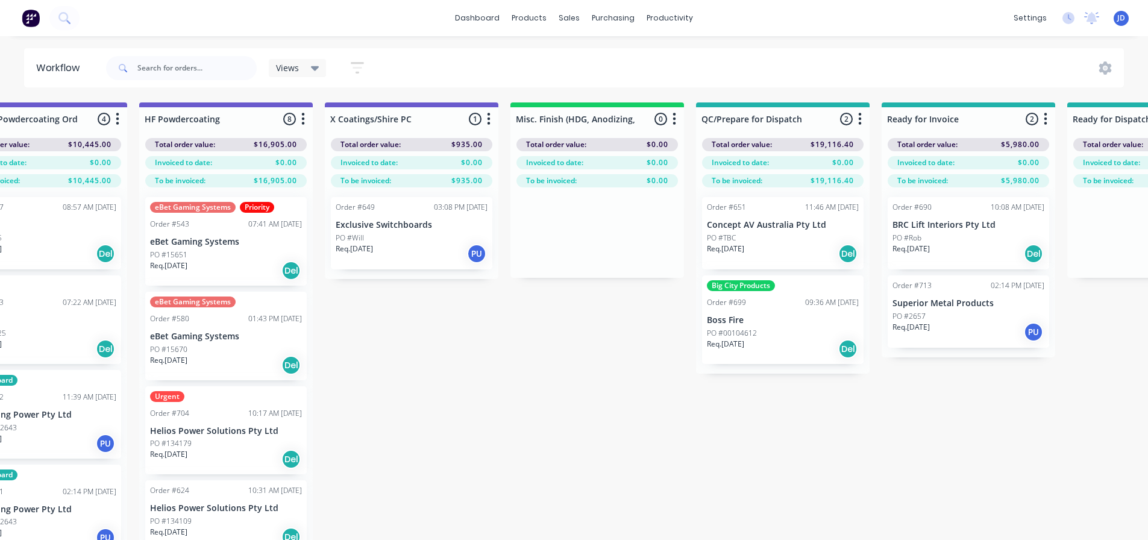
drag, startPoint x: 508, startPoint y: 375, endPoint x: 650, endPoint y: 276, distance: 173.5
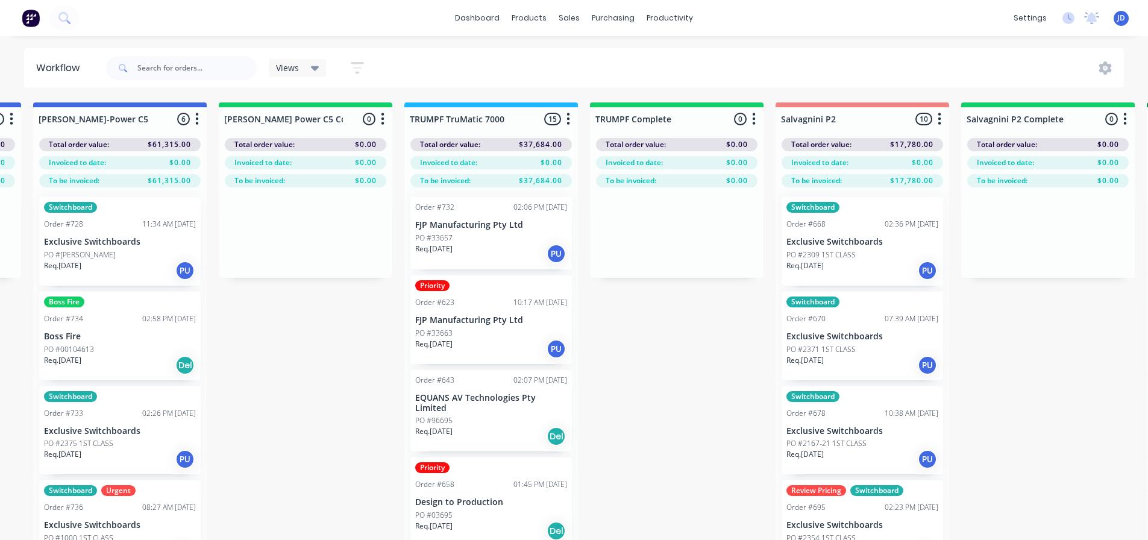
drag, startPoint x: 549, startPoint y: 359, endPoint x: 288, endPoint y: 288, distance: 271.0
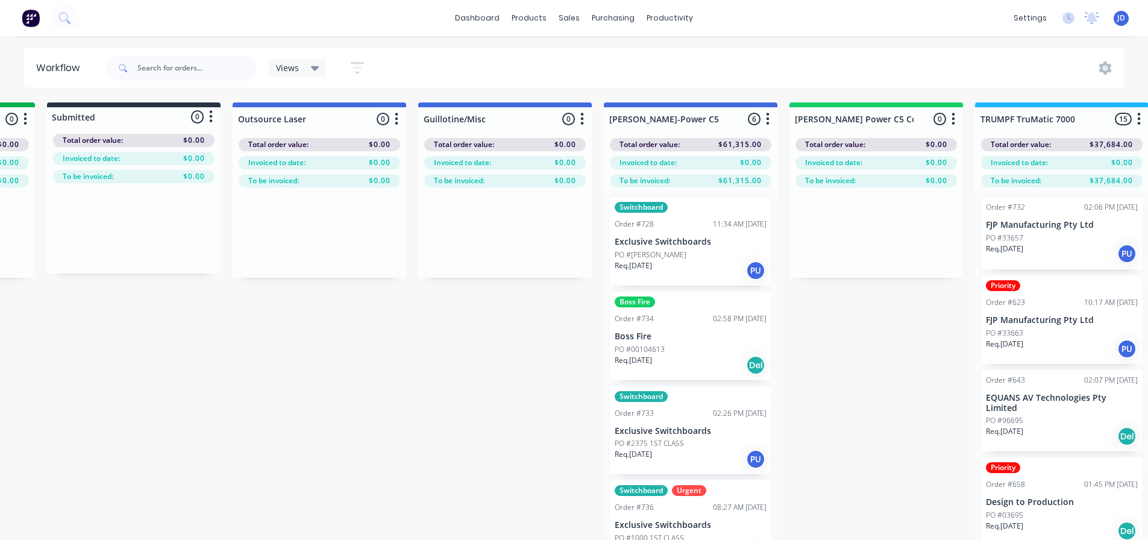
scroll to position [0, 0]
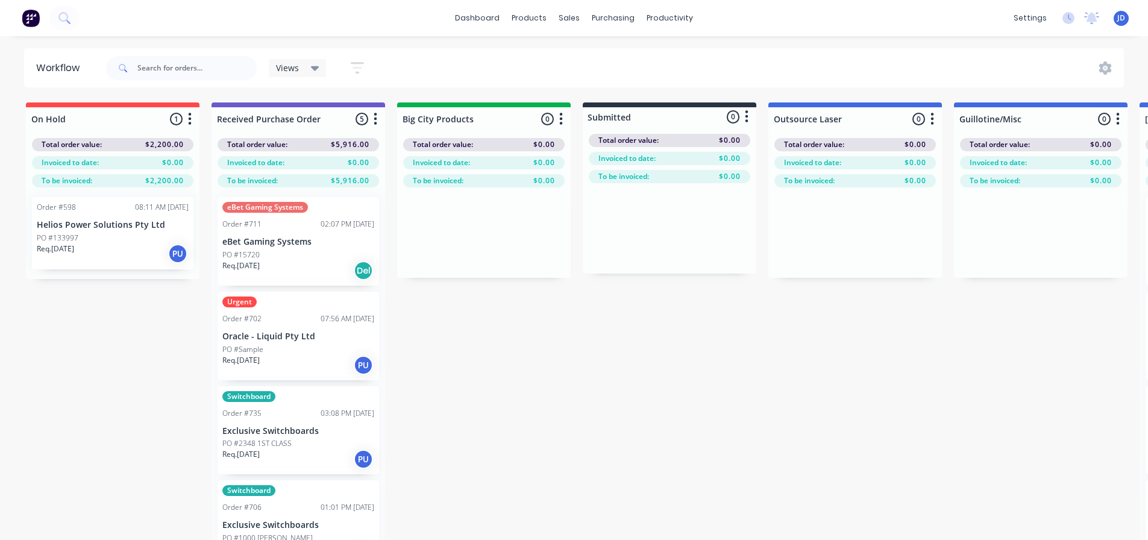
drag, startPoint x: 508, startPoint y: 402, endPoint x: 372, endPoint y: 358, distance: 143.1
click at [307, 52] on div "Views Save new view None (Default) edit Pat's edit Shane's View edit Show/Hide …" at bounding box center [241, 68] width 274 height 36
click at [310, 65] on div "Views" at bounding box center [297, 68] width 43 height 11
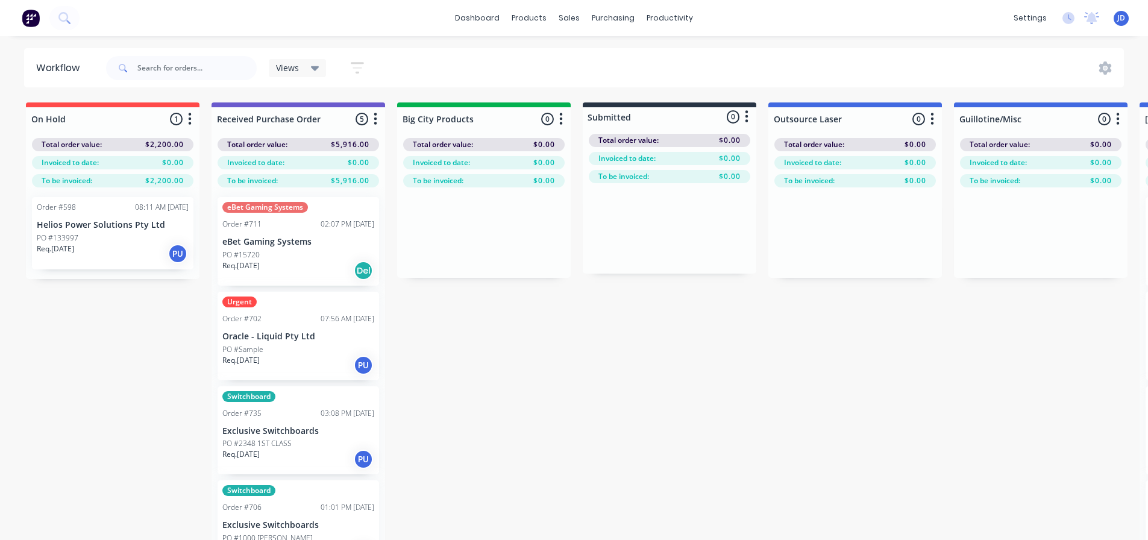
click at [562, 117] on icon "button" at bounding box center [561, 118] width 4 height 15
click at [520, 202] on button "Sort By" at bounding box center [508, 205] width 120 height 20
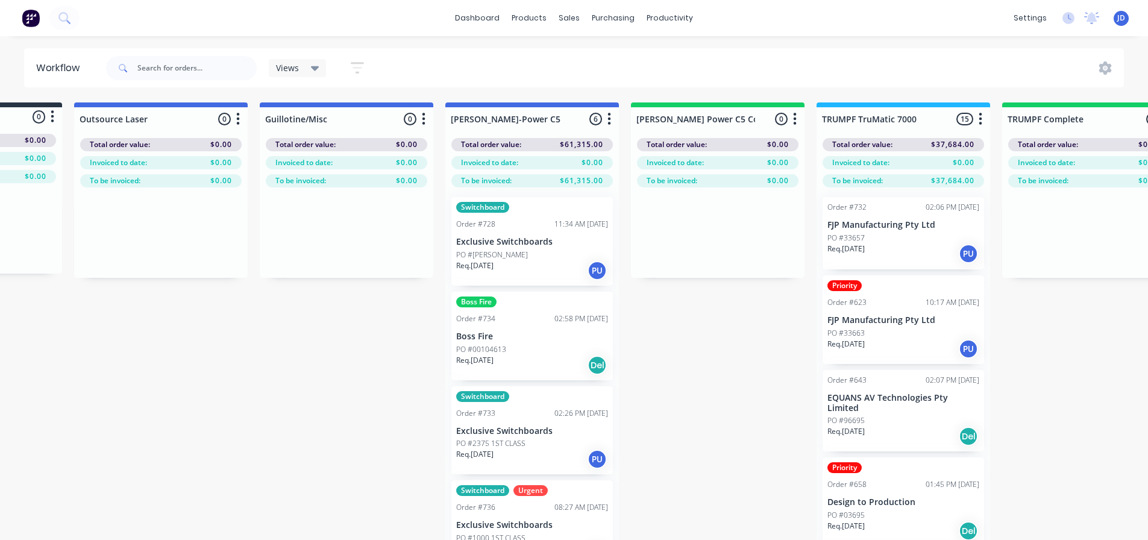
drag, startPoint x: 613, startPoint y: 350, endPoint x: 726, endPoint y: 313, distance: 119.3
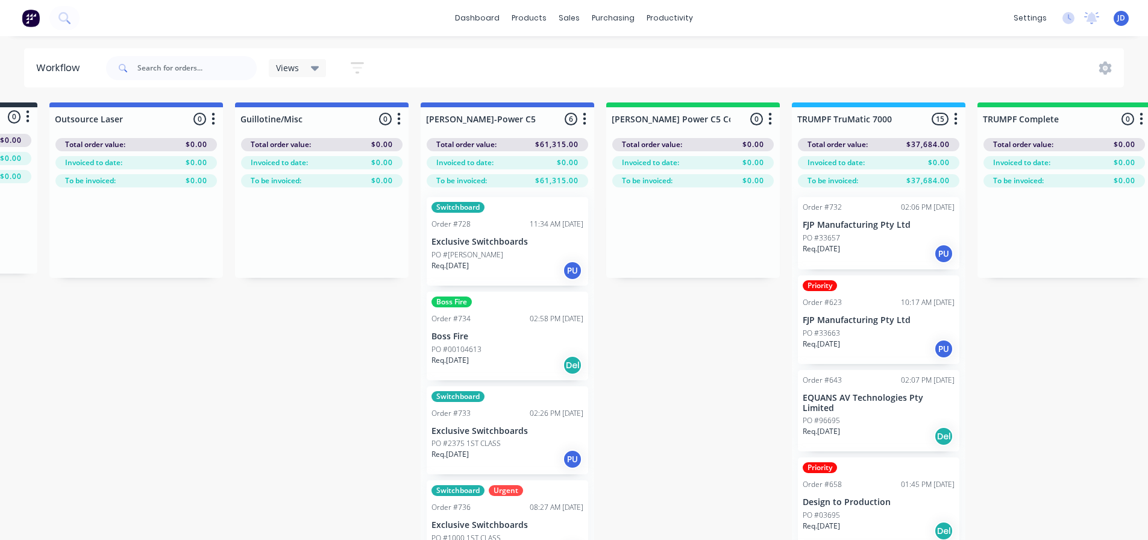
click at [585, 114] on icon "button" at bounding box center [584, 119] width 3 height 12
click at [539, 145] on button "Status colour" at bounding box center [531, 145] width 120 height 20
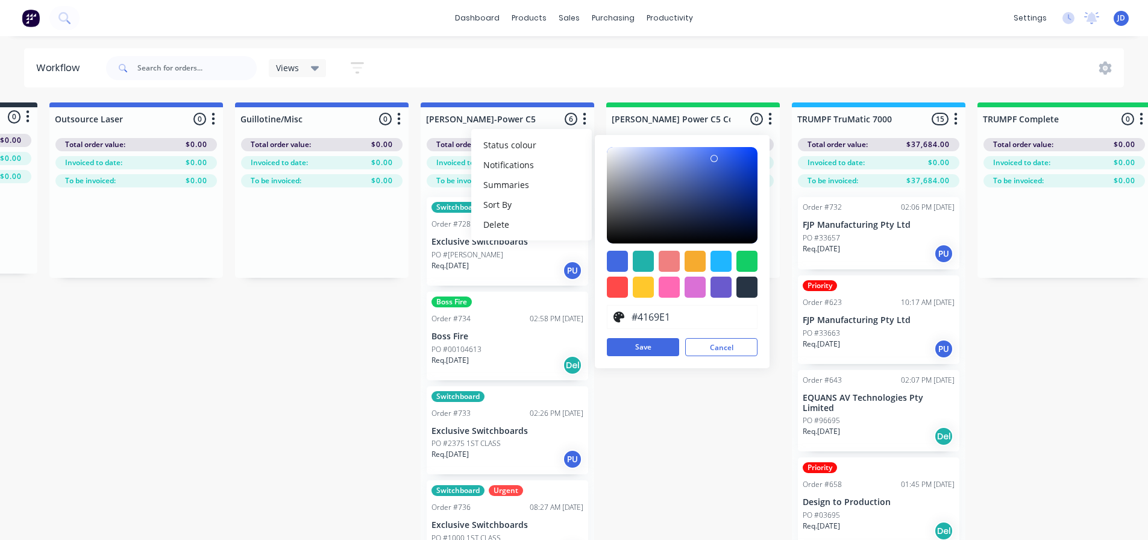
click at [709, 346] on button "Cancel" at bounding box center [721, 347] width 72 height 18
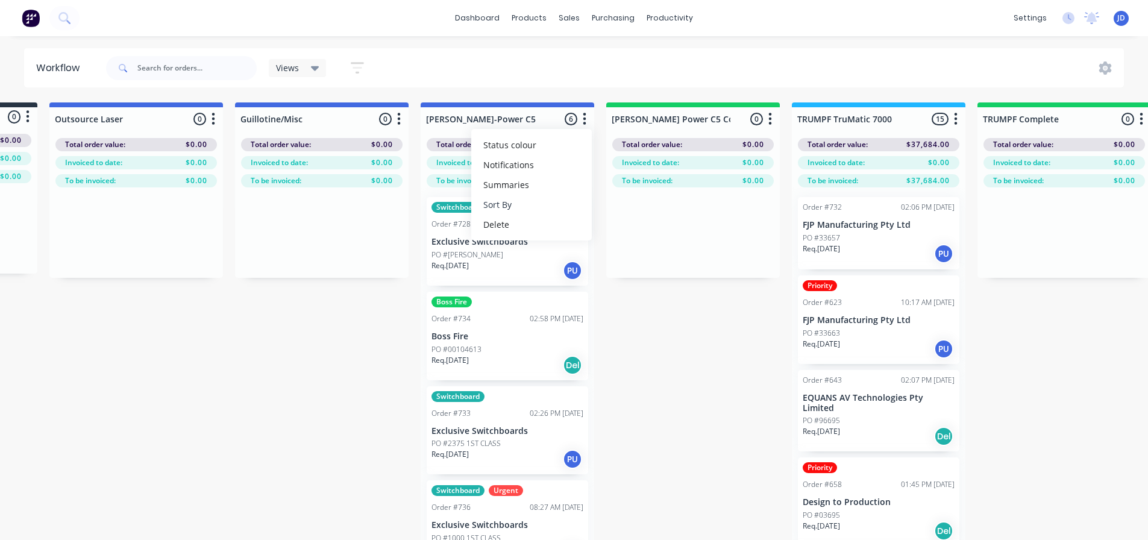
click at [533, 198] on button "Sort By" at bounding box center [531, 205] width 120 height 20
click at [663, 284] on recent "Most recent" at bounding box center [655, 290] width 120 height 20
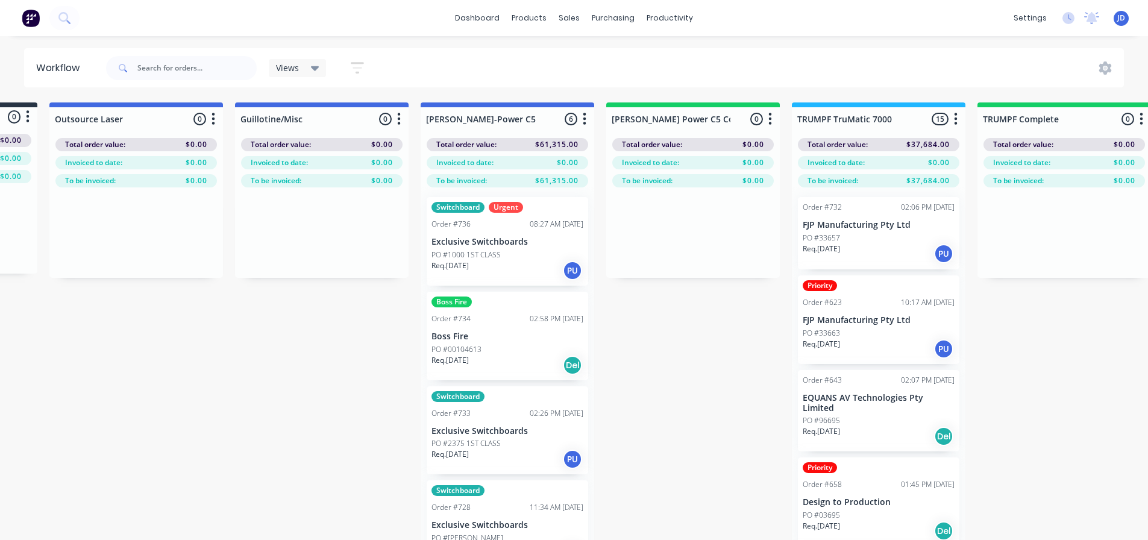
click at [954, 122] on icon "button" at bounding box center [956, 118] width 4 height 15
click at [896, 202] on button "Sort By" at bounding box center [902, 205] width 120 height 20
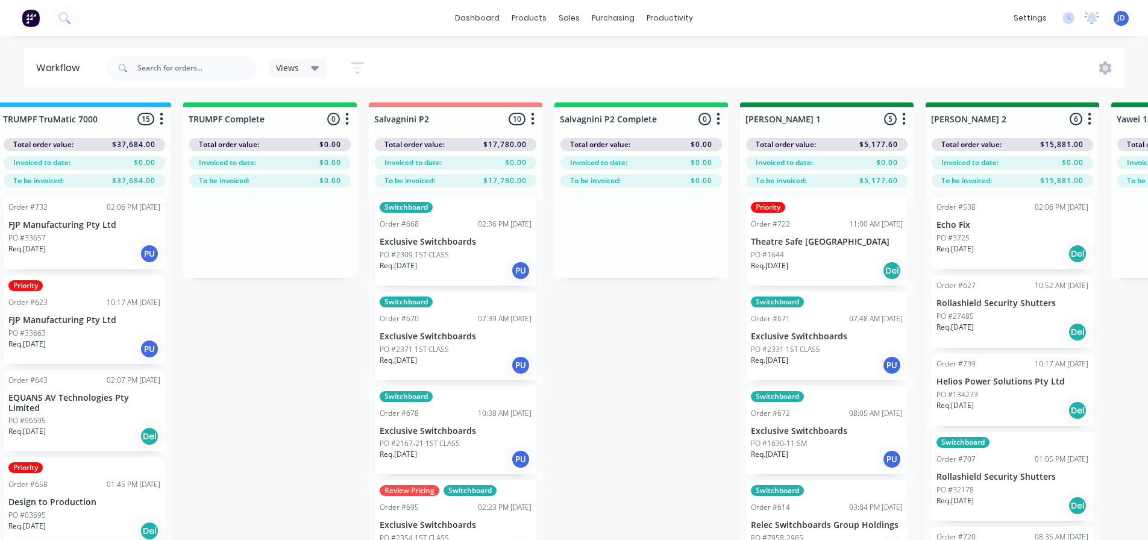
drag, startPoint x: 725, startPoint y: 300, endPoint x: 864, endPoint y: 298, distance: 138.6
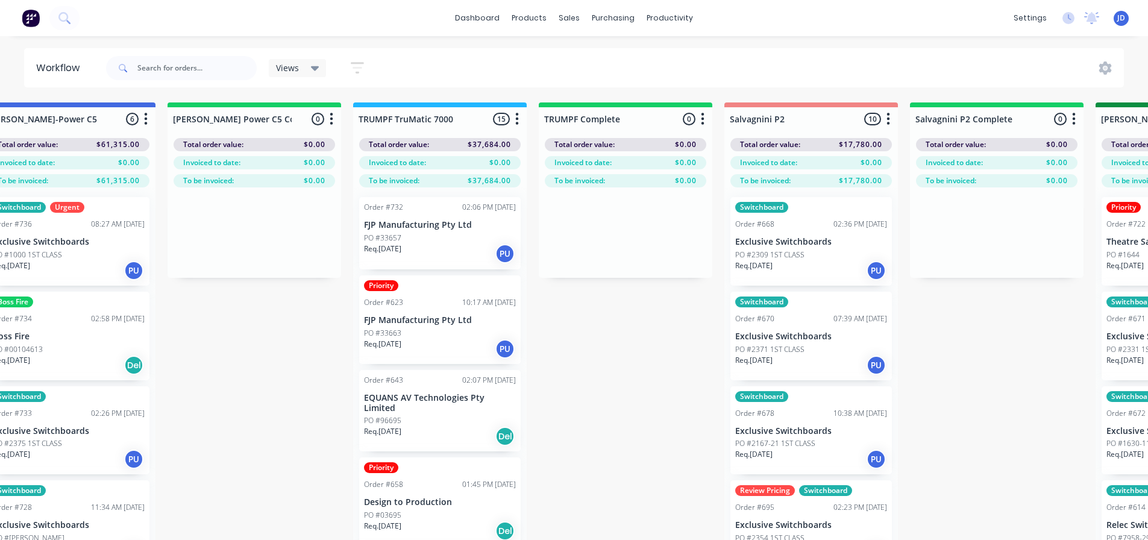
drag, startPoint x: 557, startPoint y: 327, endPoint x: 465, endPoint y: 309, distance: 93.9
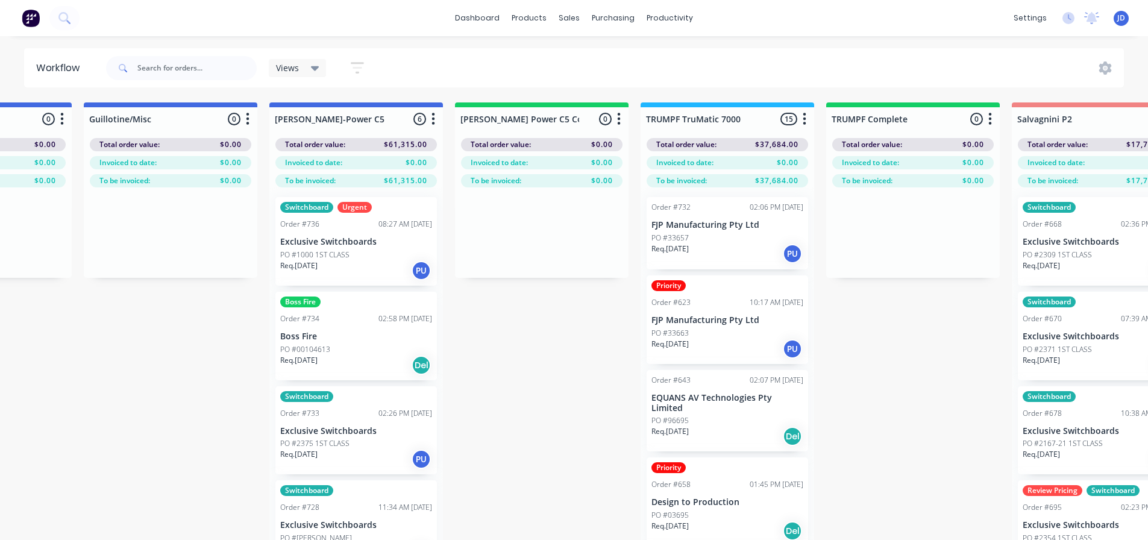
drag, startPoint x: 719, startPoint y: 422, endPoint x: 636, endPoint y: 390, distance: 88.9
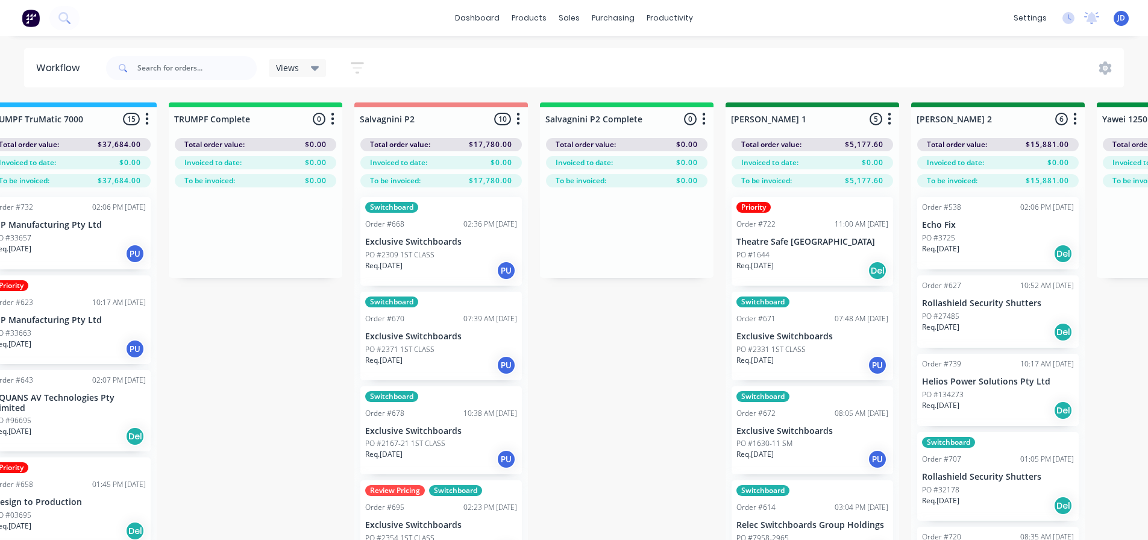
drag, startPoint x: 453, startPoint y: 374, endPoint x: 581, endPoint y: 327, distance: 136.5
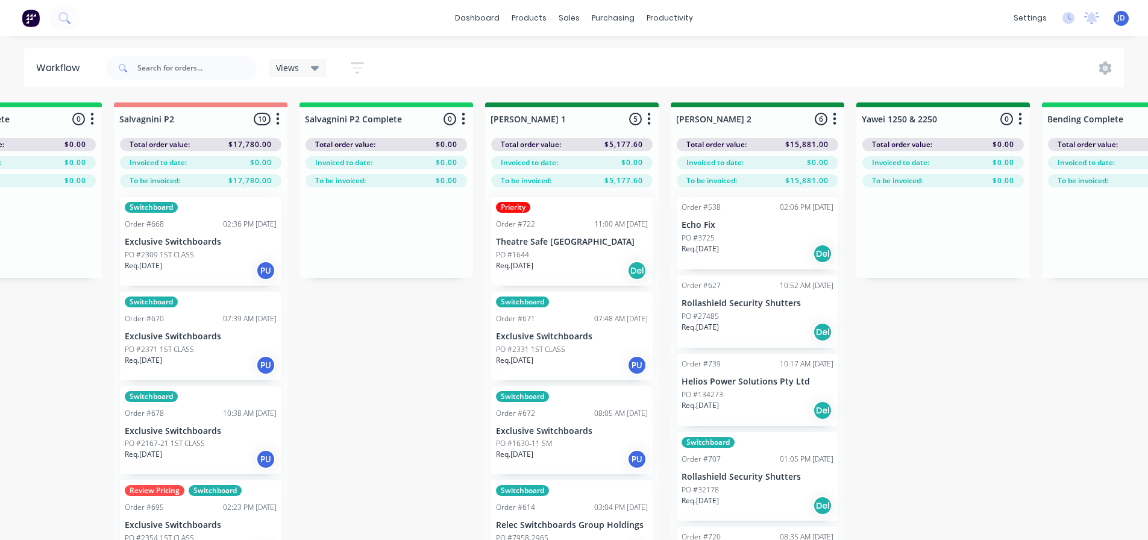
drag, startPoint x: 534, startPoint y: 347, endPoint x: 592, endPoint y: 336, distance: 58.4
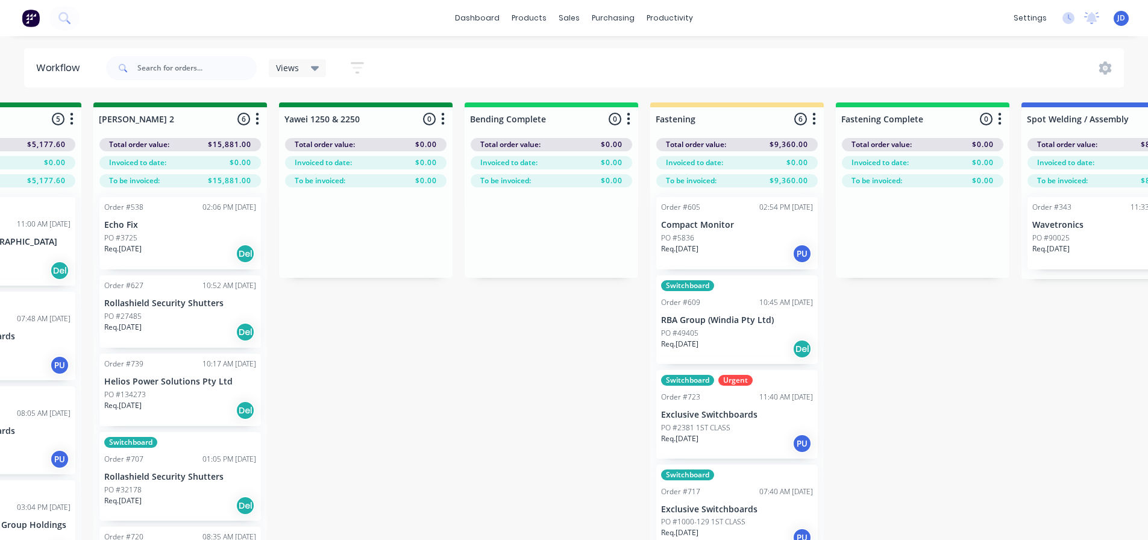
drag, startPoint x: 871, startPoint y: 370, endPoint x: 981, endPoint y: 352, distance: 111.7
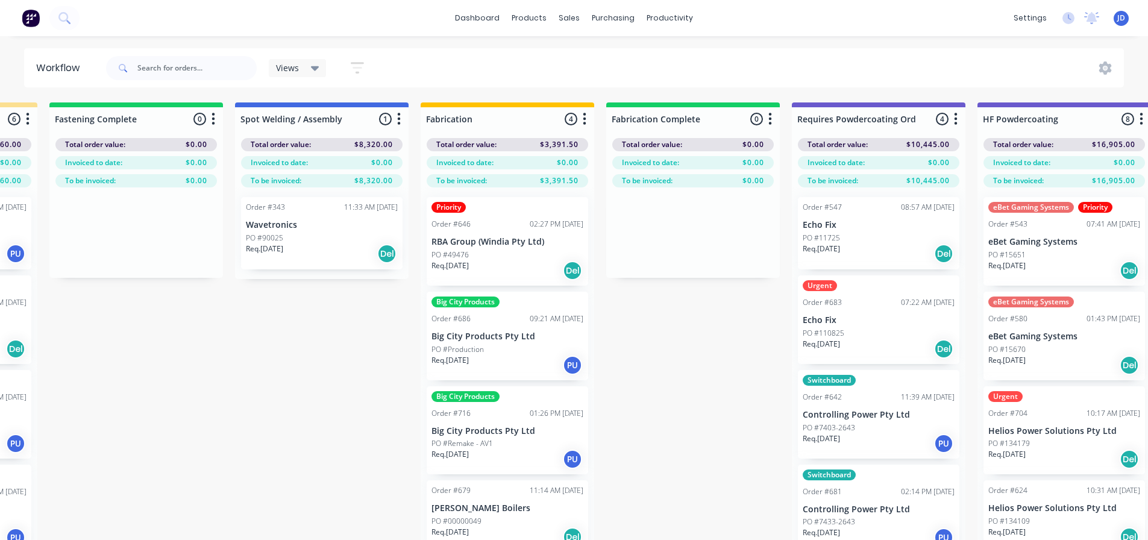
drag, startPoint x: 784, startPoint y: 385, endPoint x: 869, endPoint y: 367, distance: 86.9
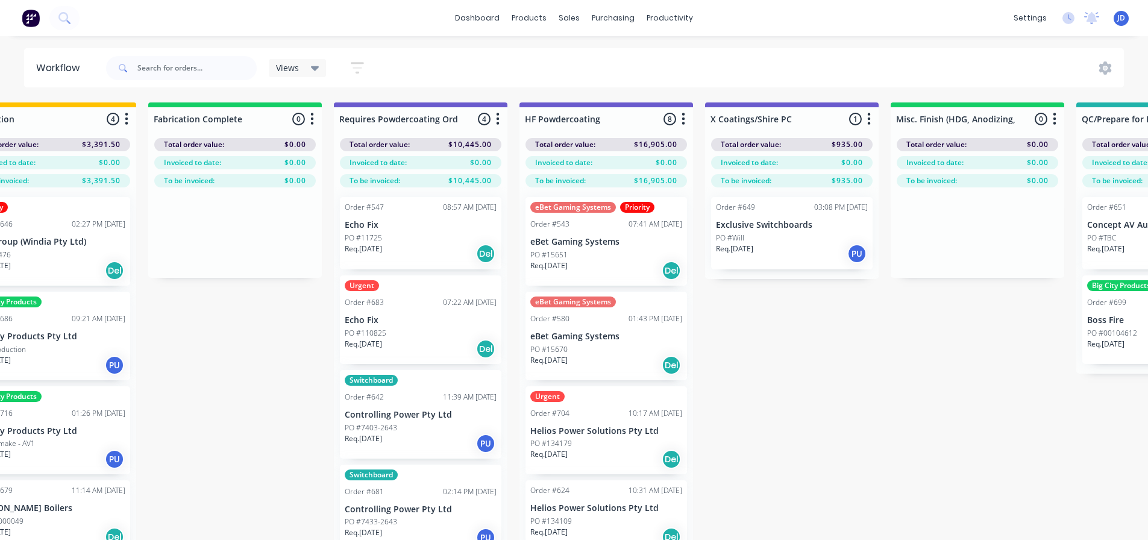
drag, startPoint x: 763, startPoint y: 378, endPoint x: 902, endPoint y: 371, distance: 138.8
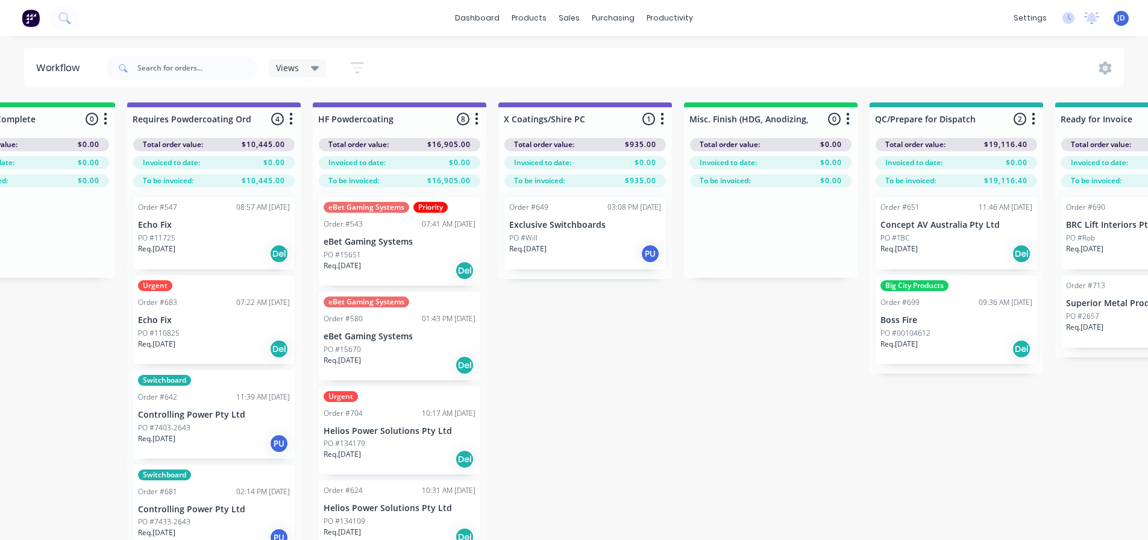
drag, startPoint x: 599, startPoint y: 384, endPoint x: 634, endPoint y: 380, distance: 34.6
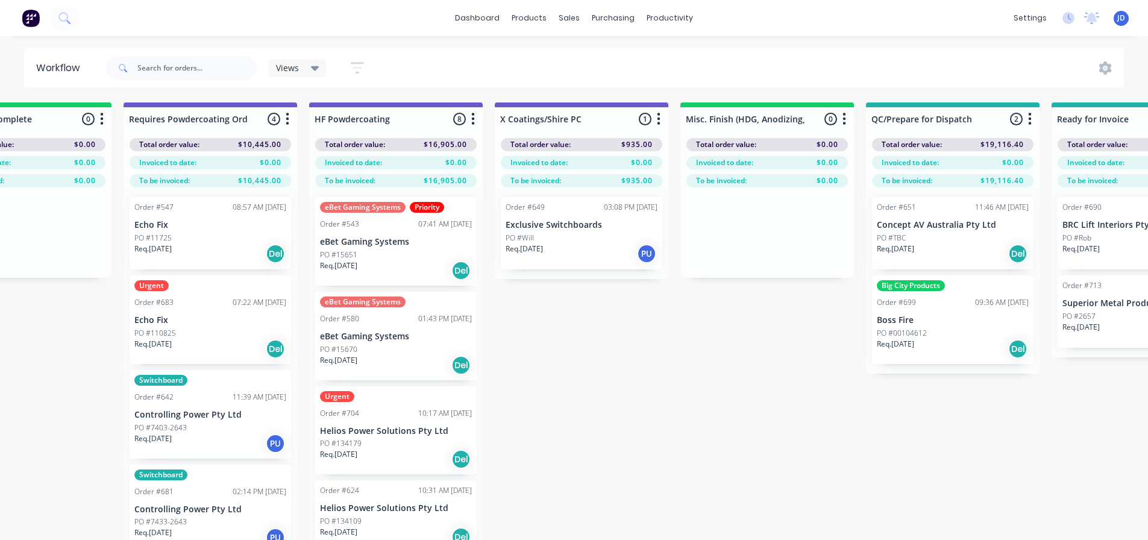
drag, startPoint x: 649, startPoint y: 381, endPoint x: 673, endPoint y: 367, distance: 27.8
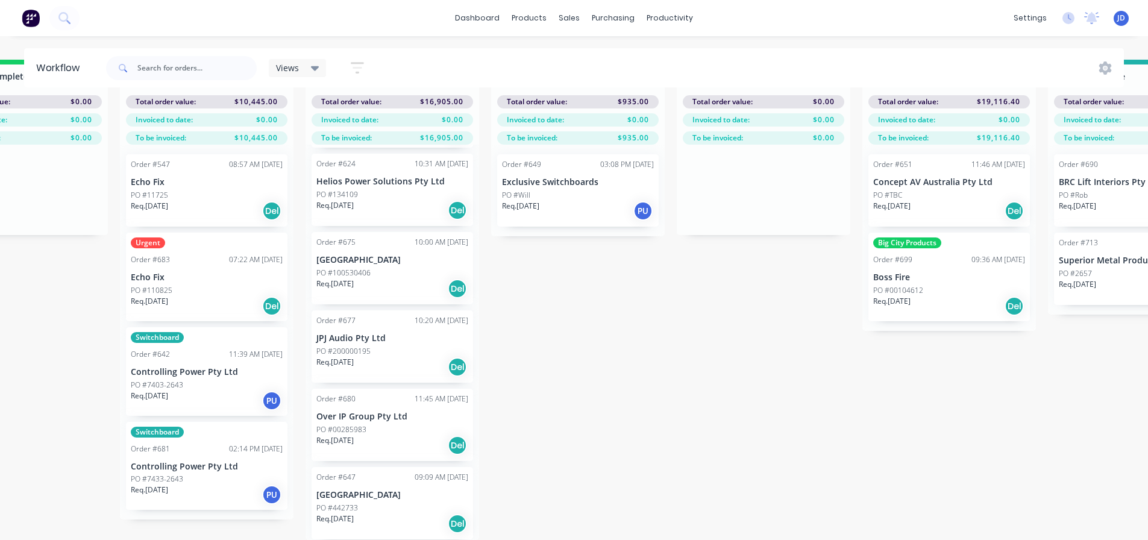
scroll to position [0, 3803]
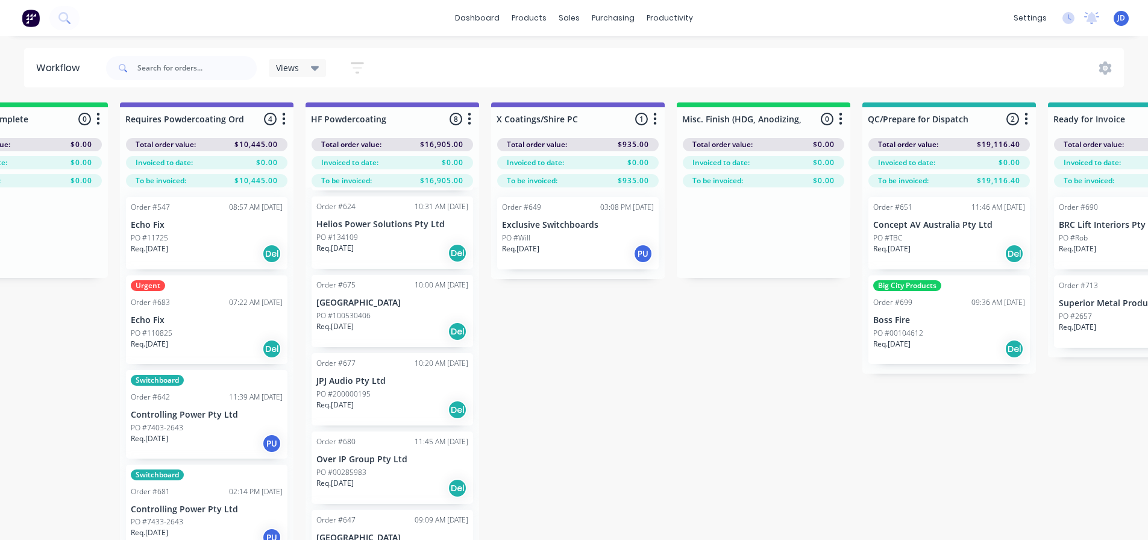
click at [197, 416] on p "Controlling Power Pty Ltd" at bounding box center [207, 415] width 152 height 10
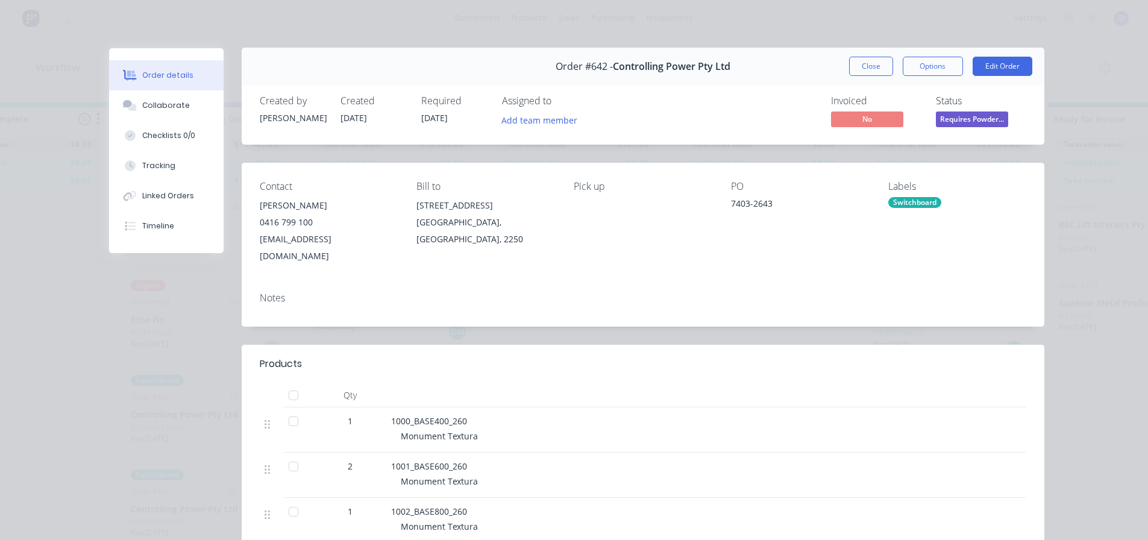
scroll to position [0, 0]
drag, startPoint x: 861, startPoint y: 69, endPoint x: 831, endPoint y: 84, distance: 32.9
click at [861, 70] on button "Close" at bounding box center [871, 66] width 44 height 19
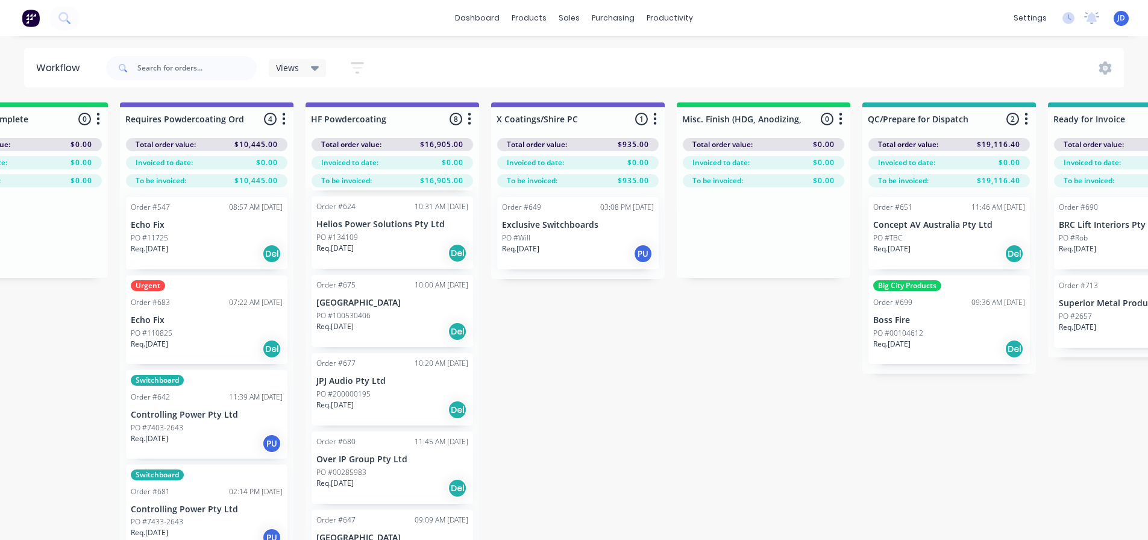
click at [210, 436] on div "Req. 25/08/25 PU" at bounding box center [207, 443] width 152 height 20
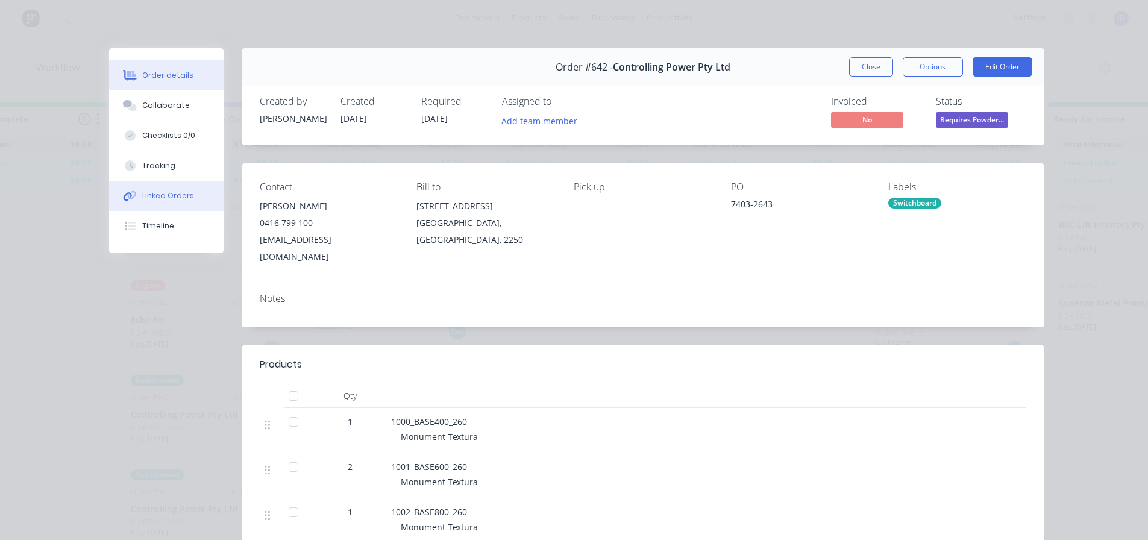
click at [180, 189] on button "Linked Orders" at bounding box center [166, 196] width 114 height 30
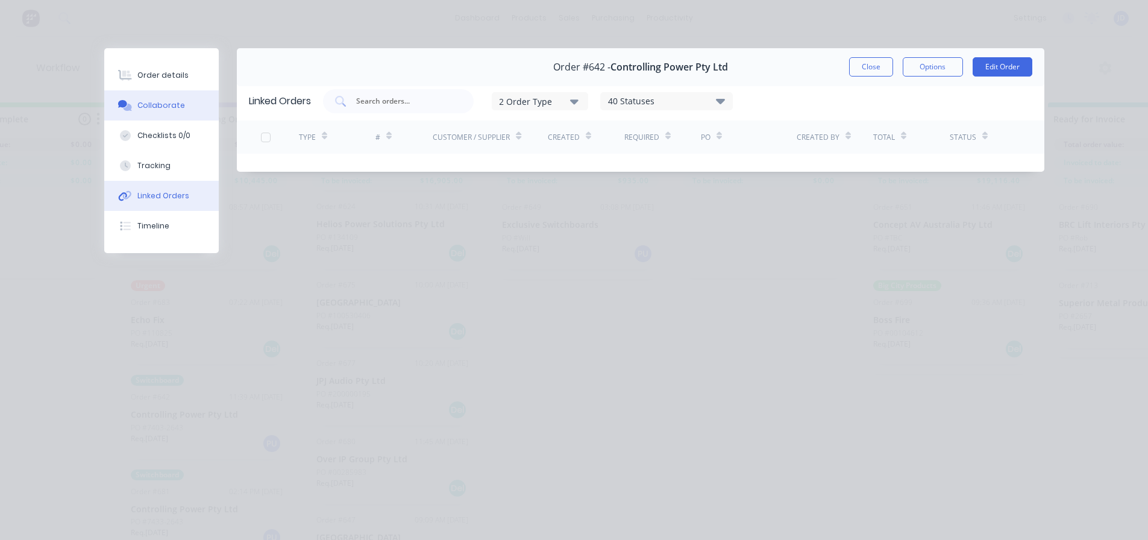
click at [163, 101] on div "Collaborate" at bounding box center [161, 105] width 48 height 11
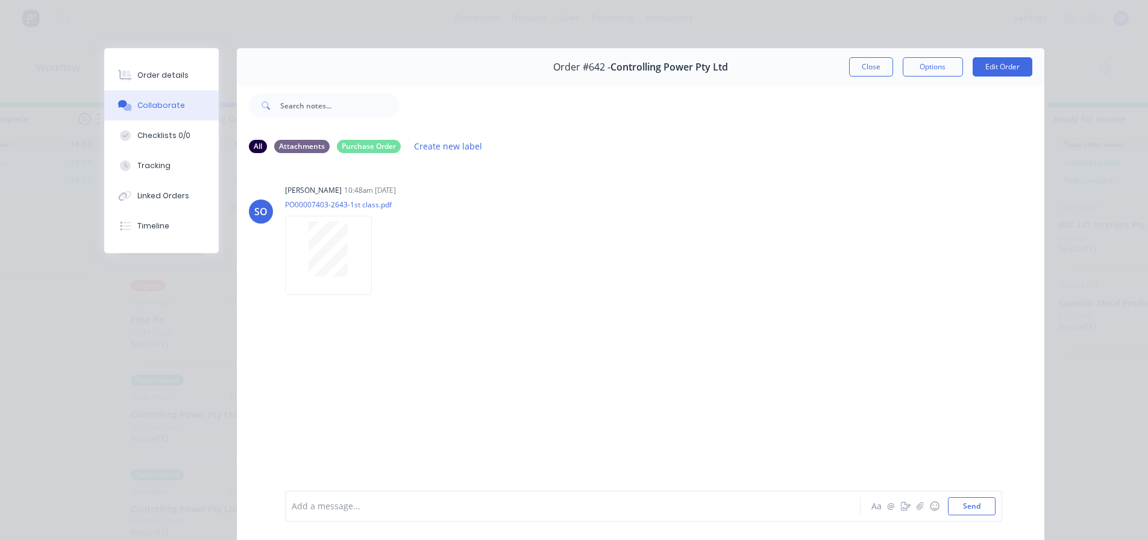
drag, startPoint x: 359, startPoint y: 507, endPoint x: 415, endPoint y: 444, distance: 84.1
click at [360, 507] on div at bounding box center [555, 506] width 527 height 13
click at [865, 52] on div "Order #642 - Controlling Power Pty Ltd Close Options Edit Order" at bounding box center [640, 67] width 807 height 38
click at [865, 58] on button "Close" at bounding box center [871, 66] width 44 height 19
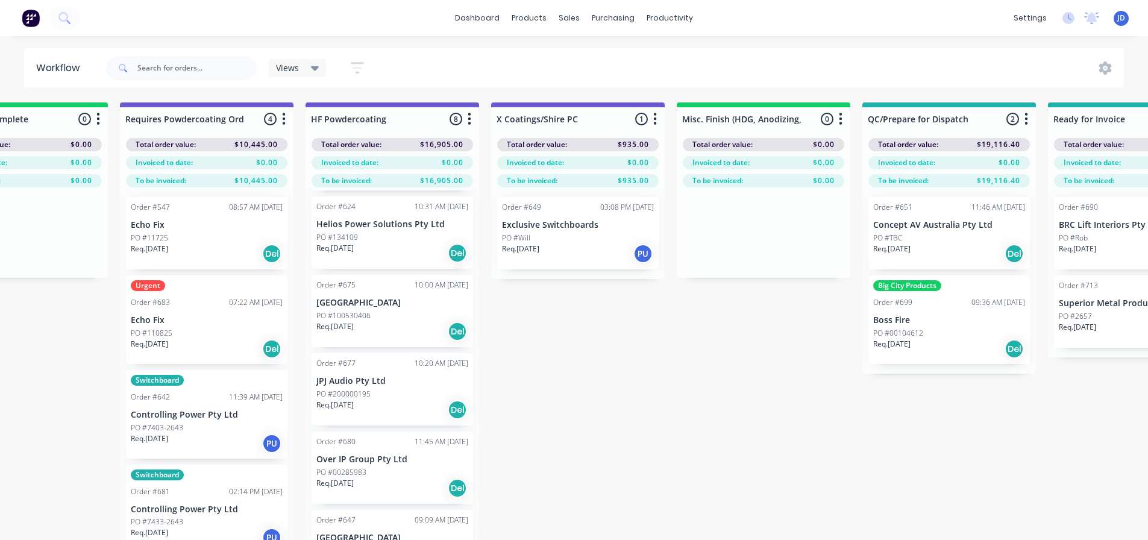
click at [545, 257] on div "Req. 20/08/25 PU" at bounding box center [578, 253] width 152 height 20
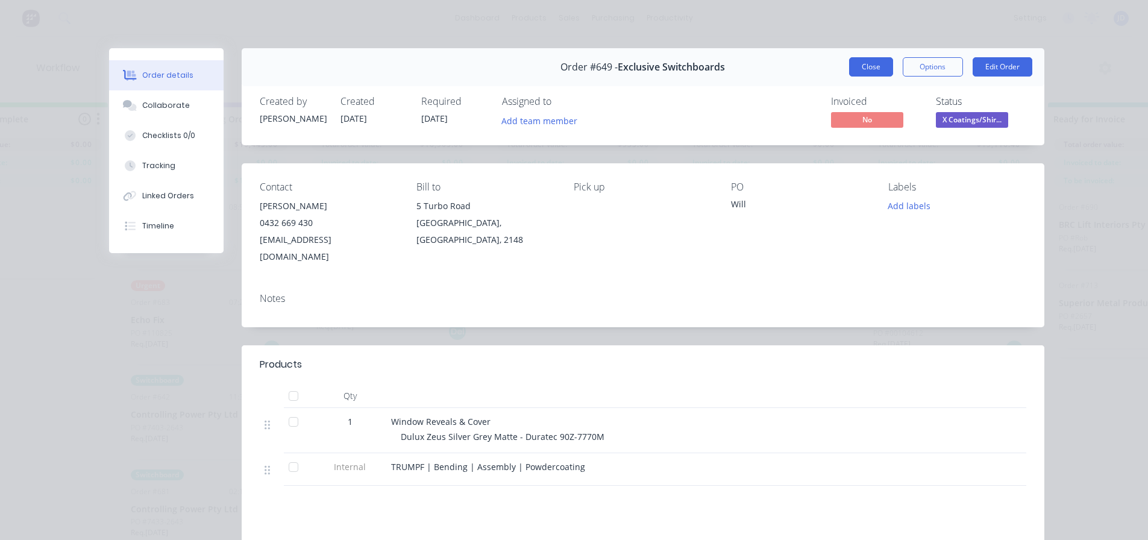
click at [859, 72] on button "Close" at bounding box center [871, 66] width 44 height 19
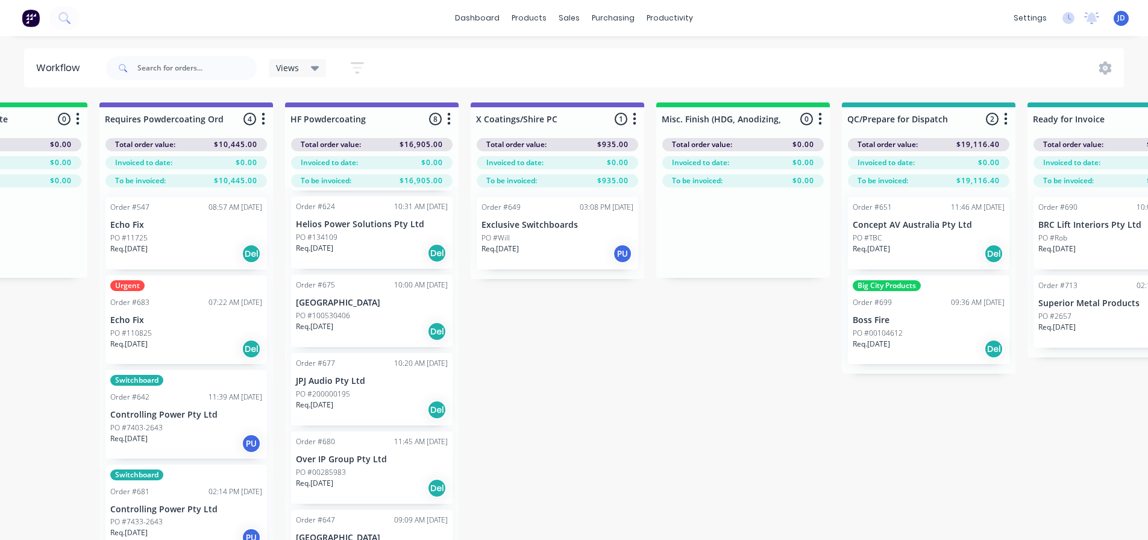
drag, startPoint x: 908, startPoint y: 455, endPoint x: 954, endPoint y: 424, distance: 56.3
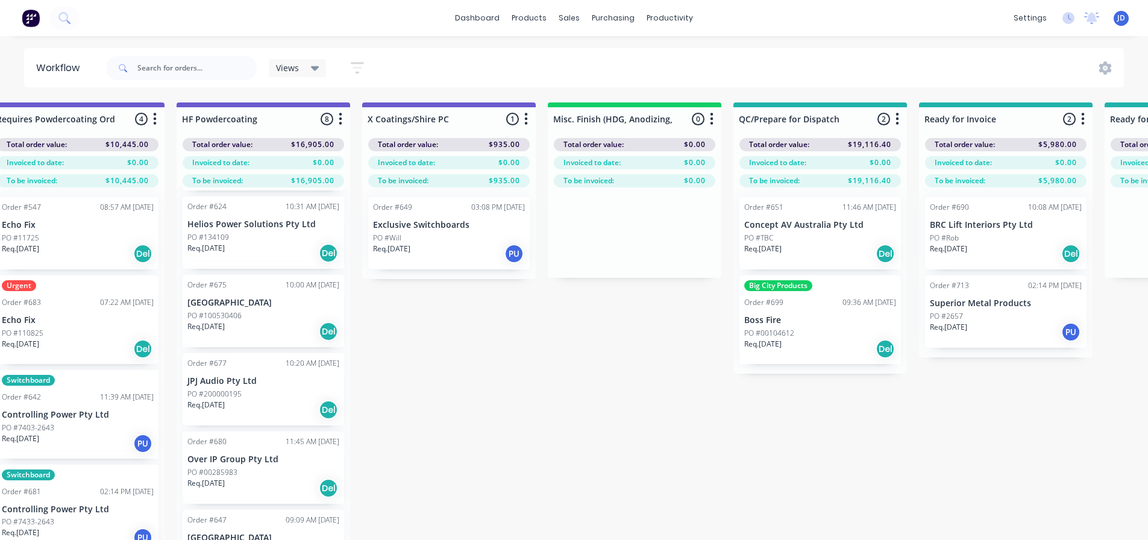
drag, startPoint x: 774, startPoint y: 435, endPoint x: 897, endPoint y: 407, distance: 126.0
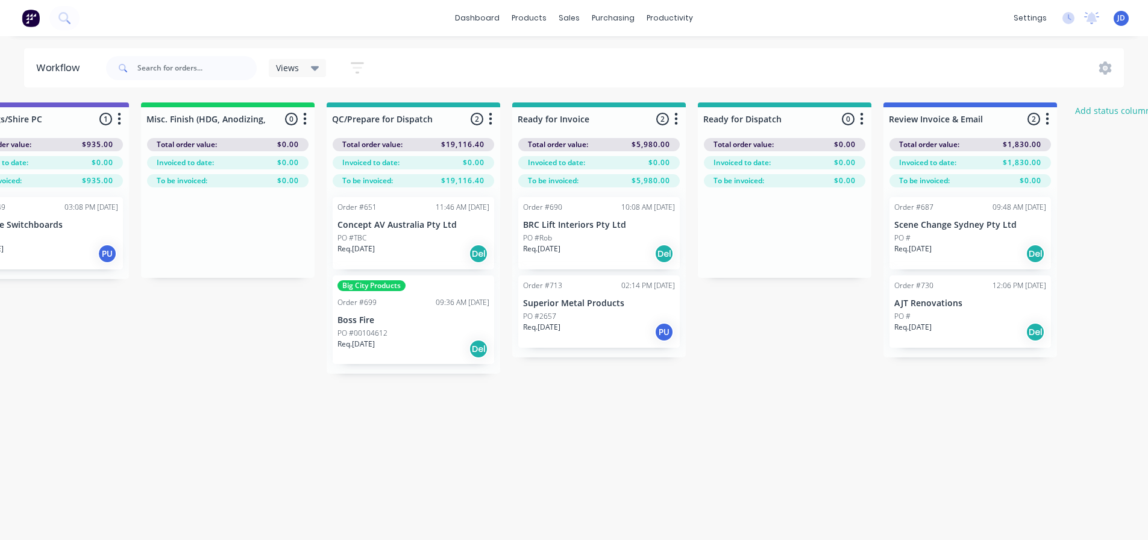
drag, startPoint x: 716, startPoint y: 460, endPoint x: 827, endPoint y: 431, distance: 114.4
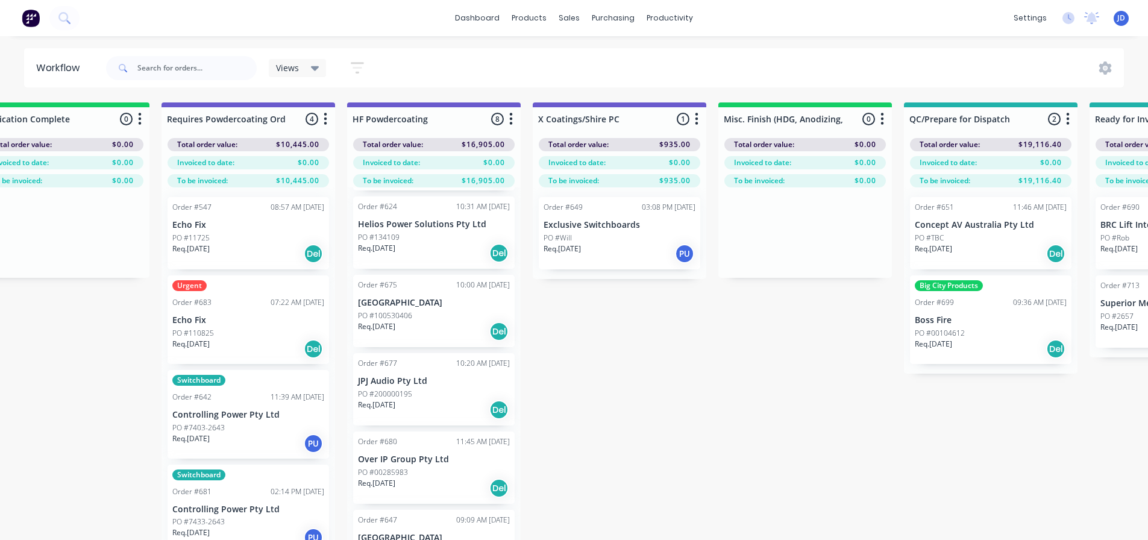
drag, startPoint x: 804, startPoint y: 423, endPoint x: 727, endPoint y: 395, distance: 81.9
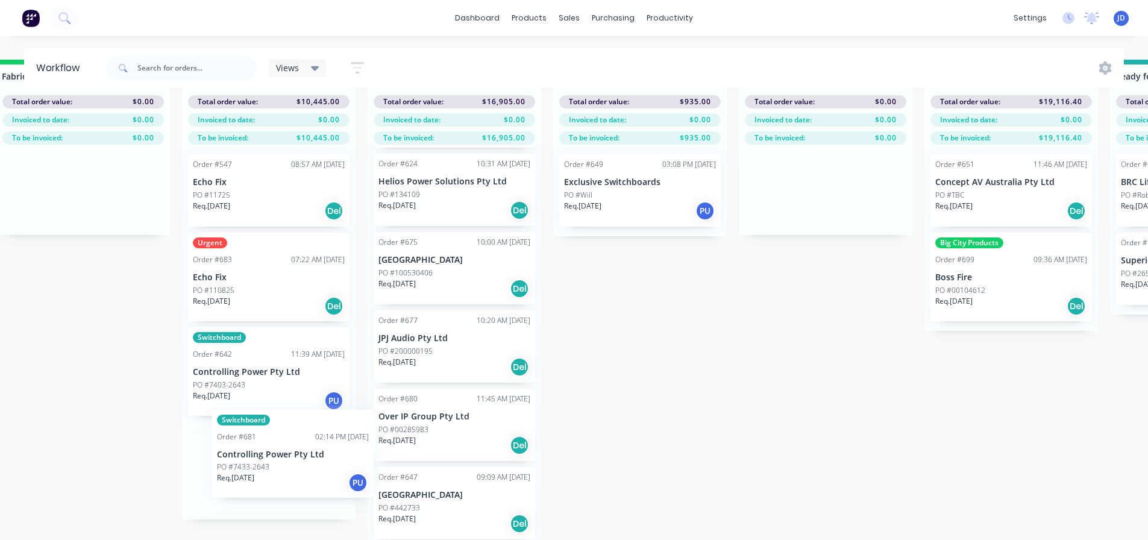
scroll to position [52, 3739]
drag, startPoint x: 273, startPoint y: 466, endPoint x: 427, endPoint y: 436, distance: 156.6
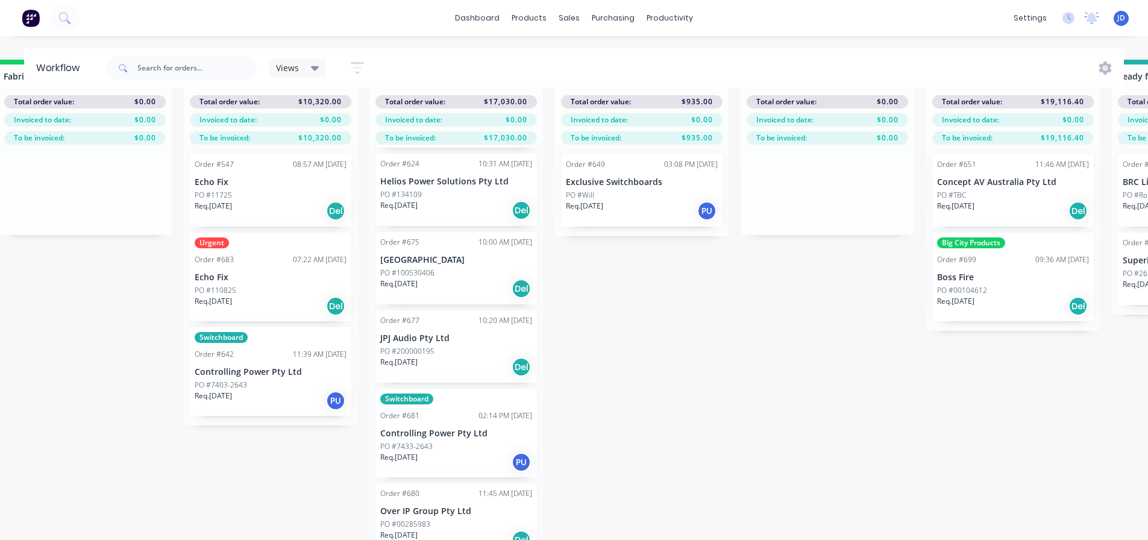
scroll to position [284, 0]
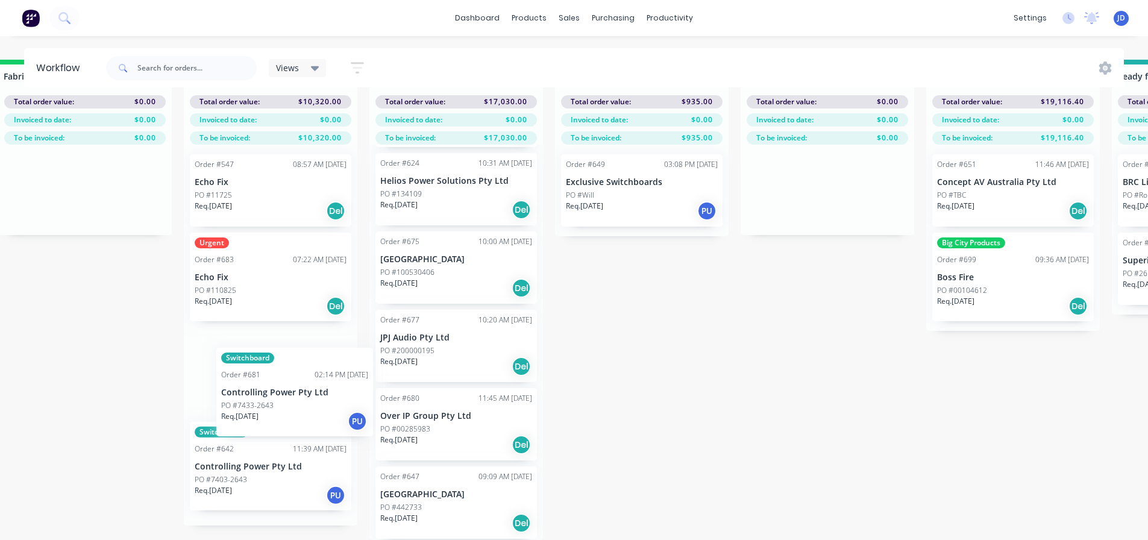
drag, startPoint x: 427, startPoint y: 449, endPoint x: 258, endPoint y: 404, distance: 174.6
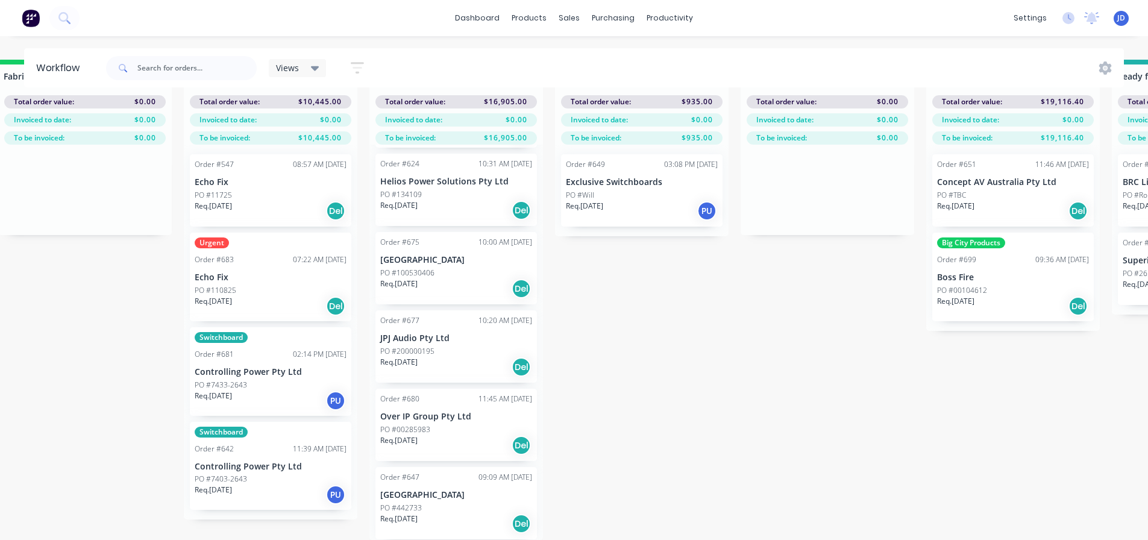
scroll to position [52, 3737]
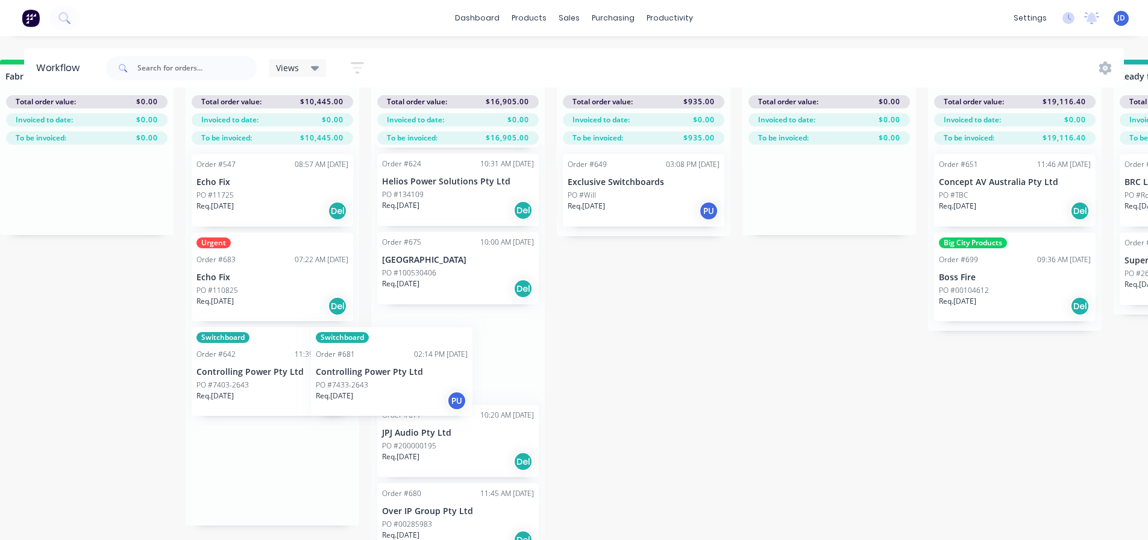
drag, startPoint x: 221, startPoint y: 366, endPoint x: 383, endPoint y: 360, distance: 162.2
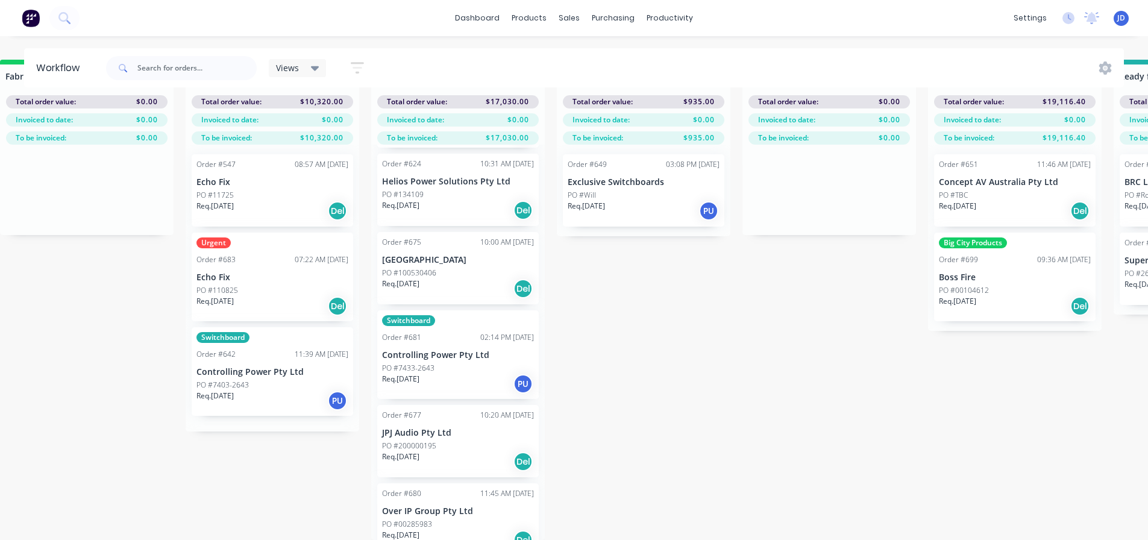
click at [443, 337] on div "eBet Gaming Systems Priority Order #543 07:41 AM 15/07/25 eBet Gaming Systems P…" at bounding box center [458, 342] width 174 height 395
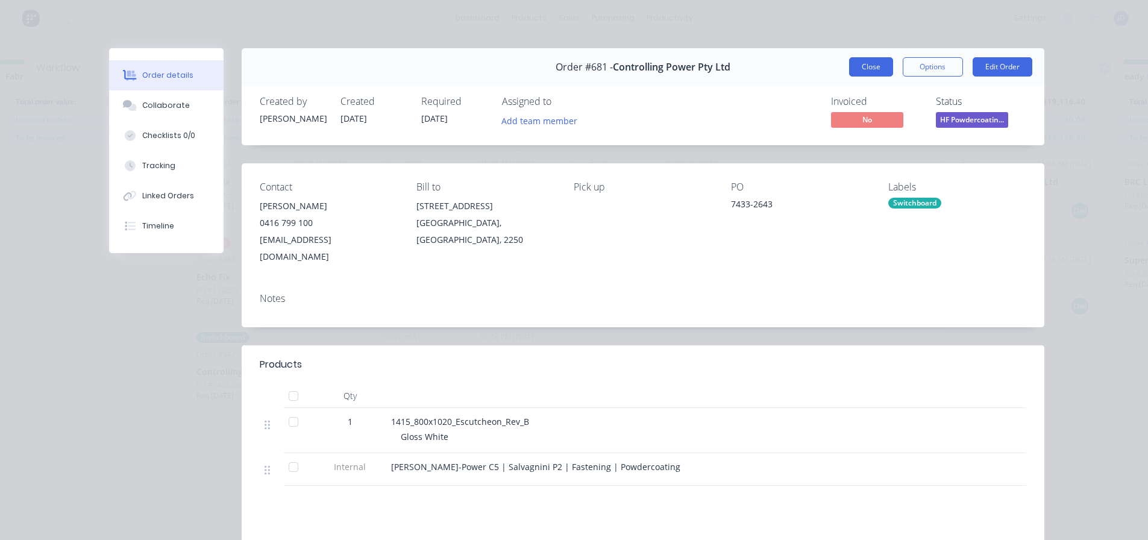
click at [862, 63] on button "Close" at bounding box center [871, 66] width 44 height 19
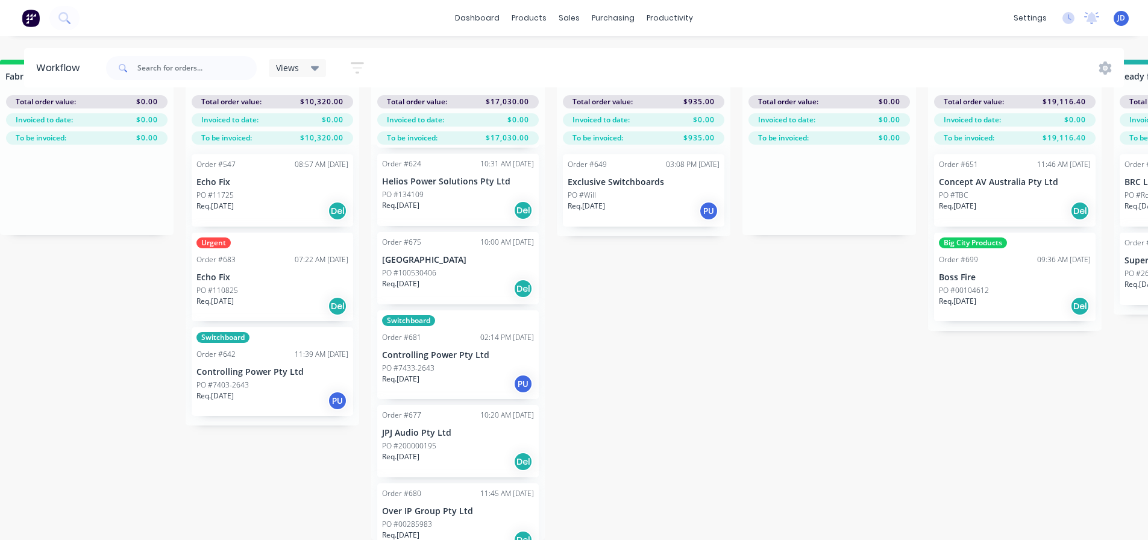
scroll to position [52, 3737]
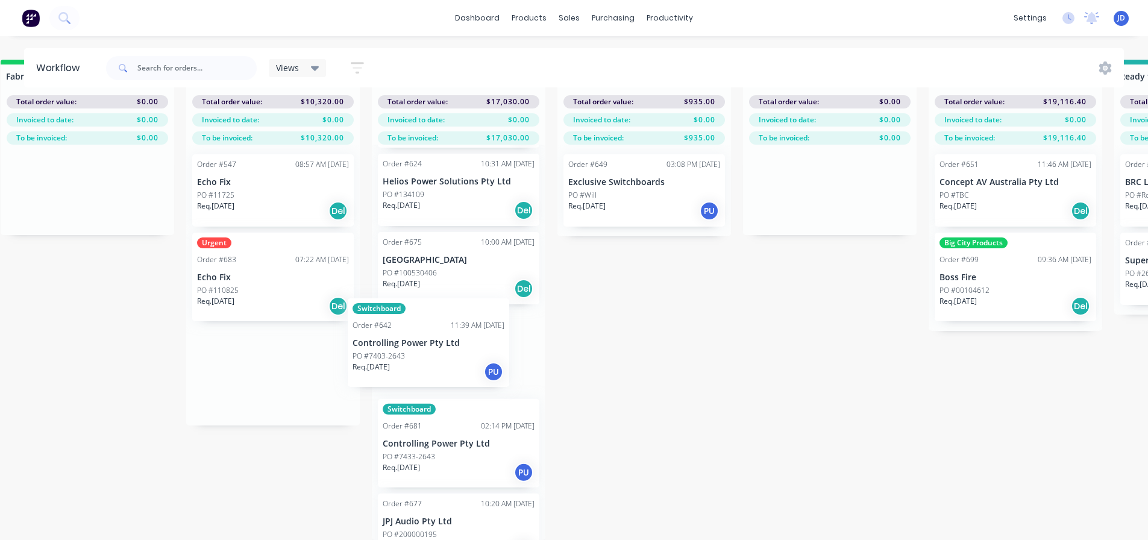
drag, startPoint x: 276, startPoint y: 393, endPoint x: 457, endPoint y: 367, distance: 183.3
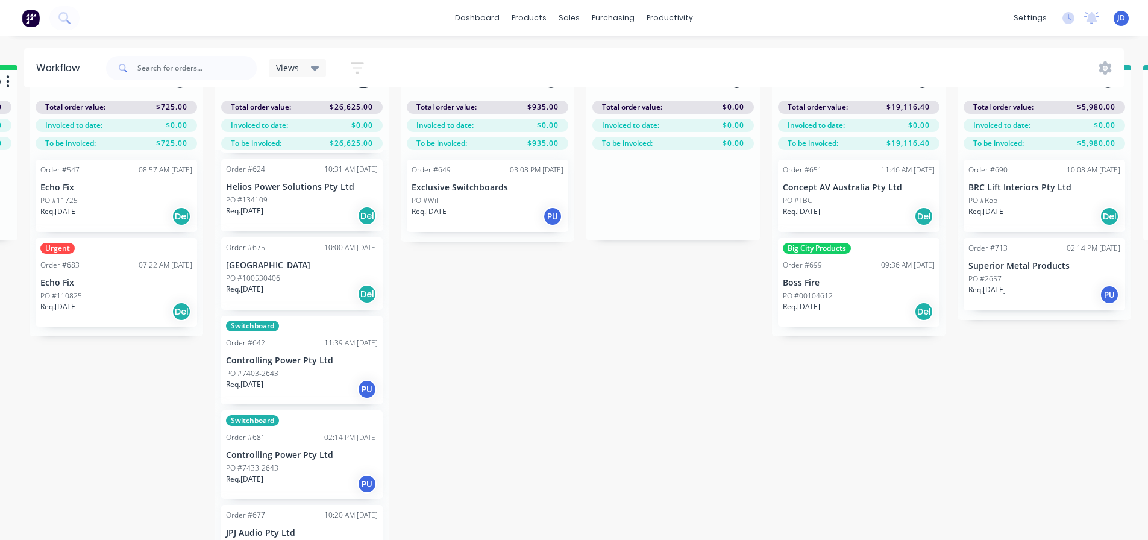
drag, startPoint x: 819, startPoint y: 446, endPoint x: 847, endPoint y: 435, distance: 29.8
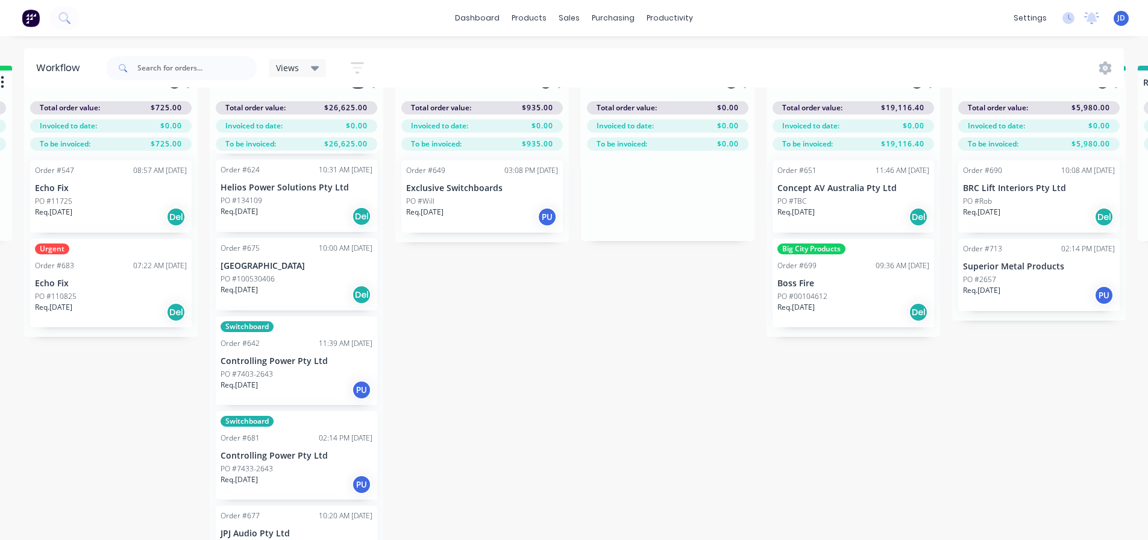
scroll to position [20, 3991]
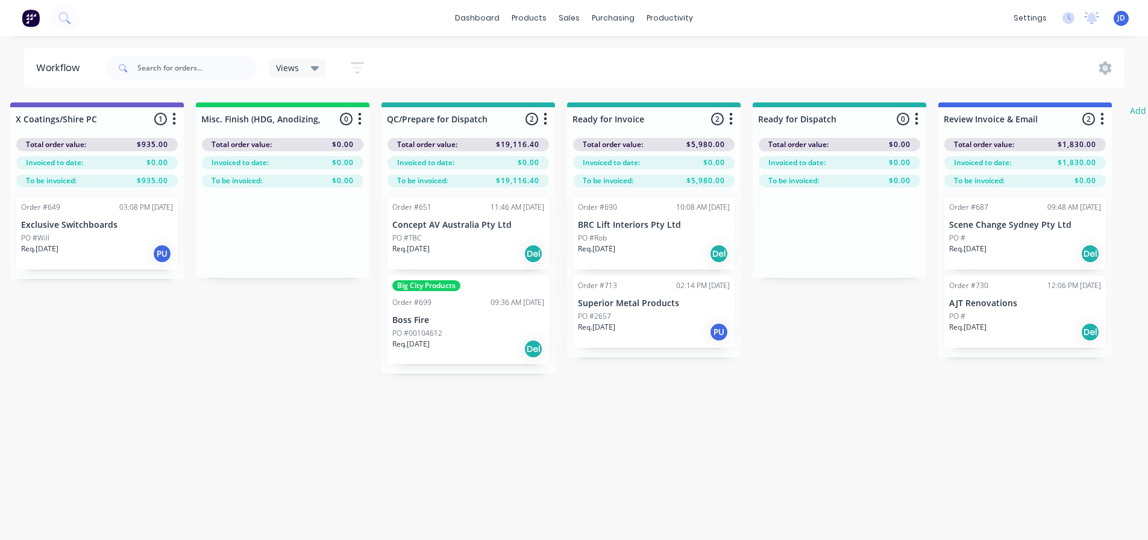
drag, startPoint x: 773, startPoint y: 467, endPoint x: 907, endPoint y: 401, distance: 149.5
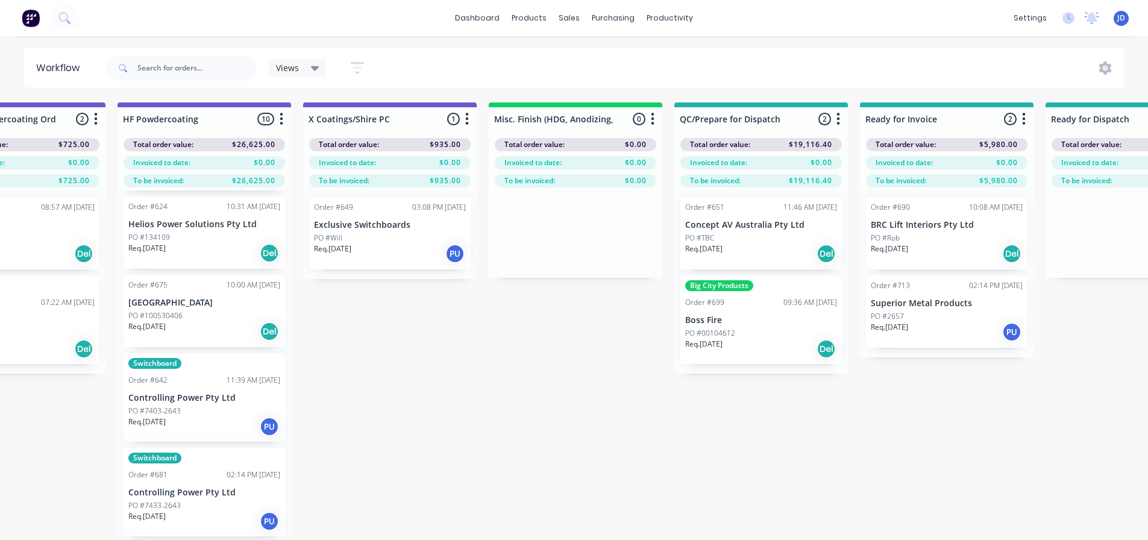
drag, startPoint x: 771, startPoint y: 448, endPoint x: 640, endPoint y: 374, distance: 149.8
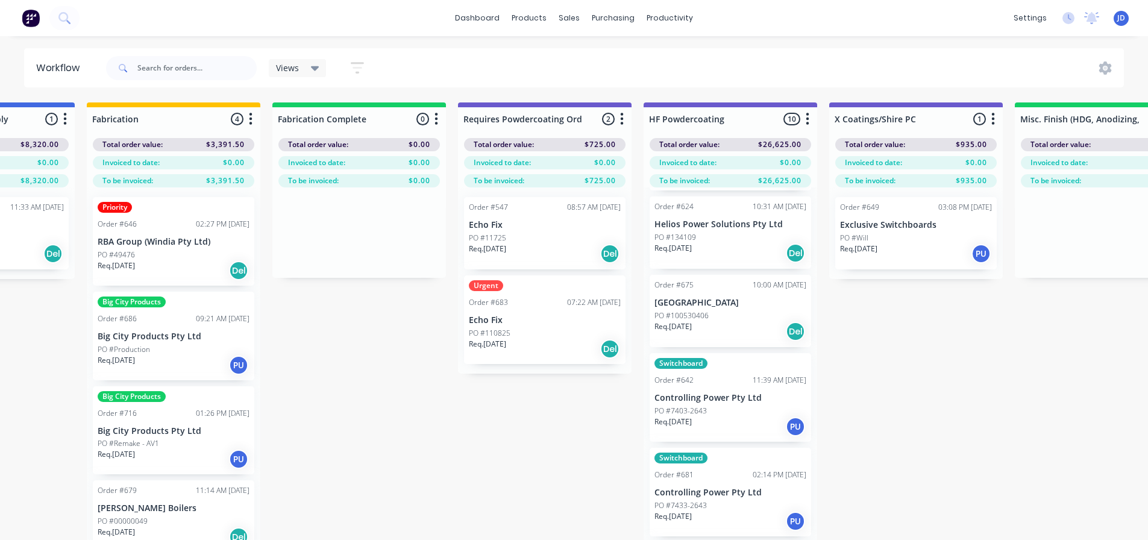
drag, startPoint x: 613, startPoint y: 394, endPoint x: 535, endPoint y: 317, distance: 109.5
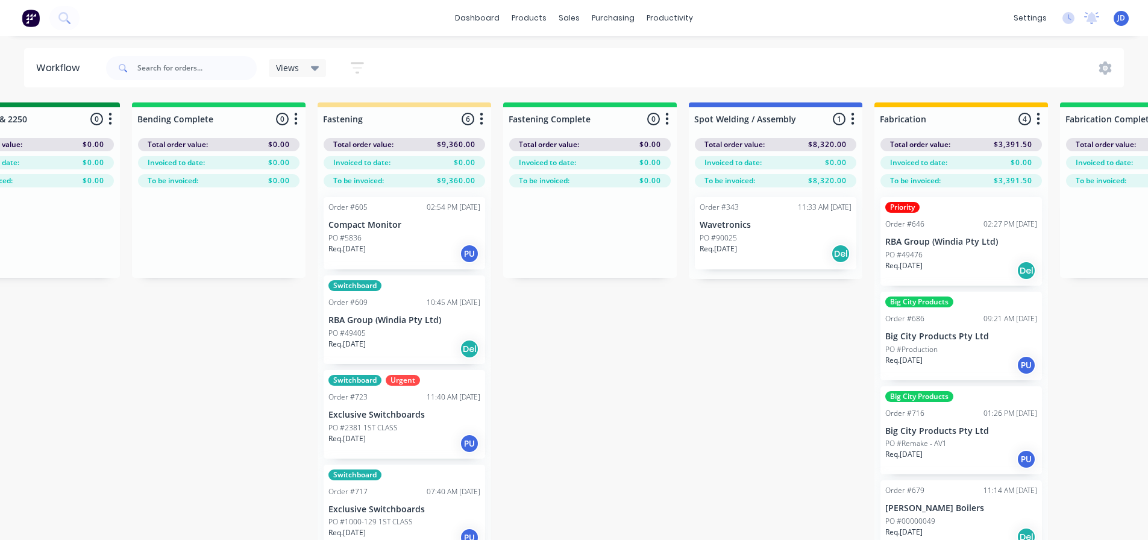
drag, startPoint x: 442, startPoint y: 361, endPoint x: 425, endPoint y: 327, distance: 38.0
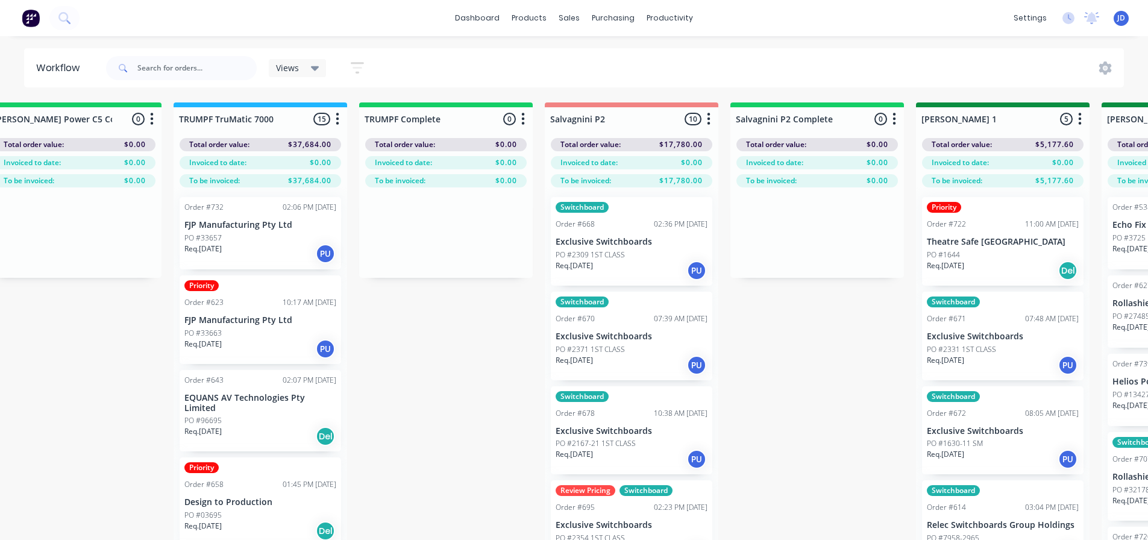
drag, startPoint x: 551, startPoint y: 356, endPoint x: 519, endPoint y: 308, distance: 57.7
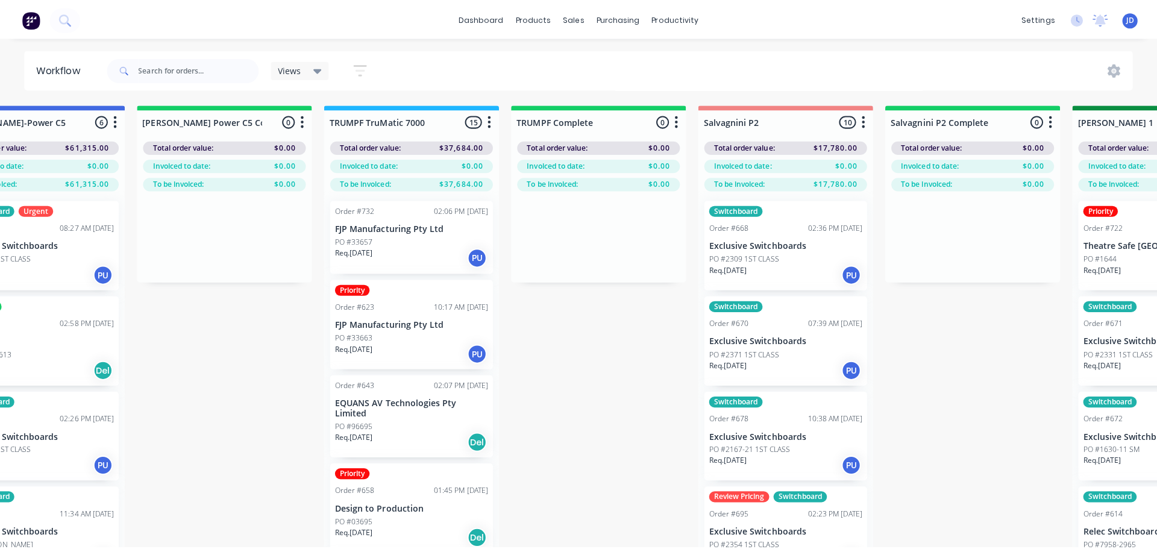
scroll to position [0, 0]
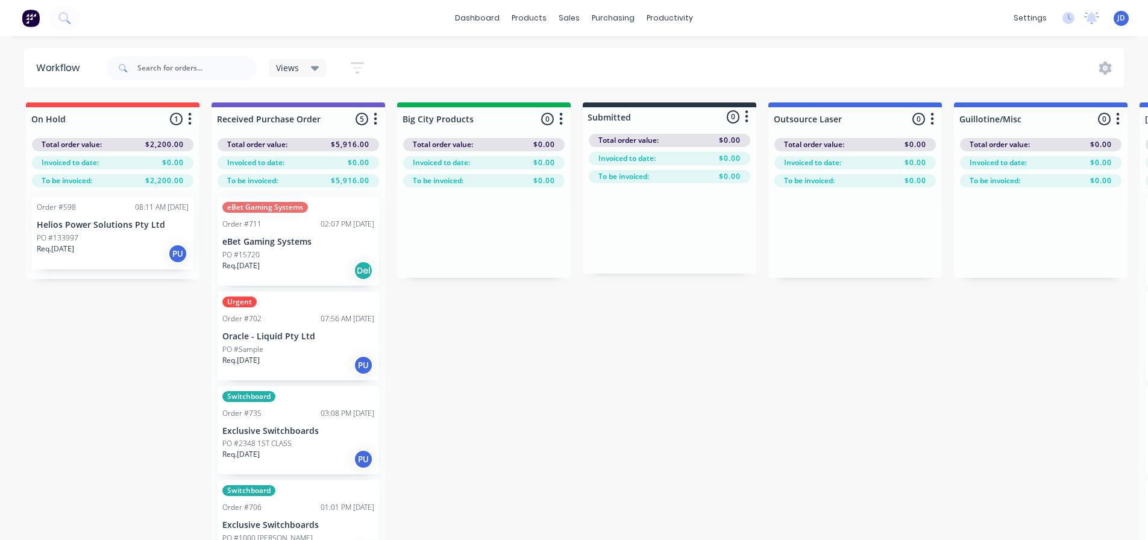
drag, startPoint x: 519, startPoint y: 405, endPoint x: 293, endPoint y: 210, distance: 298.1
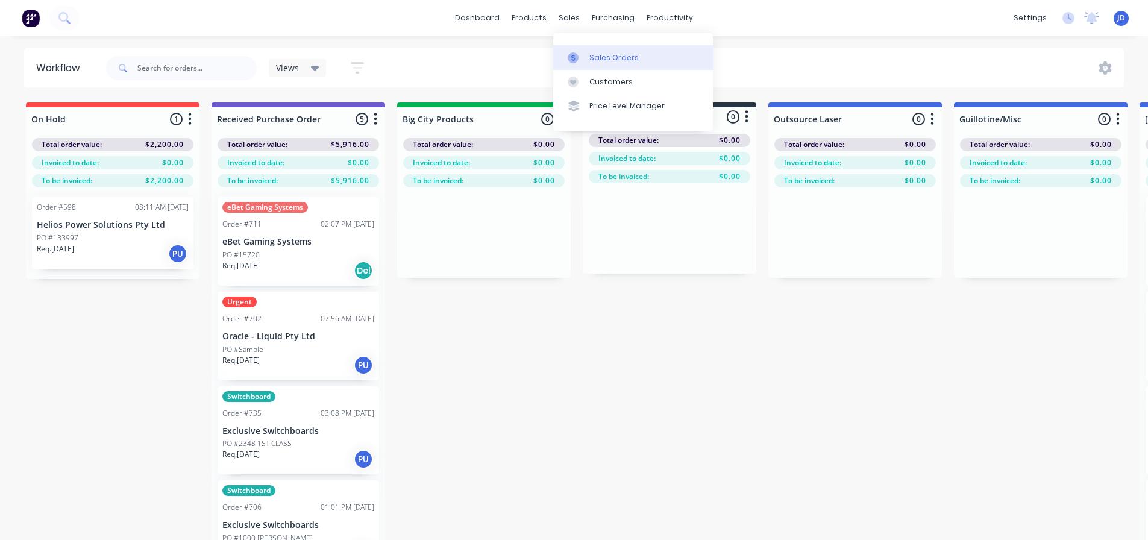
click at [584, 54] on div at bounding box center [577, 57] width 18 height 11
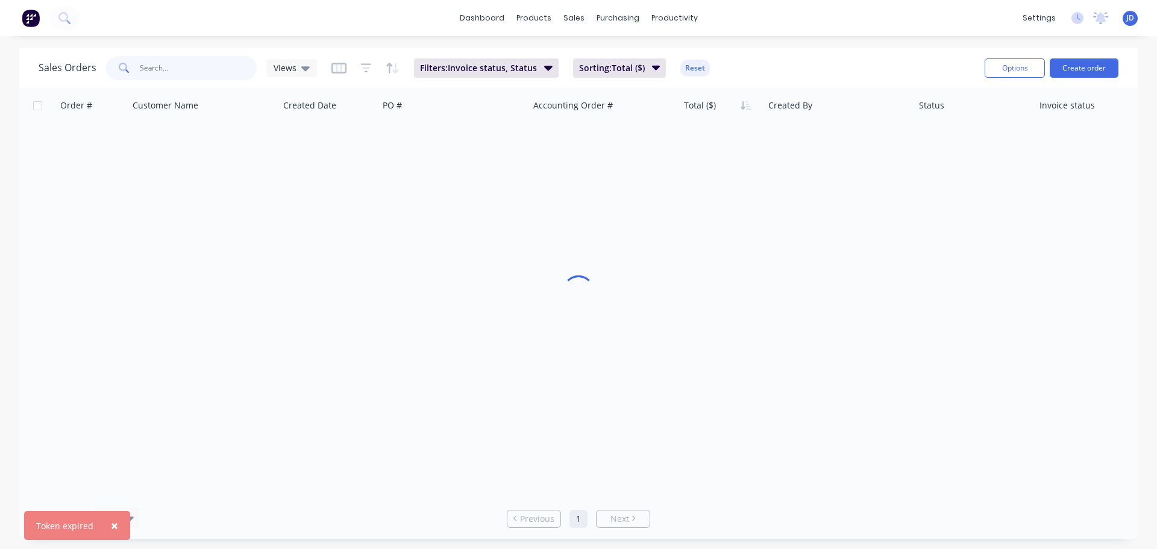
click at [205, 76] on input "text" at bounding box center [198, 68] width 117 height 24
type input "helios"
click at [241, 73] on input "helios" at bounding box center [198, 68] width 117 height 24
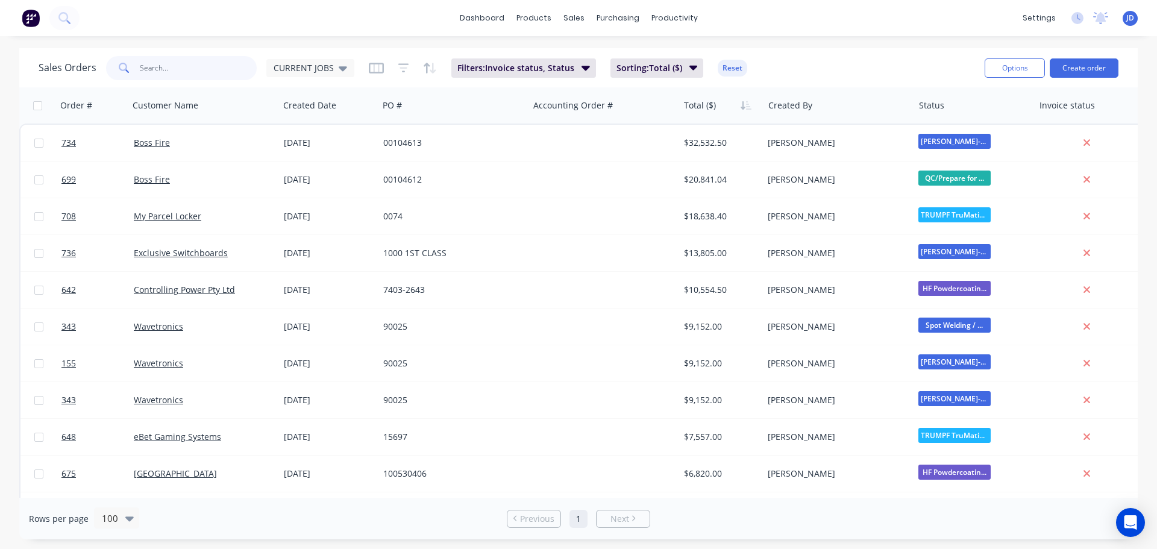
click at [209, 61] on input "text" at bounding box center [198, 68] width 117 height 24
type input "helios"
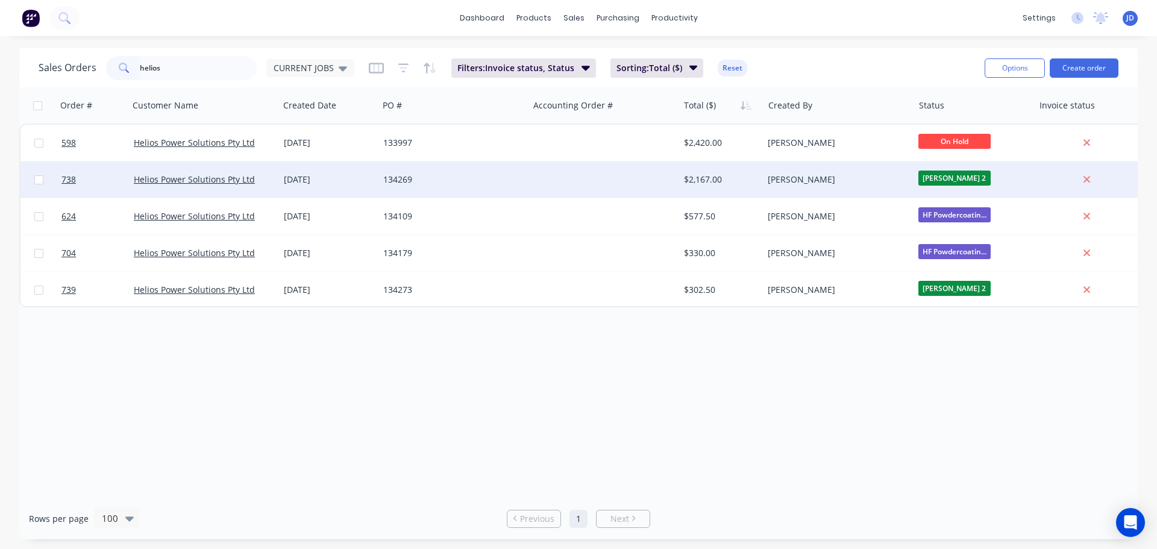
click at [422, 182] on div "134269" at bounding box center [450, 180] width 134 height 12
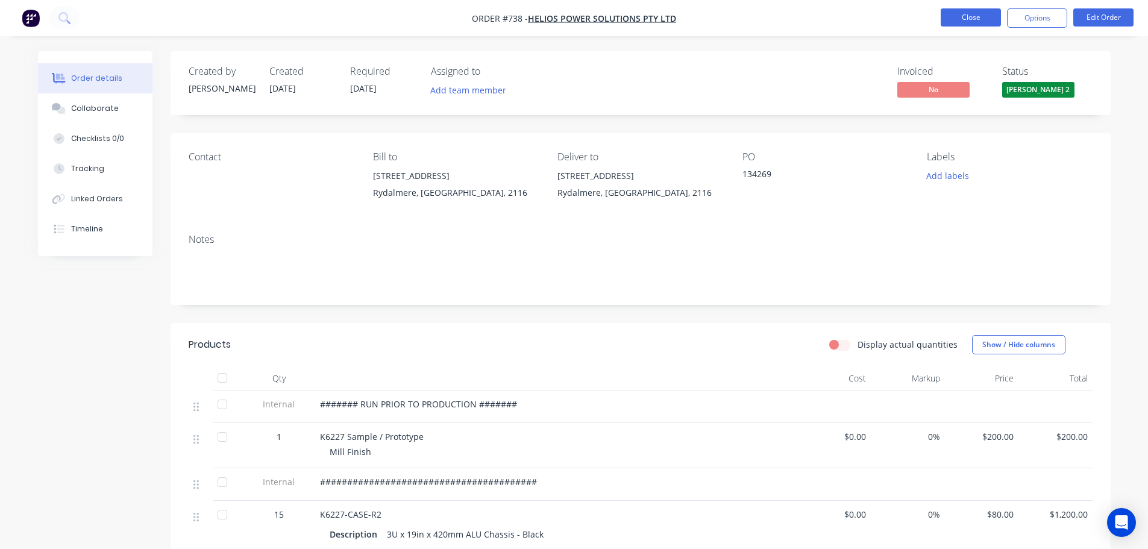
click at [977, 22] on button "Close" at bounding box center [971, 17] width 60 height 18
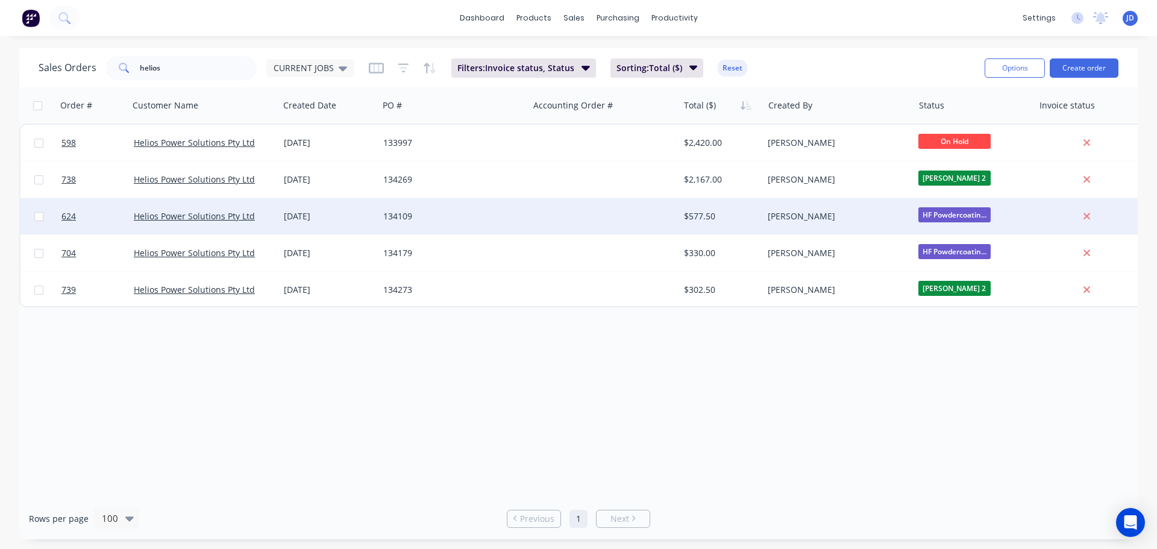
click at [466, 200] on div "134109" at bounding box center [453, 216] width 150 height 36
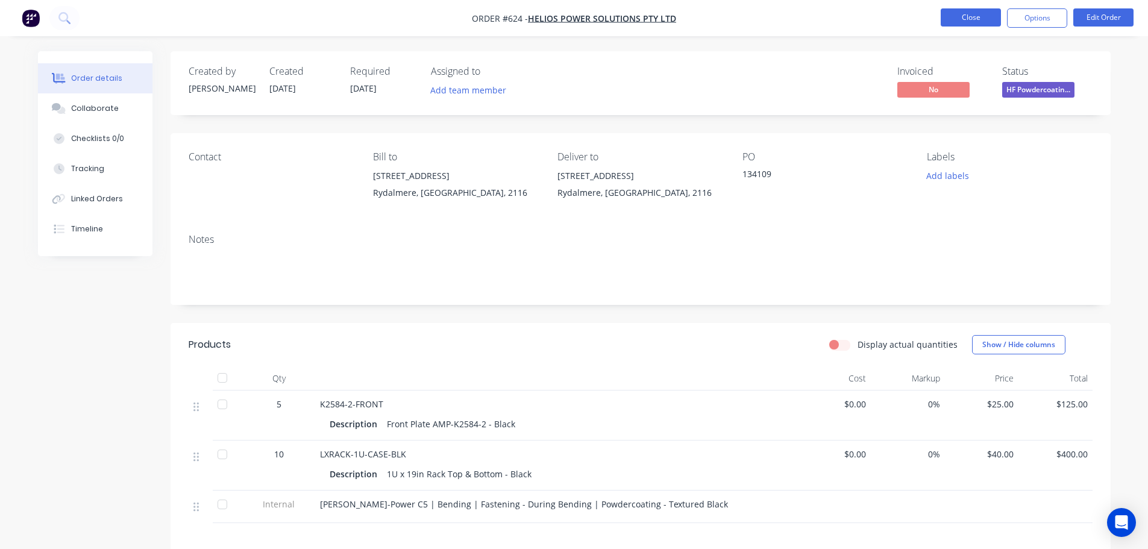
click at [976, 11] on button "Close" at bounding box center [971, 17] width 60 height 18
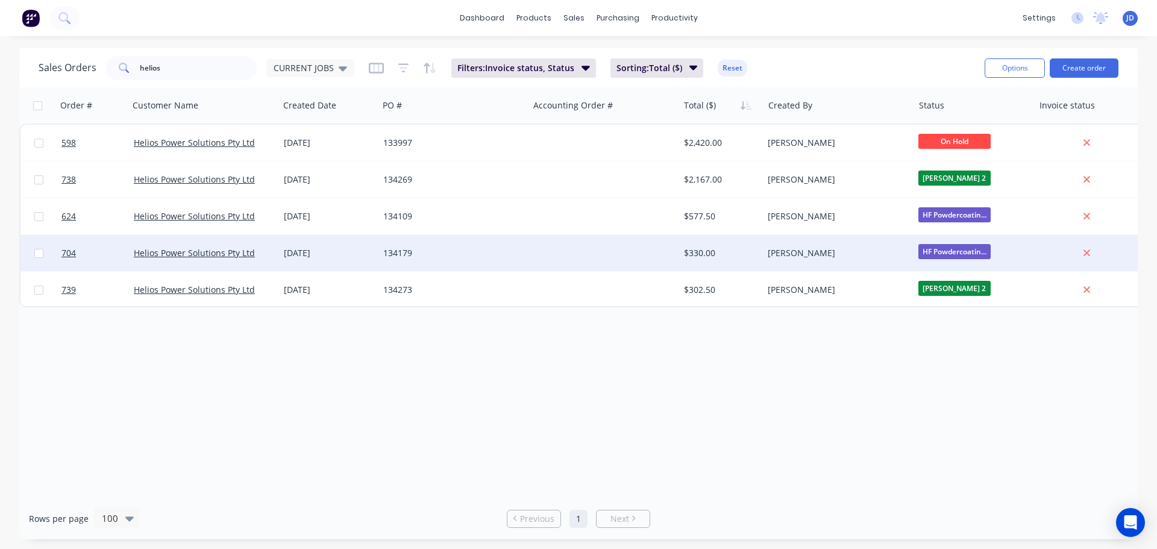
click at [457, 262] on div "134179" at bounding box center [453, 253] width 150 height 36
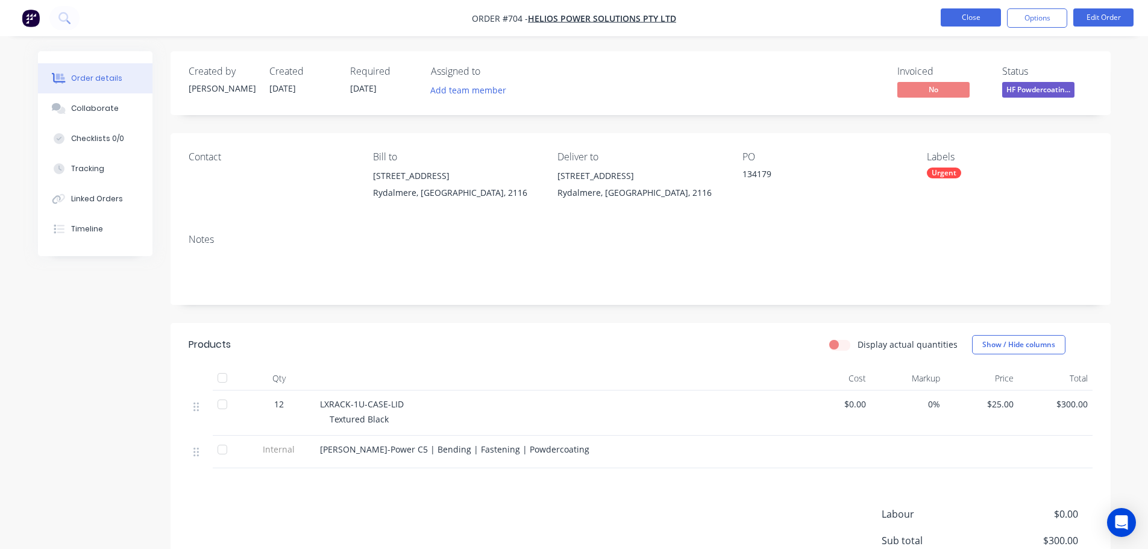
click at [978, 19] on button "Close" at bounding box center [971, 17] width 60 height 18
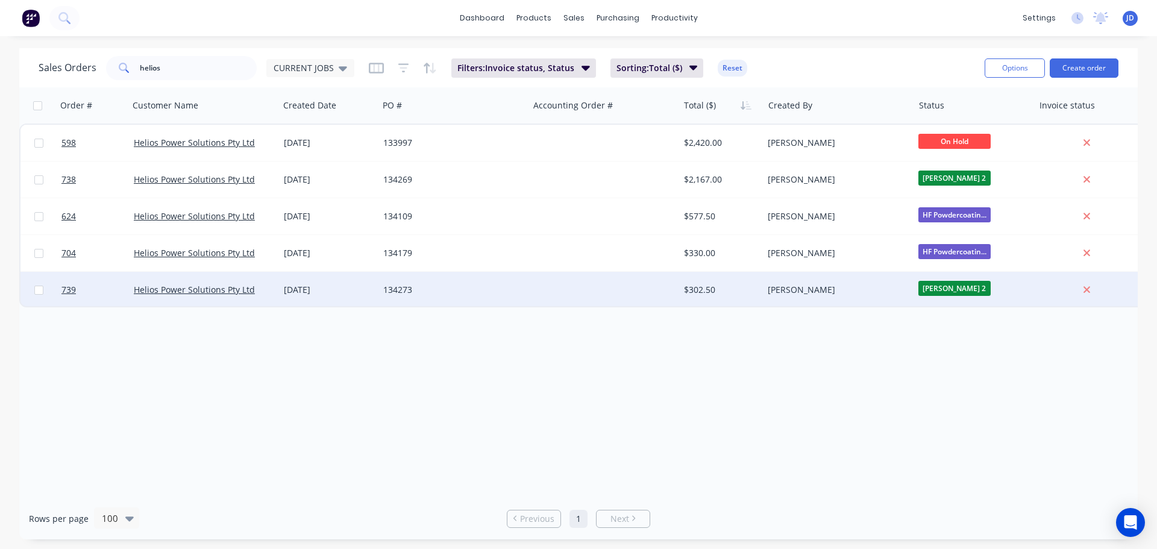
click at [495, 298] on div "134273" at bounding box center [453, 290] width 150 height 36
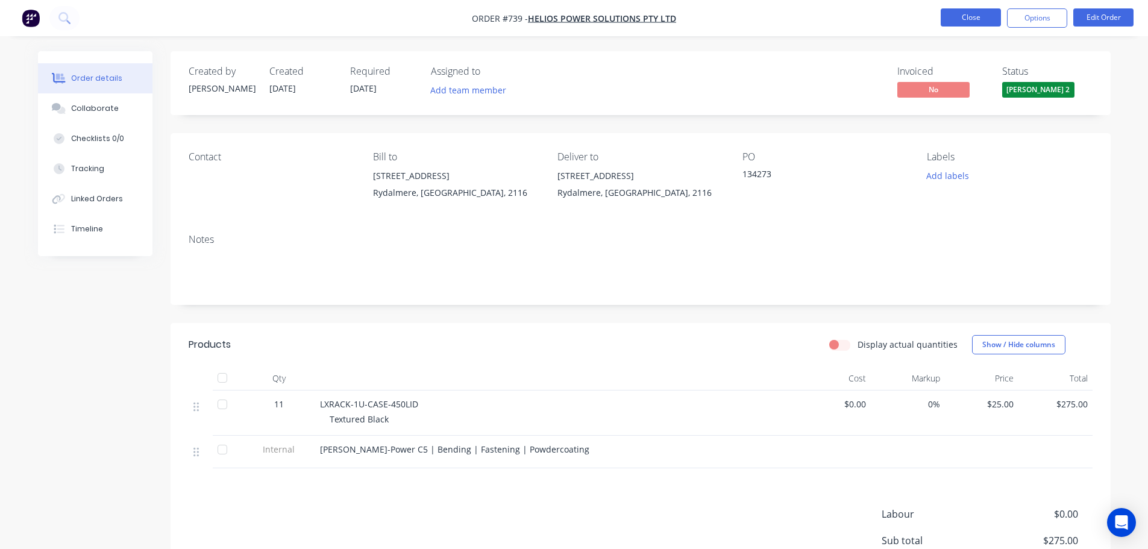
click at [973, 20] on button "Close" at bounding box center [971, 17] width 60 height 18
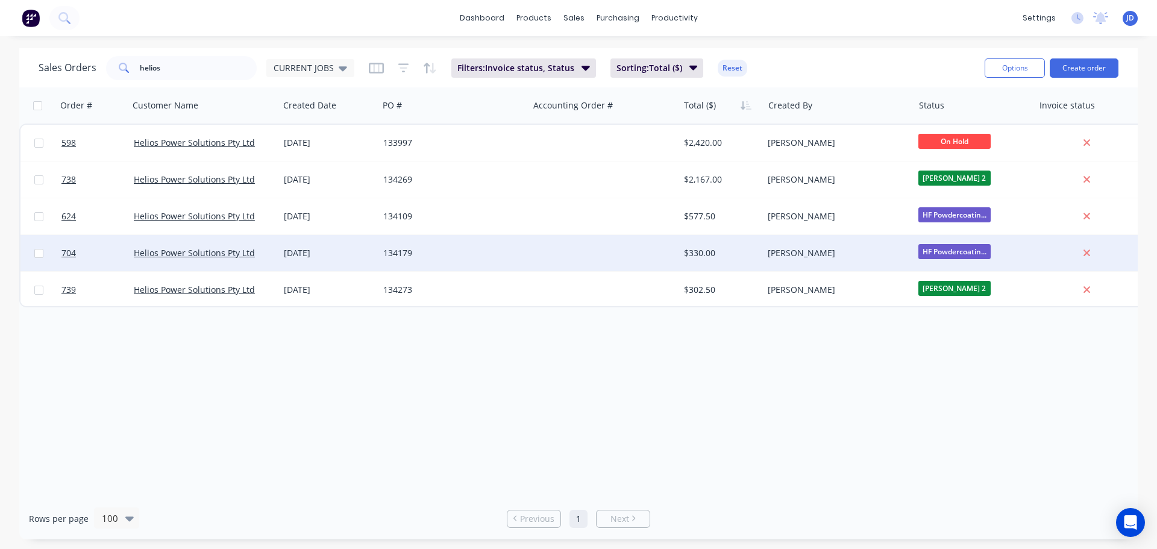
click at [611, 249] on div at bounding box center [603, 253] width 150 height 36
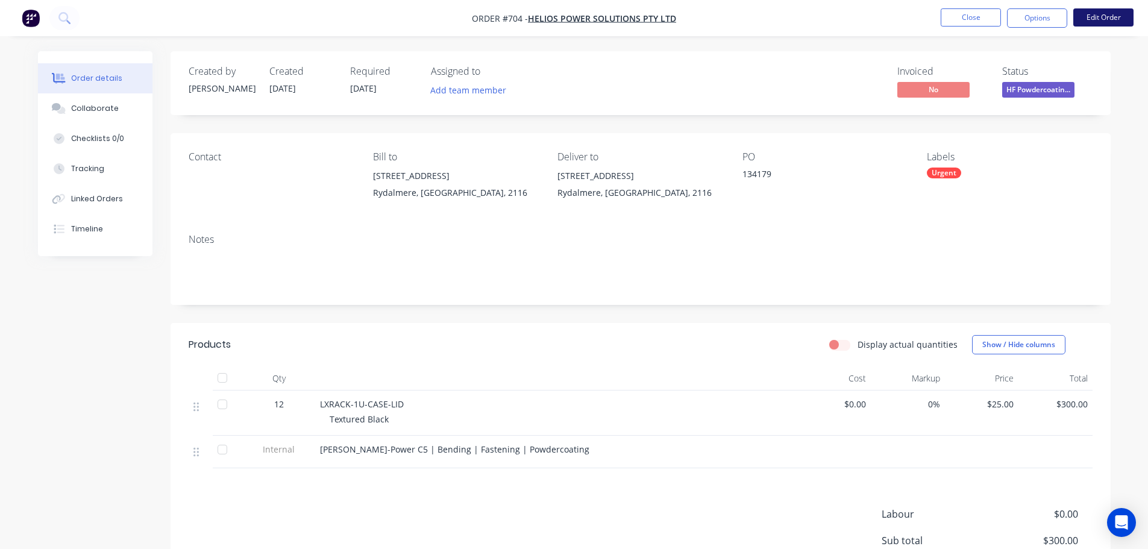
click at [1098, 14] on button "Edit Order" at bounding box center [1103, 17] width 60 height 18
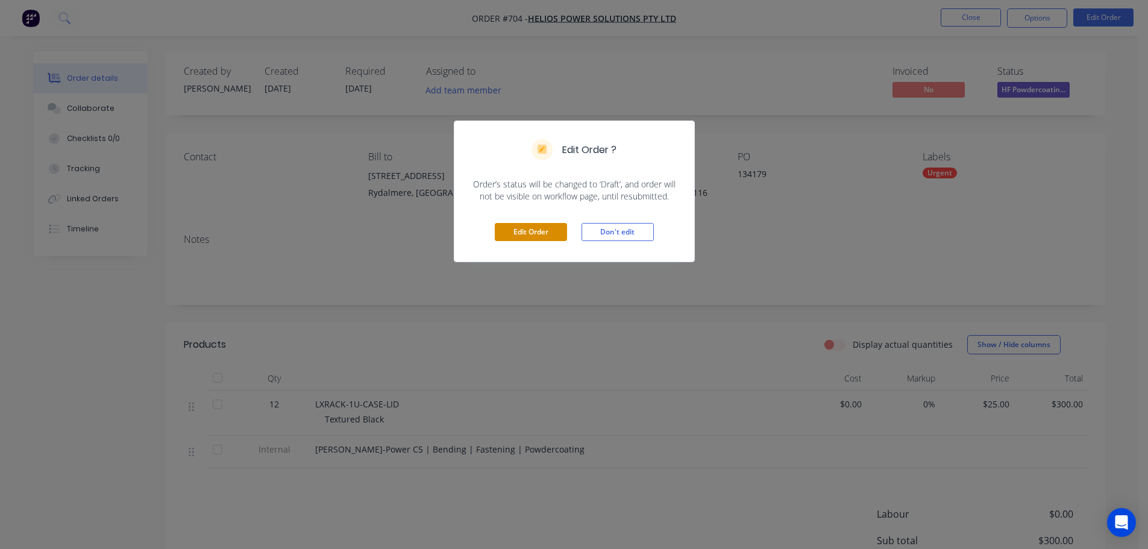
click at [539, 232] on button "Edit Order" at bounding box center [531, 232] width 72 height 18
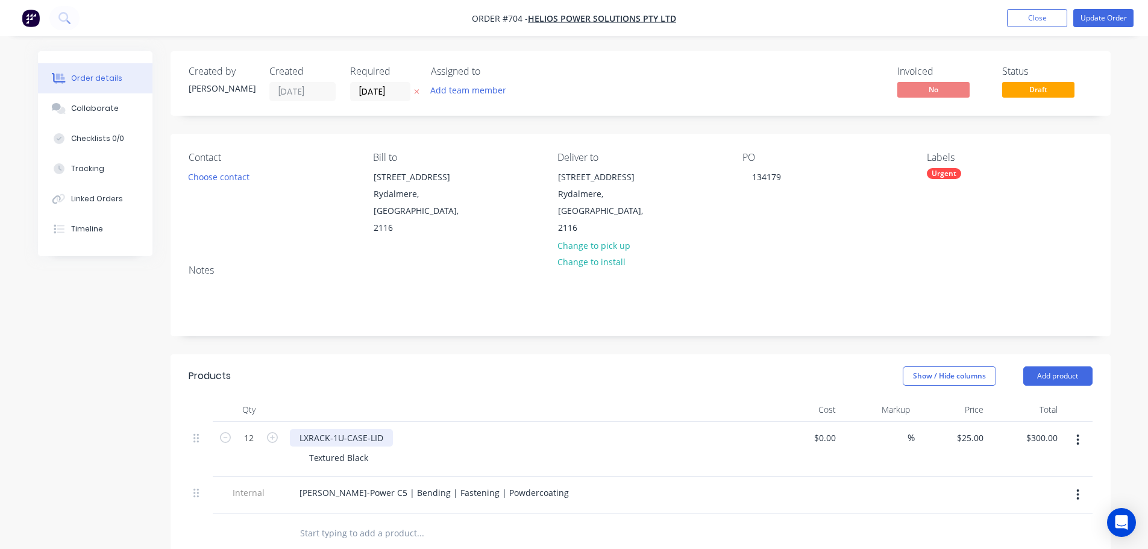
click at [330, 429] on div "LXRACK-1U-CASE-LID" at bounding box center [341, 437] width 103 height 17
click at [383, 429] on div "LXRACK-1U-CASE-LID" at bounding box center [341, 437] width 103 height 17
click at [1125, 18] on button "Update Order" at bounding box center [1103, 18] width 60 height 18
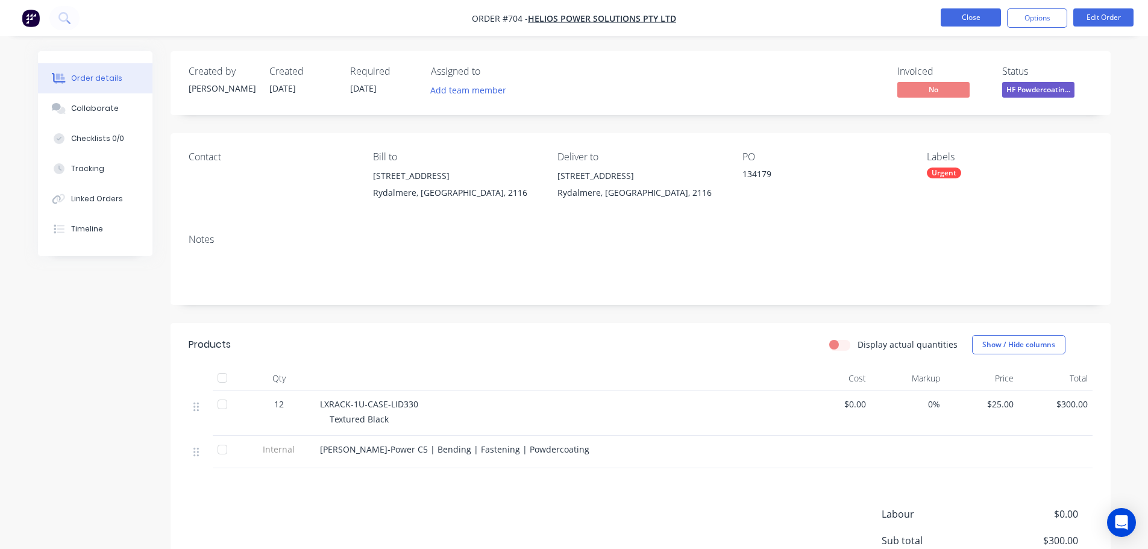
click at [963, 19] on button "Close" at bounding box center [971, 17] width 60 height 18
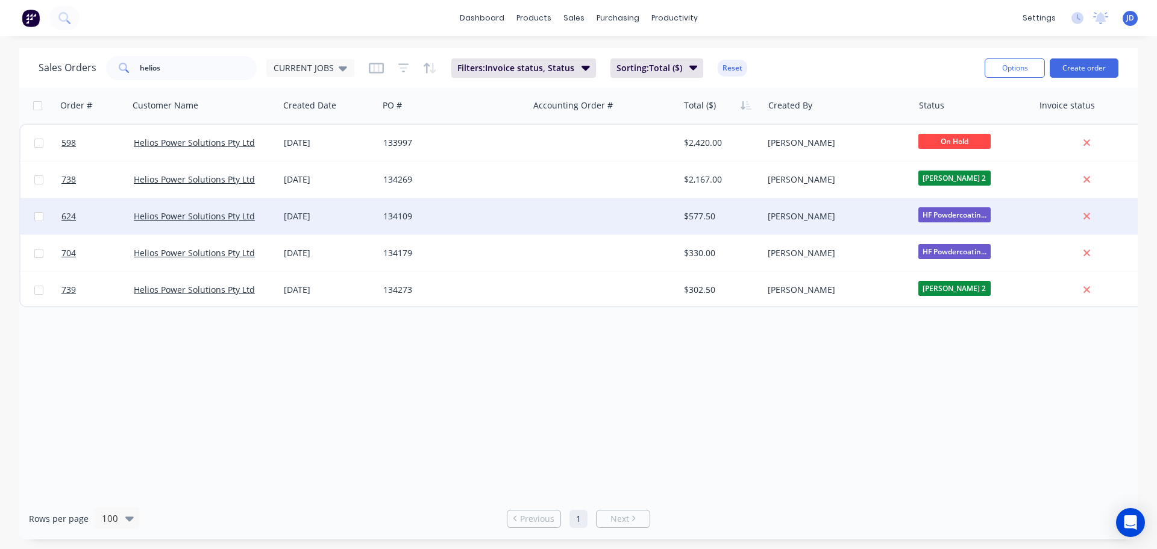
click at [601, 225] on div at bounding box center [603, 216] width 150 height 36
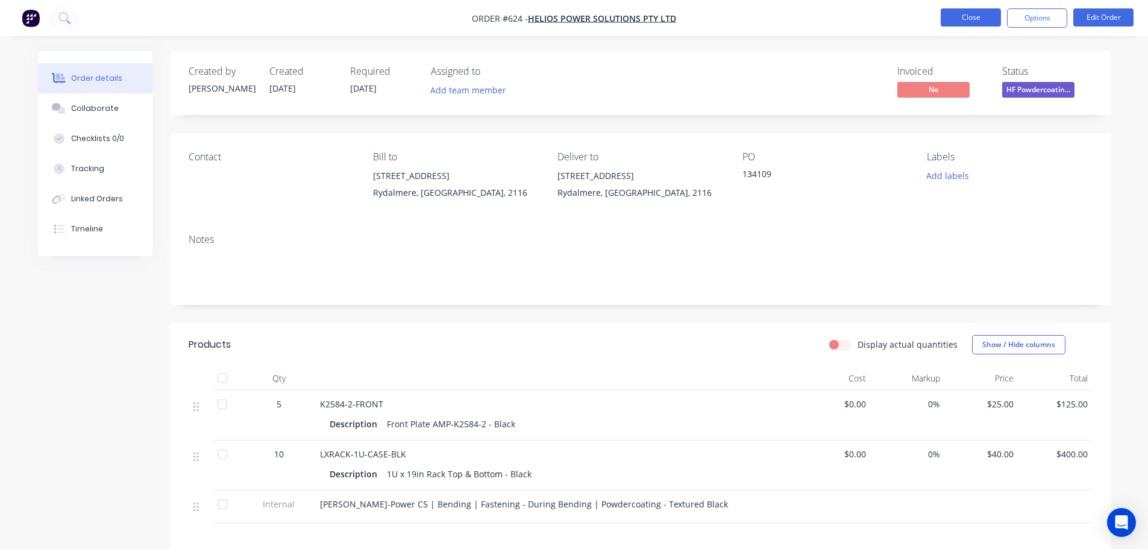
click at [973, 12] on button "Close" at bounding box center [971, 17] width 60 height 18
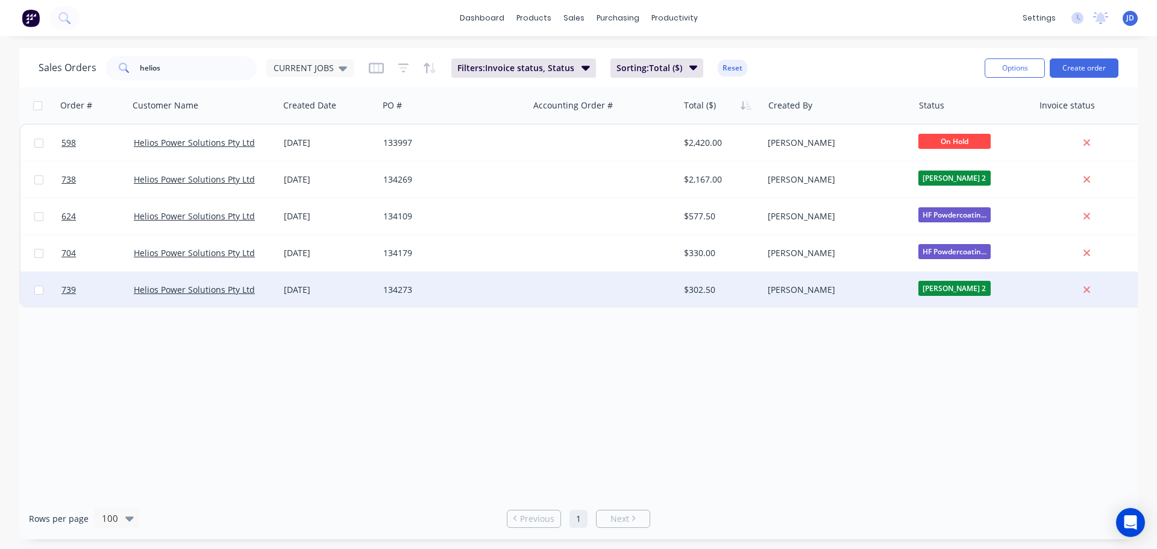
click at [466, 287] on div "134273" at bounding box center [450, 290] width 134 height 12
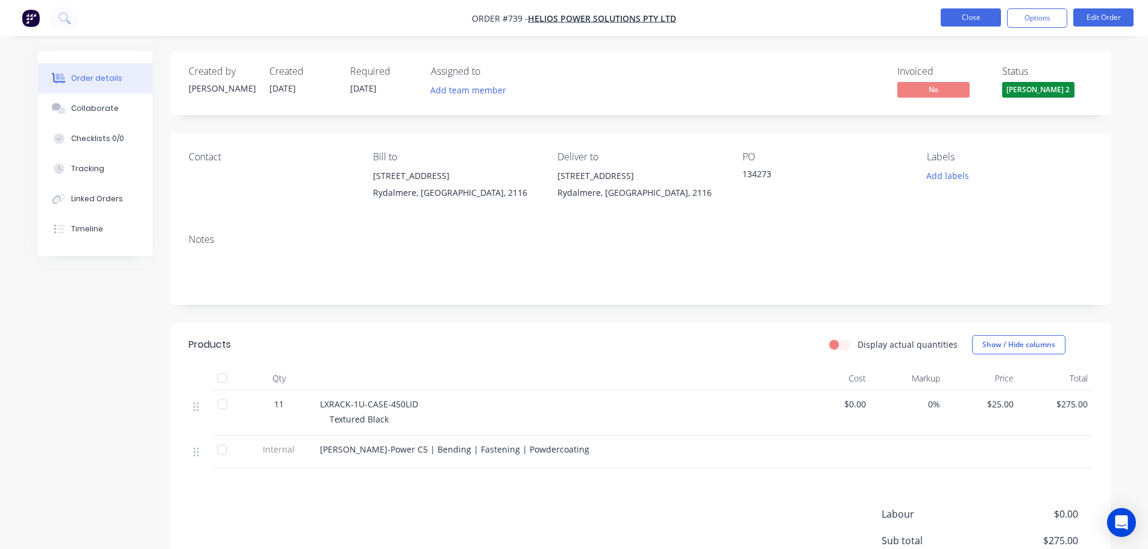
drag, startPoint x: 963, startPoint y: 27, endPoint x: 969, endPoint y: 13, distance: 15.4
click at [963, 27] on li "Close" at bounding box center [971, 17] width 60 height 19
click at [969, 13] on button "Close" at bounding box center [971, 17] width 60 height 18
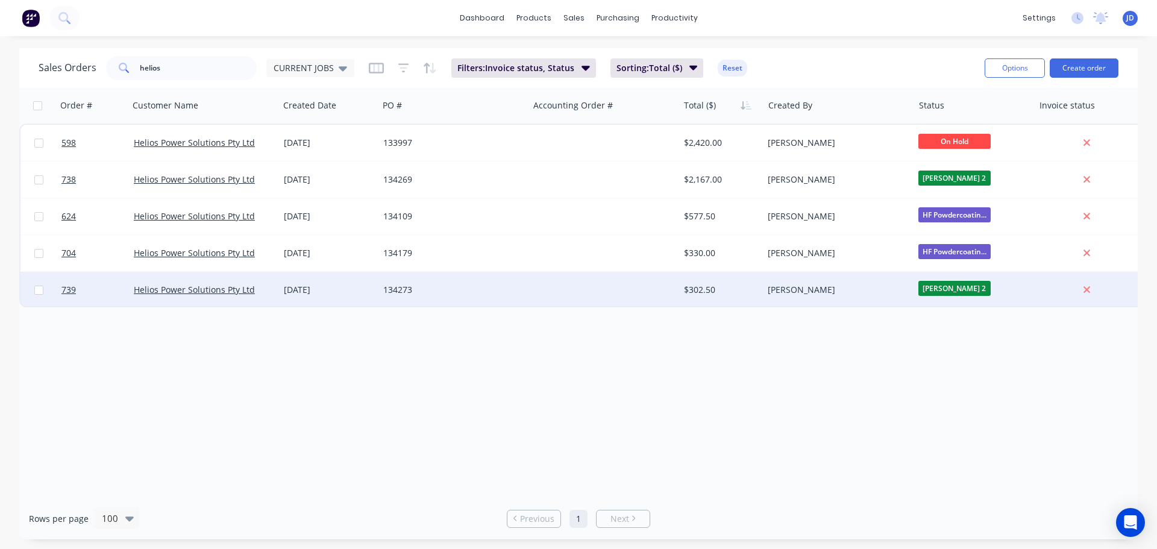
click at [611, 286] on div at bounding box center [603, 290] width 150 height 36
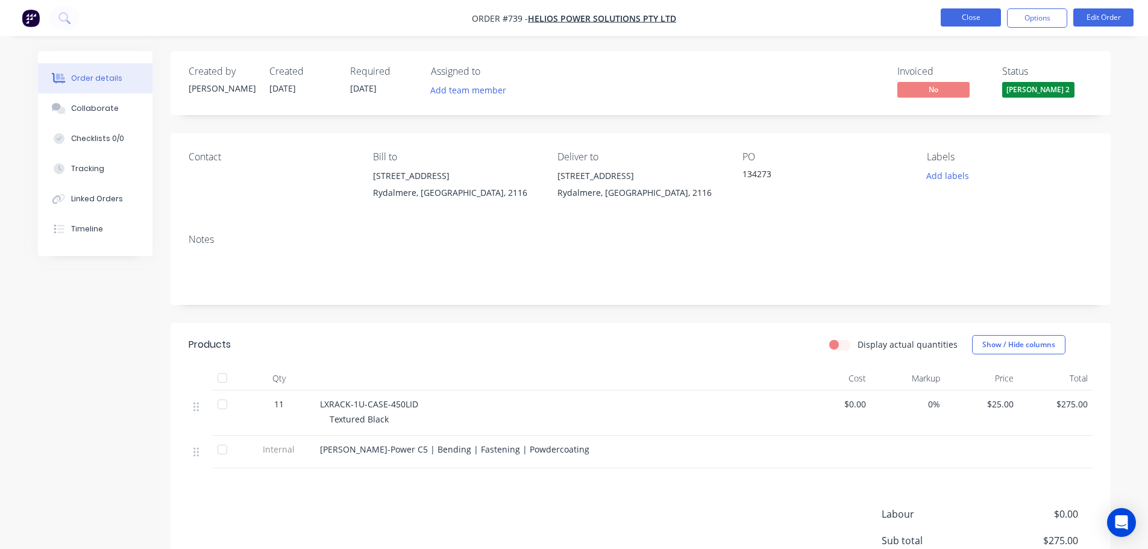
click at [978, 20] on button "Close" at bounding box center [971, 17] width 60 height 18
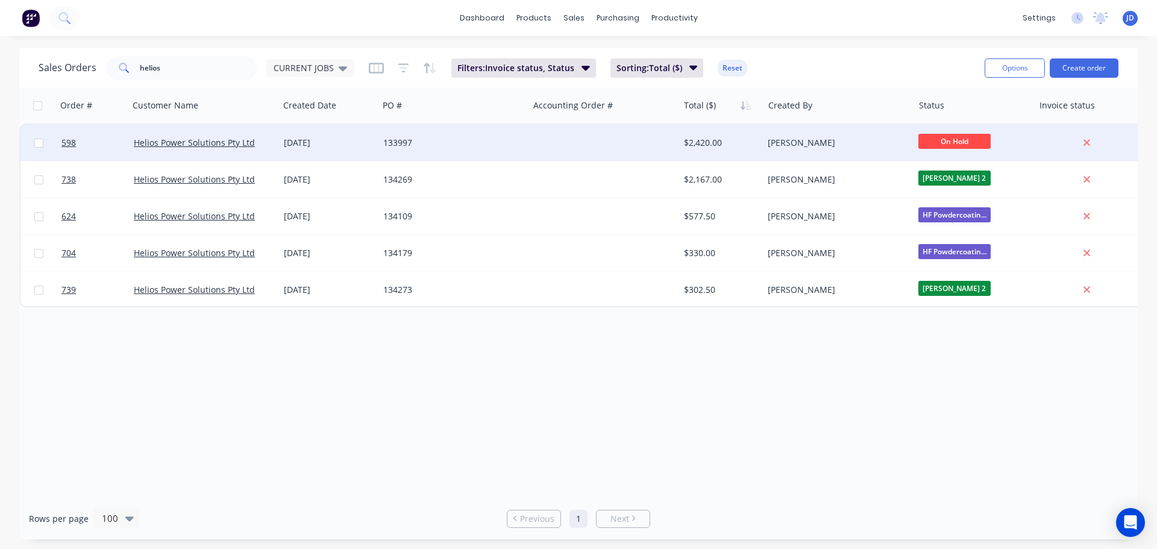
click at [607, 158] on div at bounding box center [603, 143] width 150 height 36
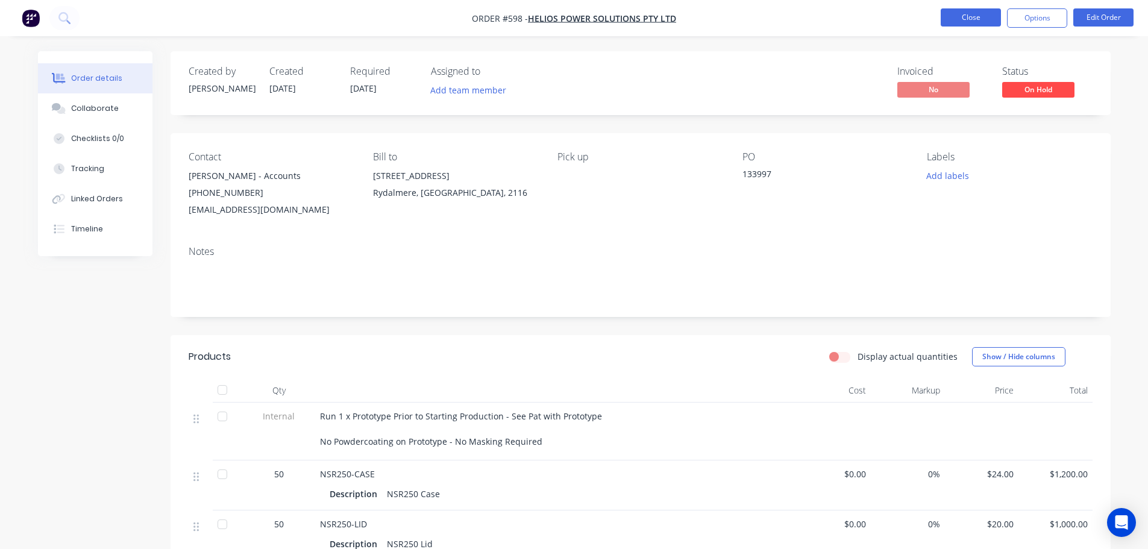
click at [983, 23] on button "Close" at bounding box center [971, 17] width 60 height 18
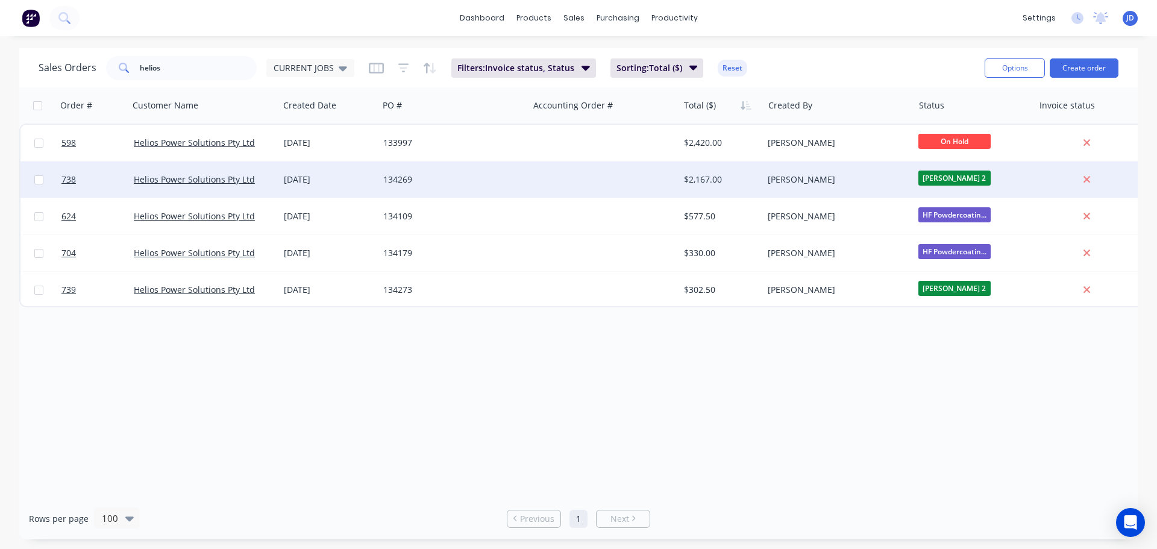
click at [857, 181] on div "[PERSON_NAME]" at bounding box center [835, 180] width 134 height 12
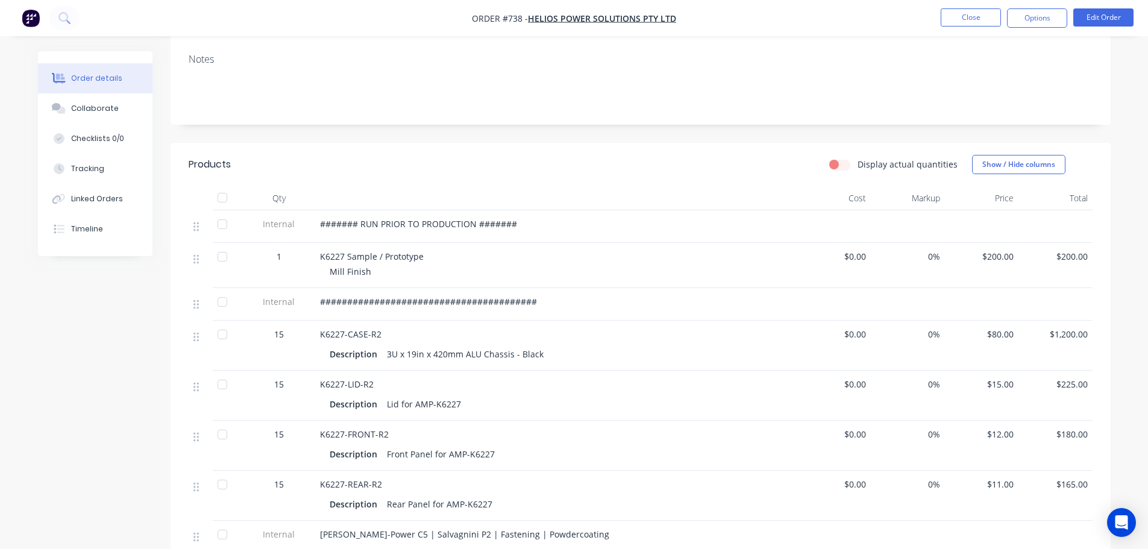
scroll to position [181, 0]
click at [970, 14] on button "Close" at bounding box center [971, 17] width 60 height 18
